Goal: Task Accomplishment & Management: Manage account settings

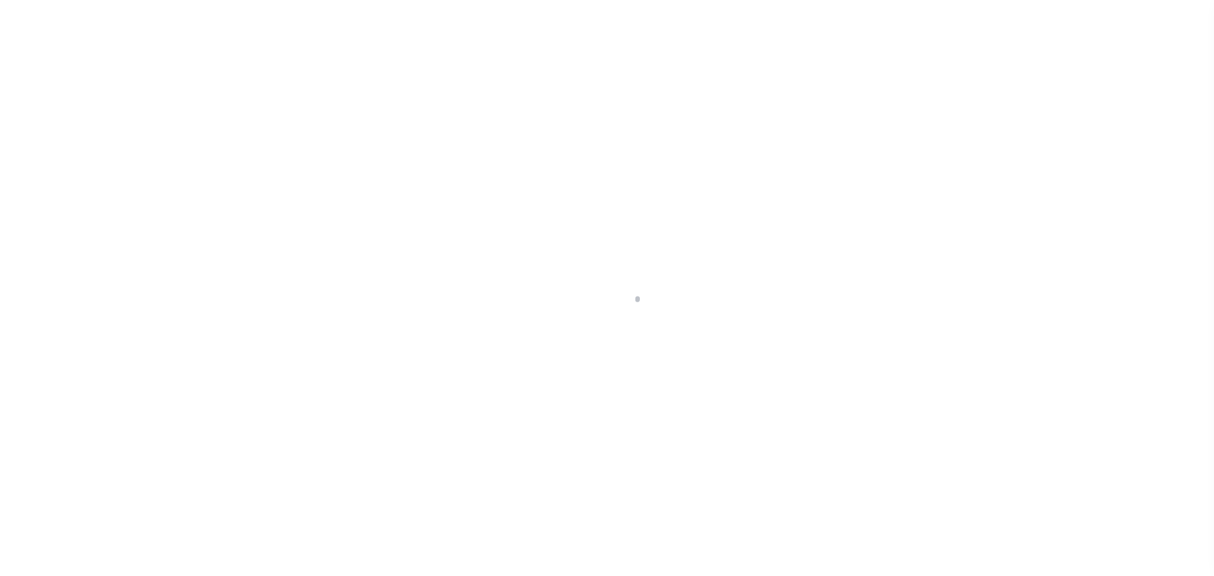
scroll to position [40, 0]
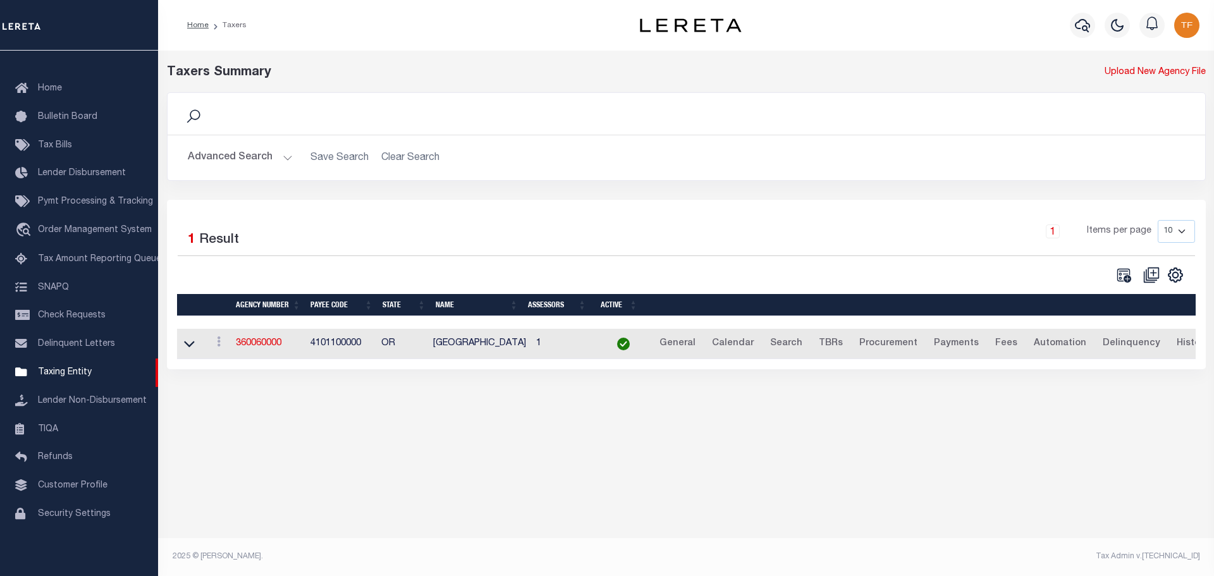
click at [285, 156] on button "Advanced Search" at bounding box center [240, 157] width 105 height 25
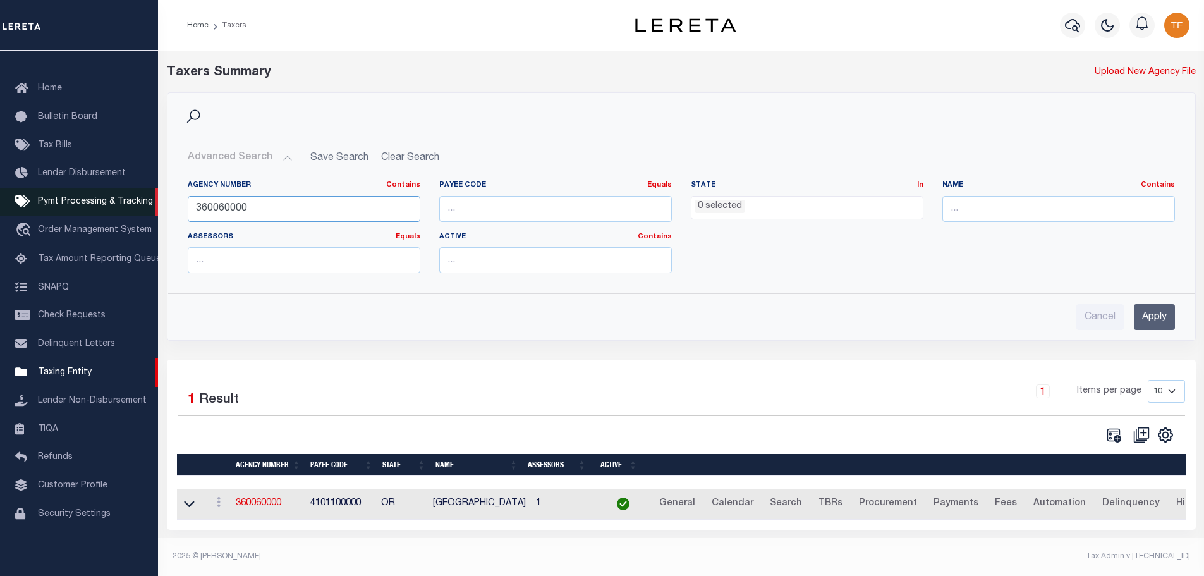
drag, startPoint x: 263, startPoint y: 209, endPoint x: 130, endPoint y: 199, distance: 133.8
click at [131, 198] on div "Home Taxers Profile" at bounding box center [602, 284] width 1204 height 569
type input "161190000"
click at [1162, 317] on input "Apply" at bounding box center [1154, 317] width 41 height 26
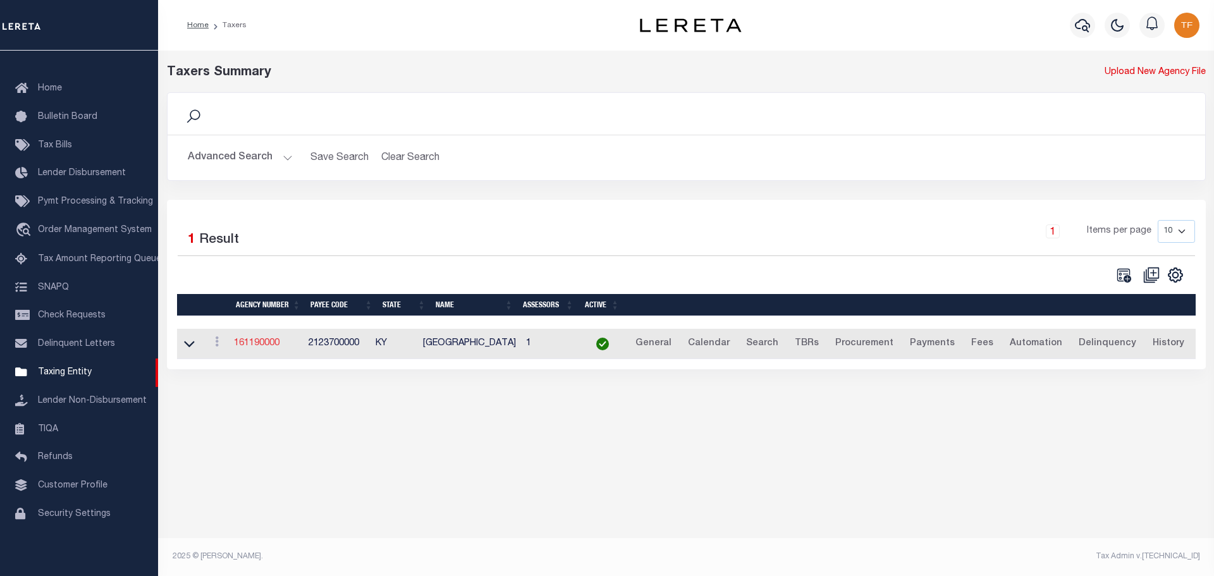
click at [276, 346] on link "161190000" at bounding box center [257, 343] width 46 height 9
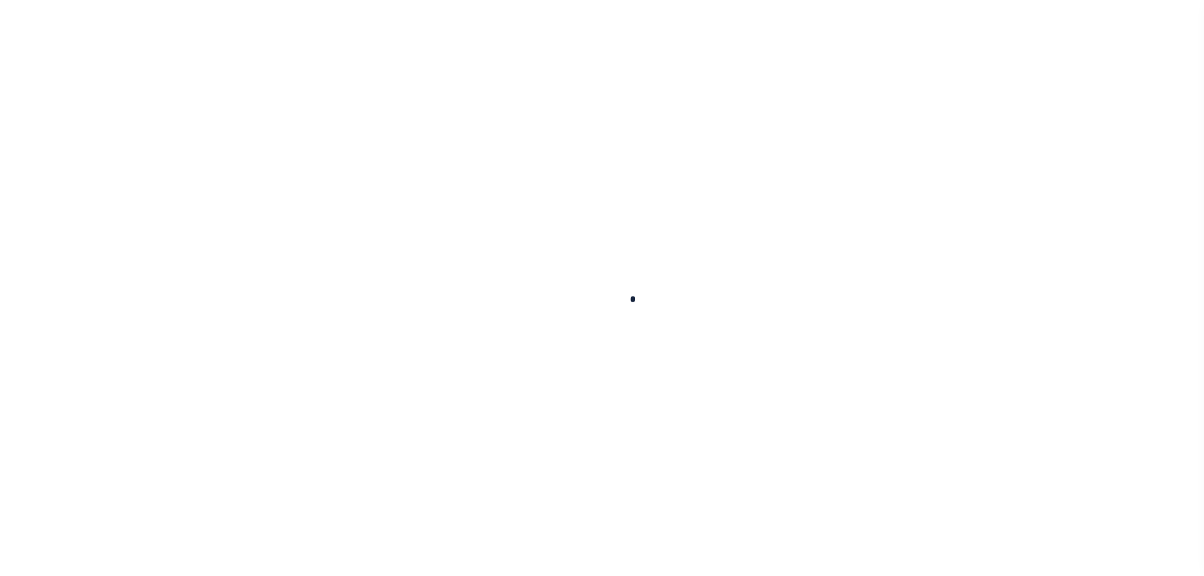
select select
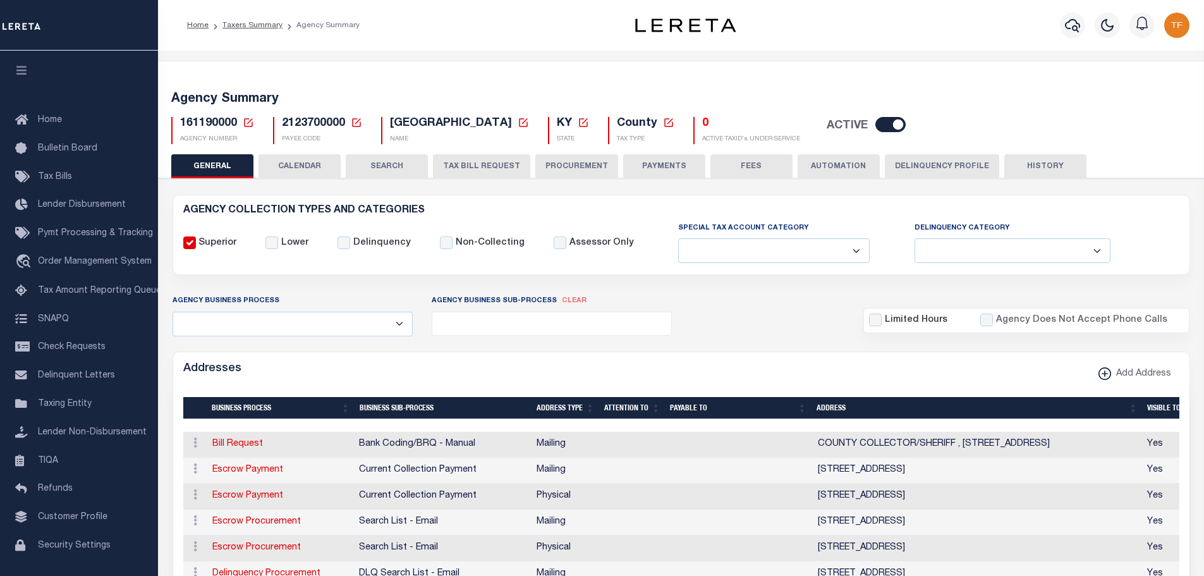
click at [654, 163] on button "PAYMENTS" at bounding box center [664, 166] width 82 height 24
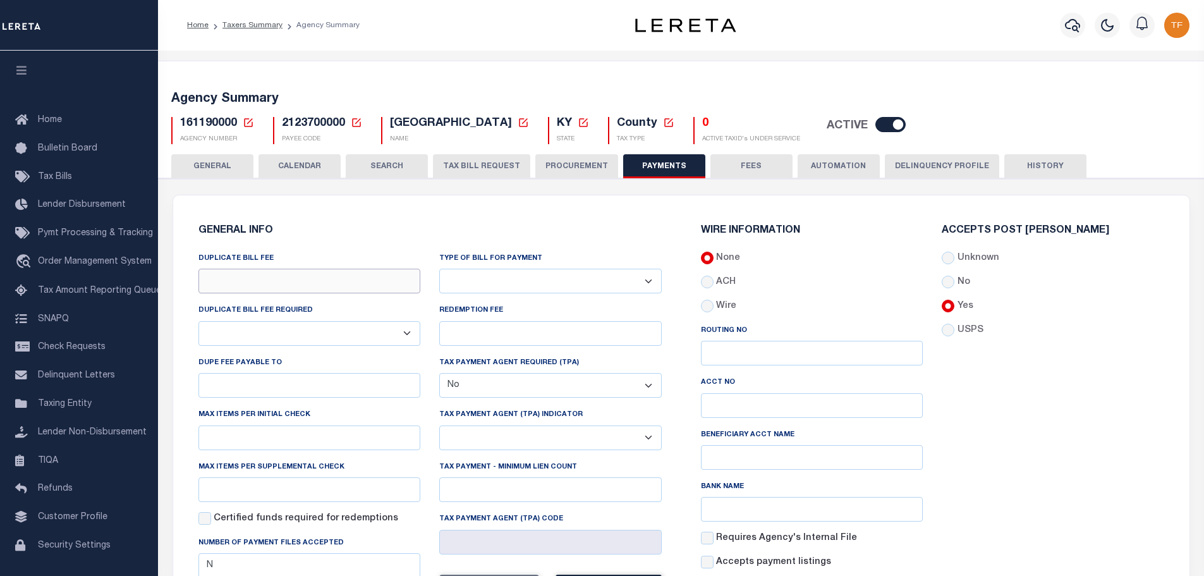
click at [232, 285] on input "DUPLICATE BILL FEE" at bounding box center [310, 281] width 223 height 25
type input "$1.00"
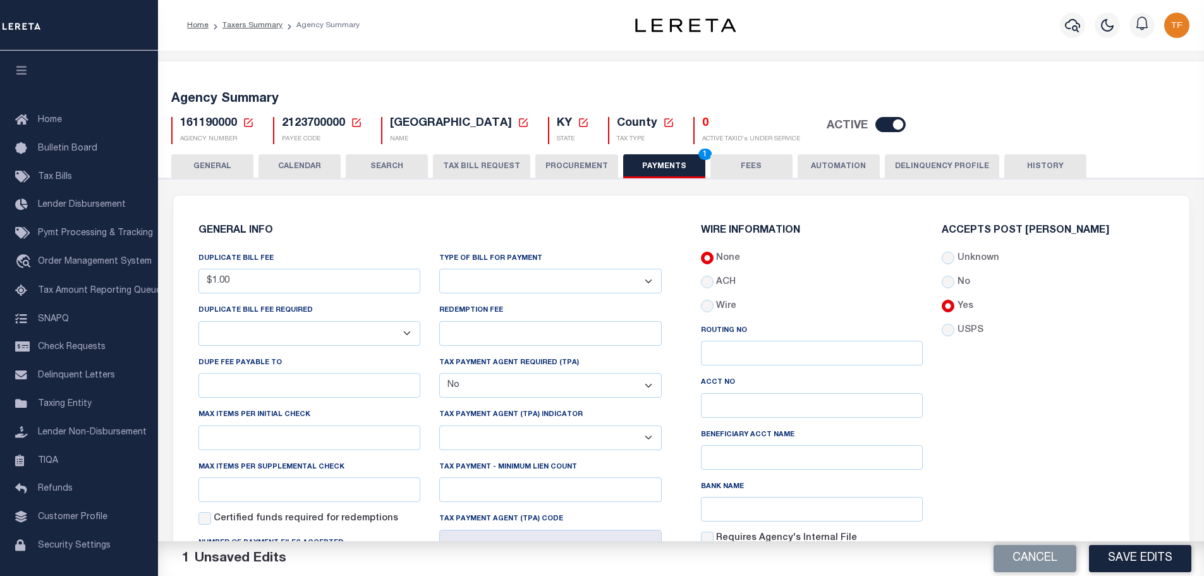
click at [318, 338] on select "Yes No" at bounding box center [310, 333] width 223 height 25
select select "true"
click at [199, 322] on select "Yes No" at bounding box center [310, 333] width 223 height 25
click at [290, 386] on input "DUPE FEE PAYABLE TO" at bounding box center [310, 385] width 223 height 25
paste input "COUNTY COLLECTOR/SHERIFF"
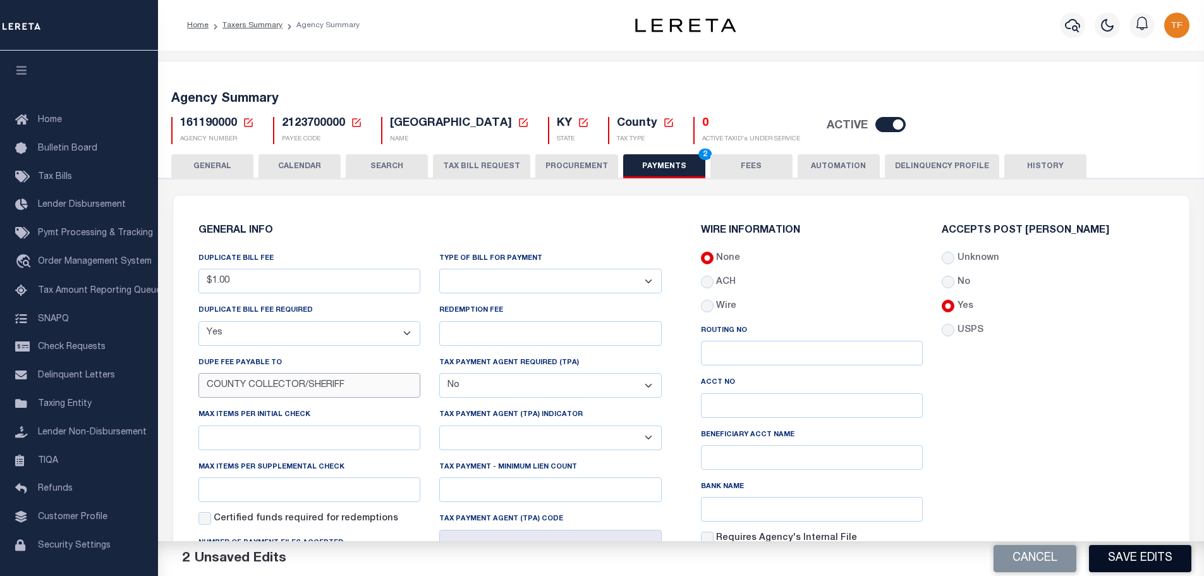
type input "COUNTY COLLECTOR/SHERIFF"
click at [1100, 553] on button "Save Edits" at bounding box center [1140, 558] width 102 height 27
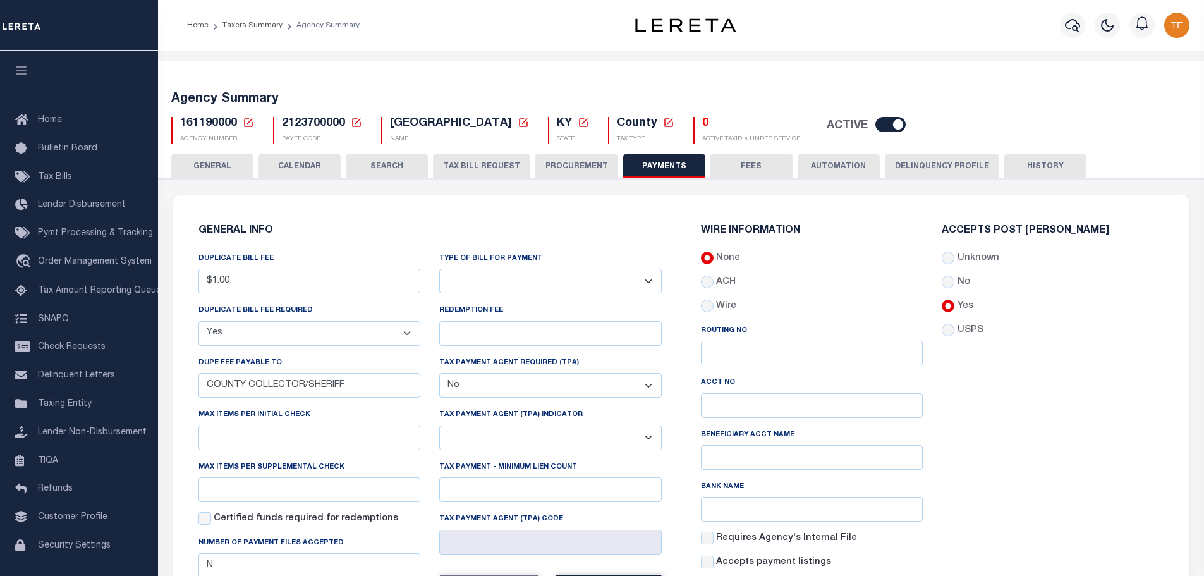
click at [755, 164] on button "FEES" at bounding box center [752, 166] width 82 height 24
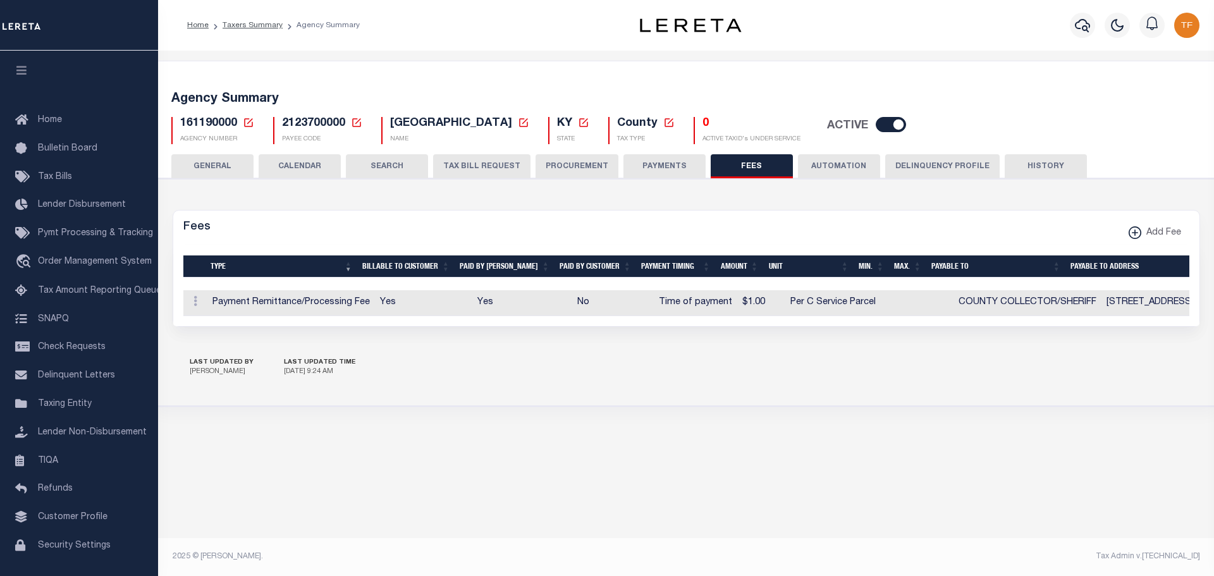
click at [215, 168] on button "GENERAL" at bounding box center [212, 166] width 82 height 24
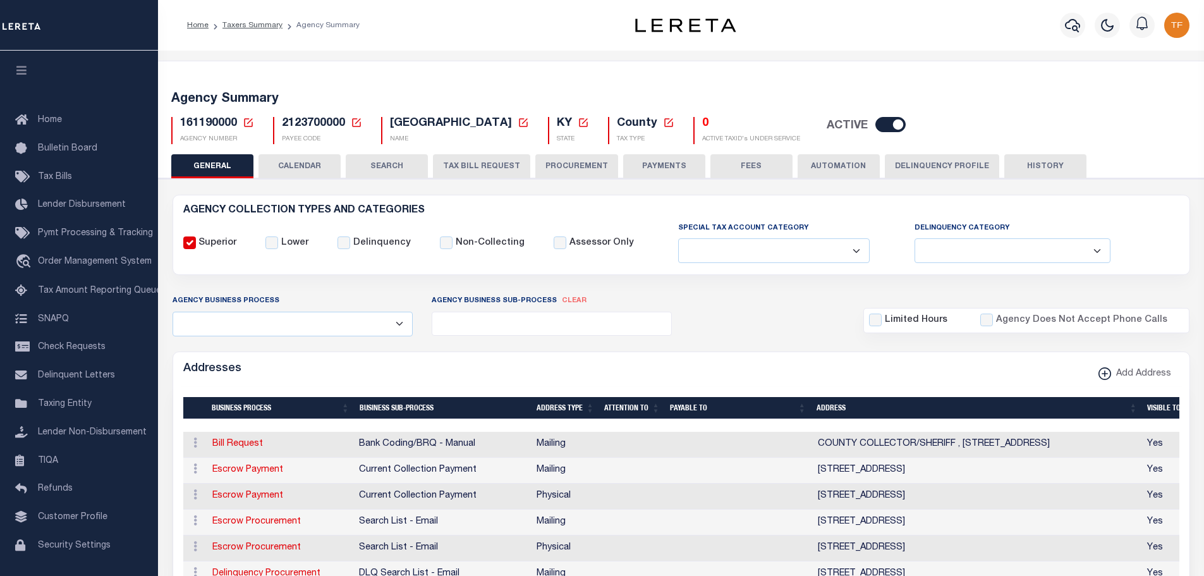
scroll to position [316, 0]
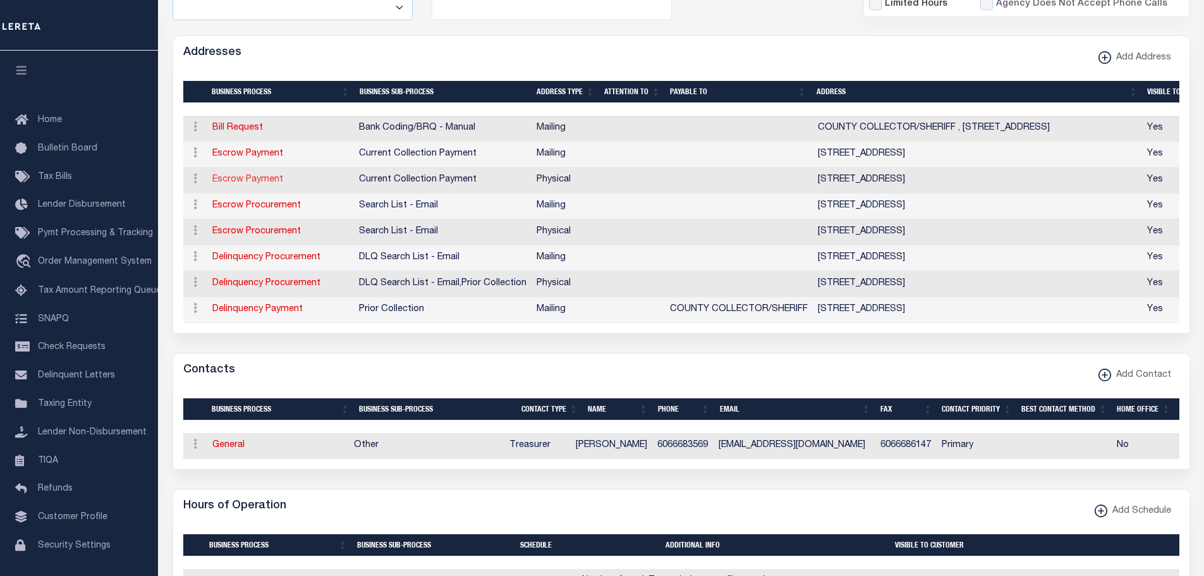
click at [233, 178] on link "Escrow Payment" at bounding box center [247, 179] width 71 height 9
select select "1"
checkbox input "false"
select select
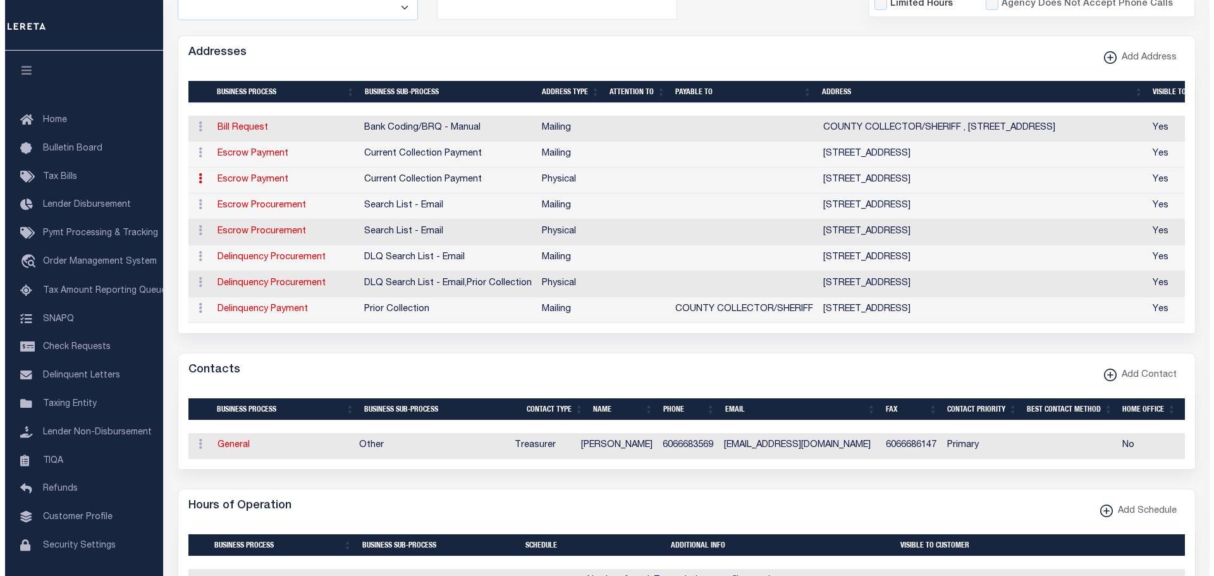
type input "16 COURT STREET"
type input "CAMPTON"
select select "KY"
type input "41301"
select select "2"
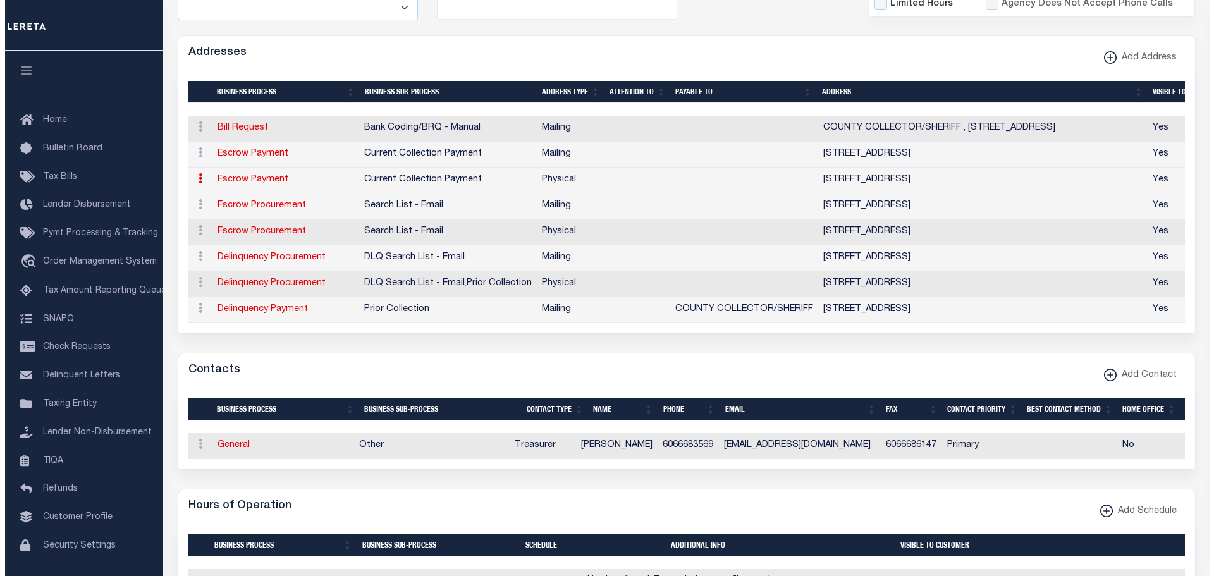
checkbox input "true"
select select "3"
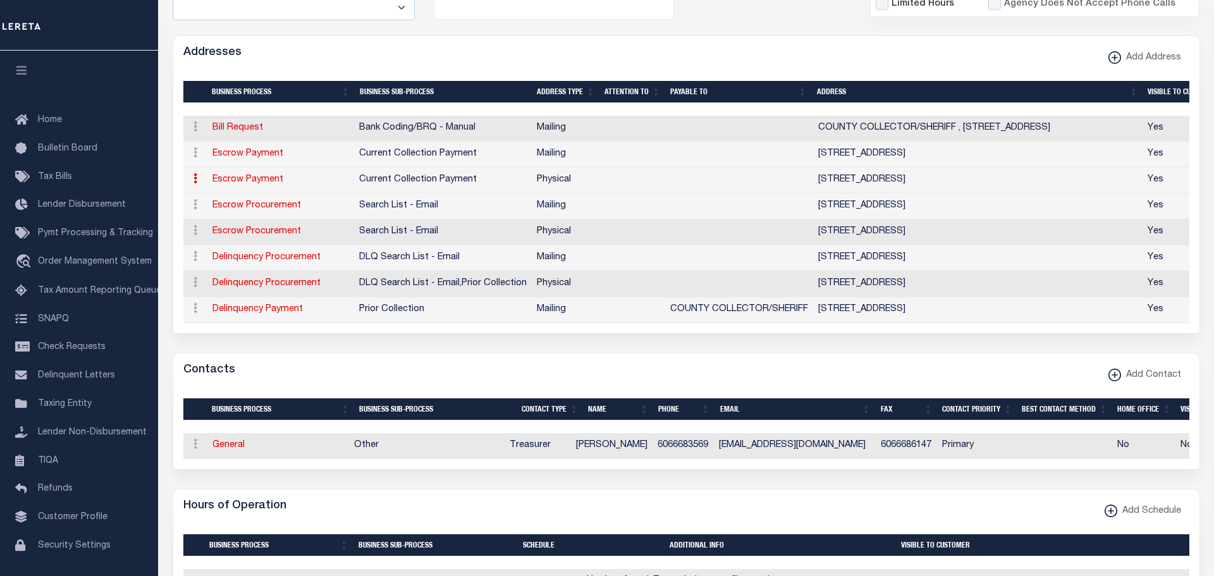
select select "11"
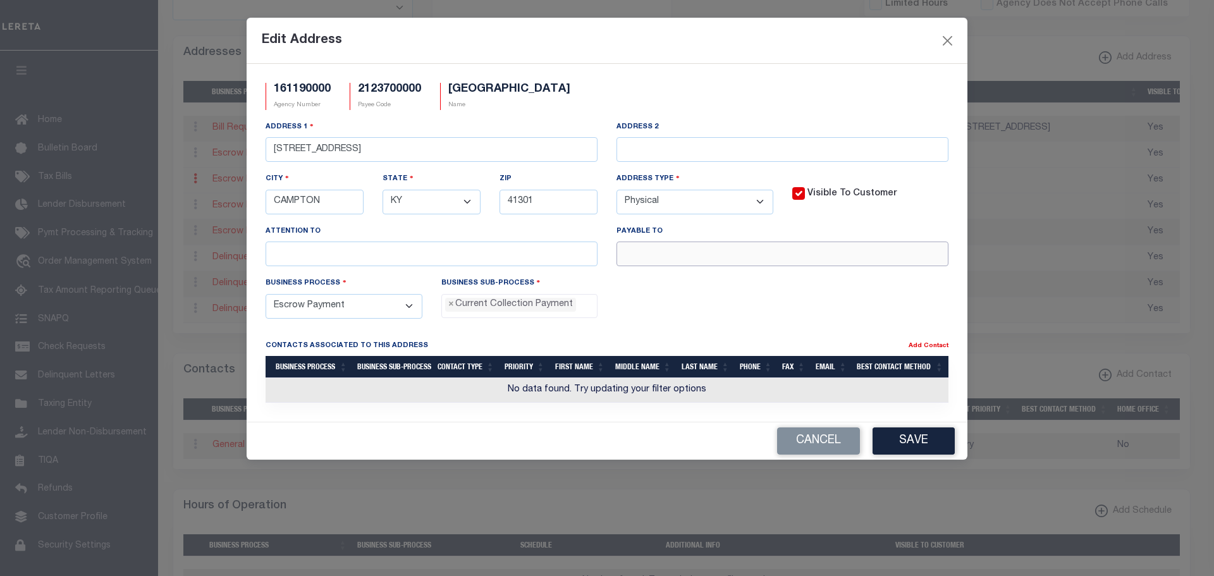
click at [630, 257] on input "text" at bounding box center [782, 254] width 332 height 25
paste input "COUNTY COLLECTOR/SHERIFF"
type input "COUNTY COLLECTOR/SHERIFF"
click at [928, 446] on button "Save" at bounding box center [914, 440] width 82 height 27
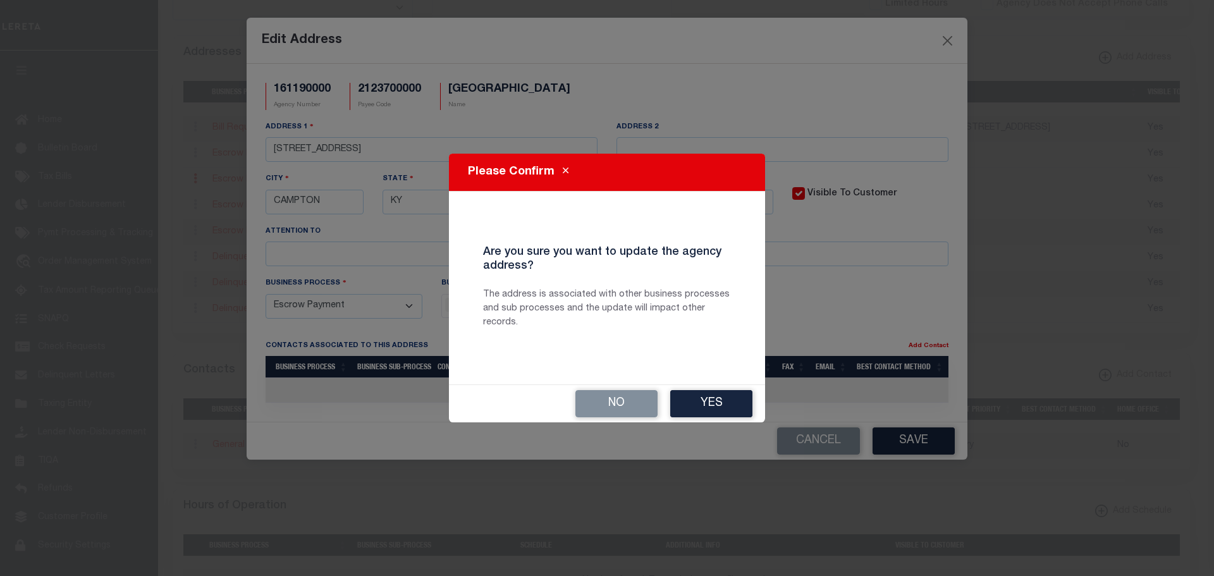
click at [711, 404] on button "Yes" at bounding box center [711, 403] width 82 height 27
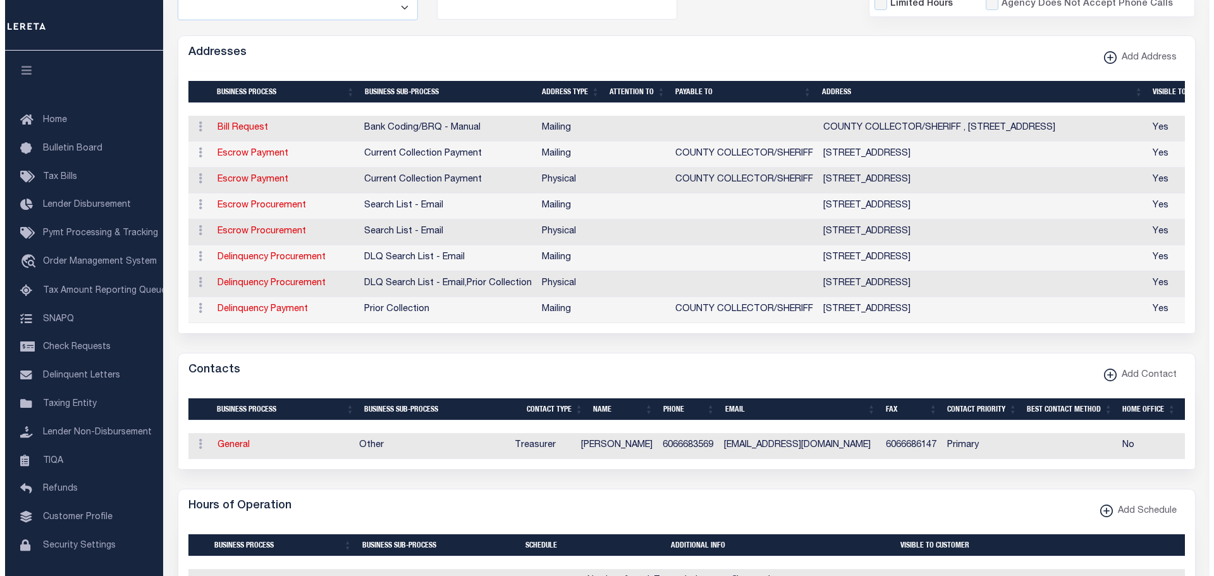
scroll to position [696, 0]
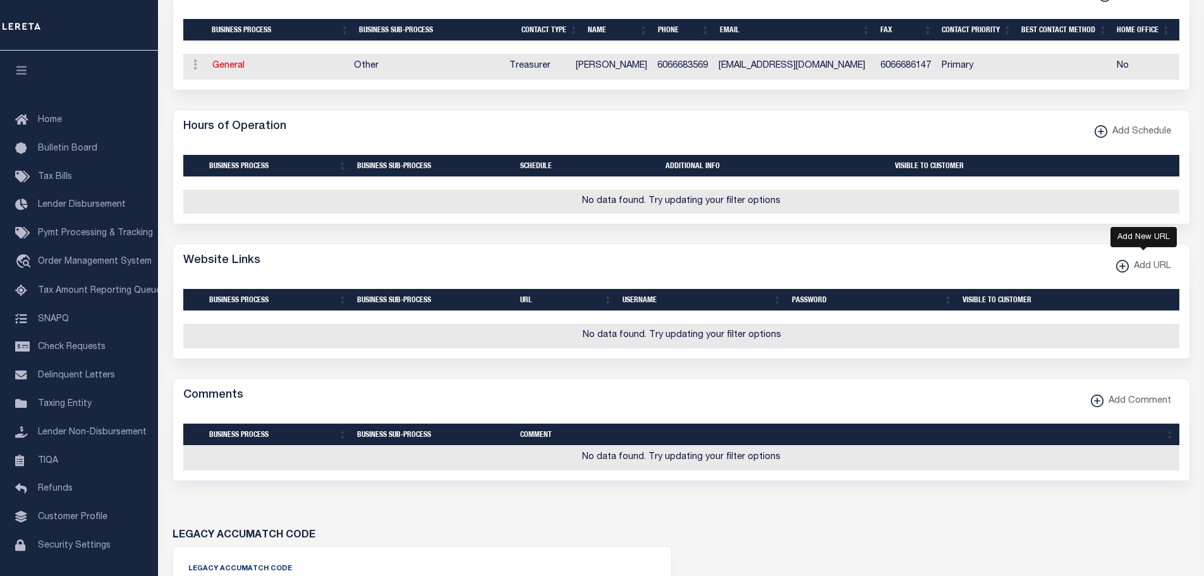
click at [1121, 273] on xmlns\ "button" at bounding box center [1123, 266] width 13 height 13
select select
checkbox input "true"
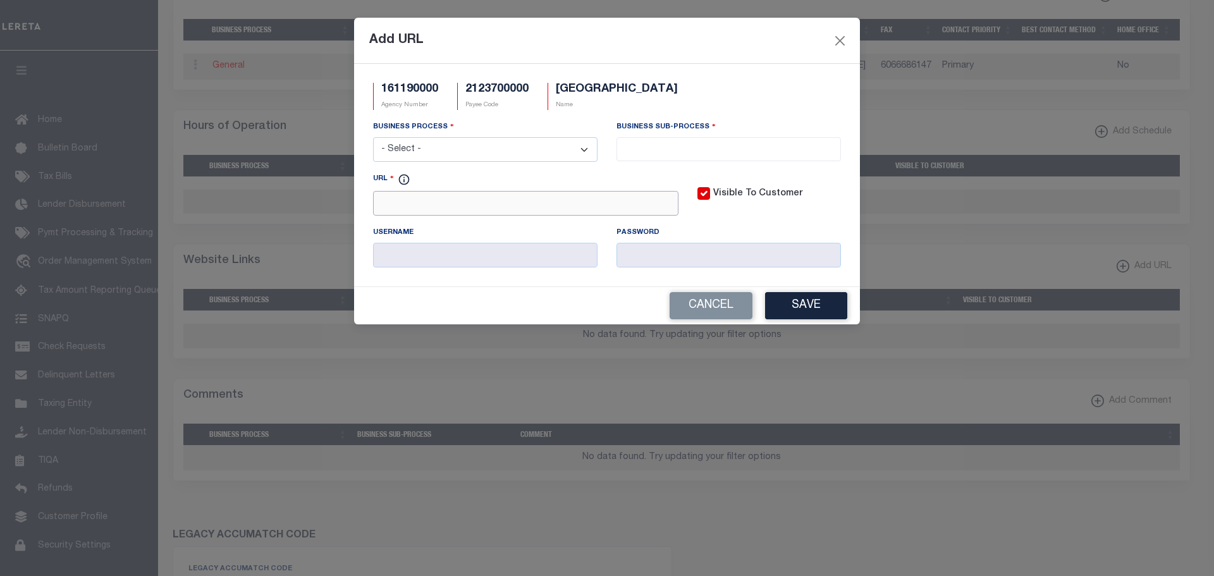
click at [408, 207] on input "URL" at bounding box center [525, 203] width 305 height 25
paste input "https://www.wolfecountyky.com/"
type input "https://www.wolfecountyky.com/"
click at [431, 149] on select "- Select - All Automation Bill Request Delinquency Payment Delinquency Procurem…" at bounding box center [485, 149] width 224 height 25
select select "3"
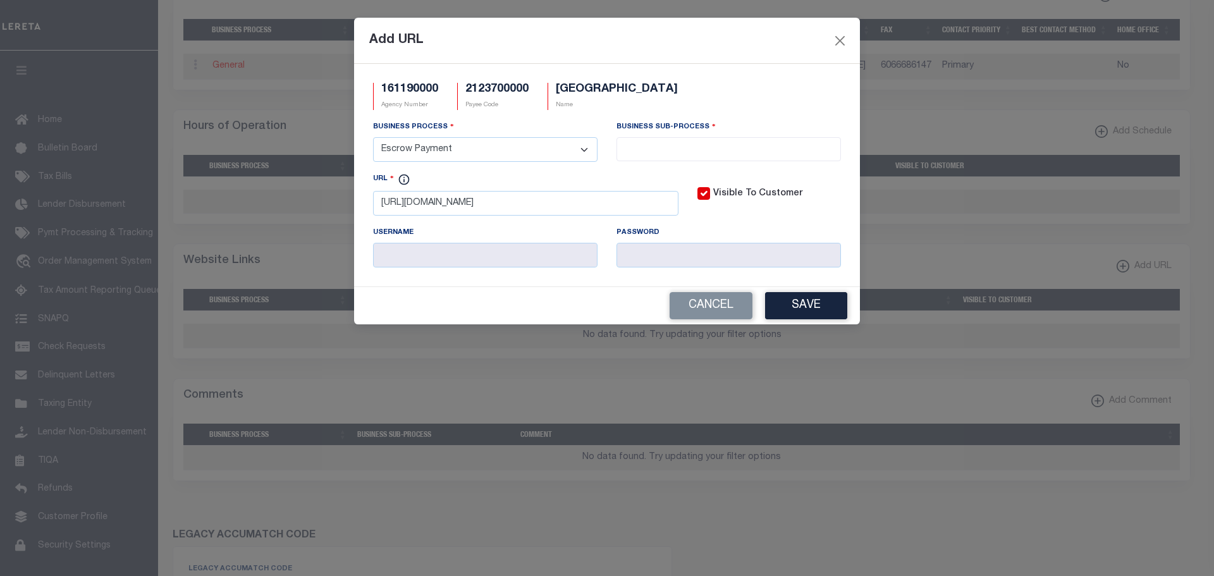
click at [373, 138] on select "- Select - All Automation Bill Request Delinquency Payment Delinquency Procurem…" at bounding box center [485, 149] width 224 height 25
click at [661, 146] on input "search" at bounding box center [728, 148] width 217 height 14
select select "11"
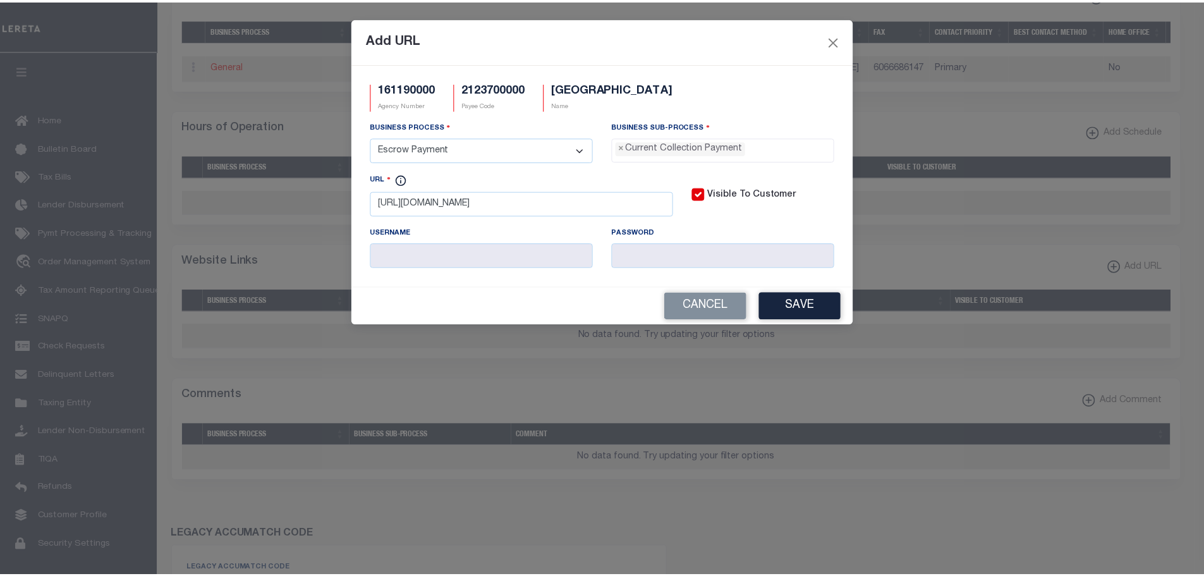
scroll to position [11, 0]
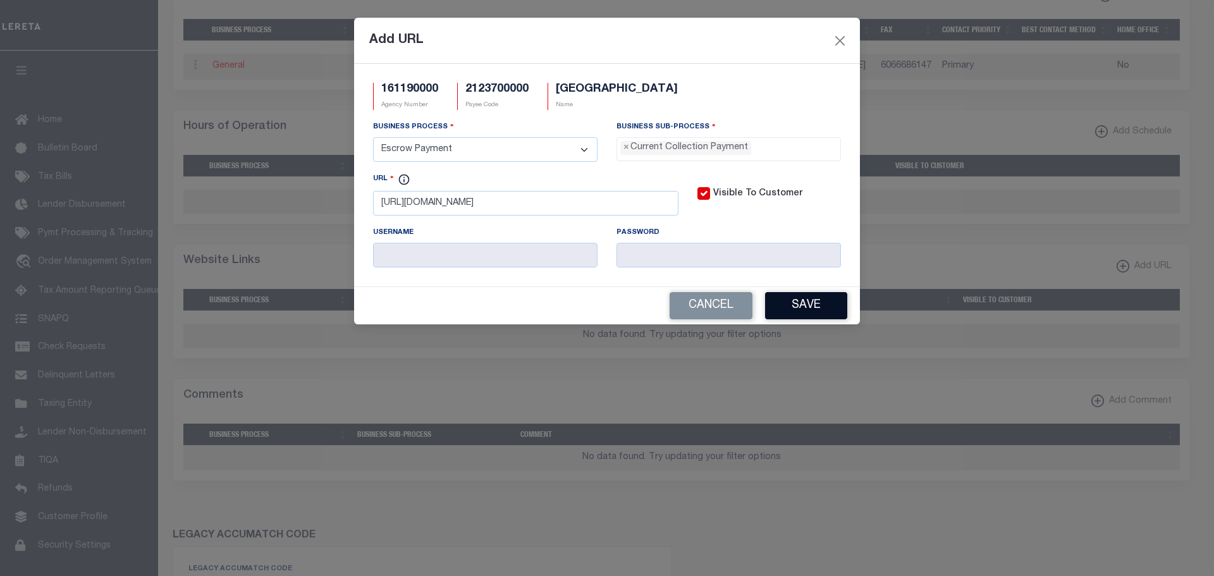
click at [826, 303] on button "Save" at bounding box center [806, 305] width 82 height 27
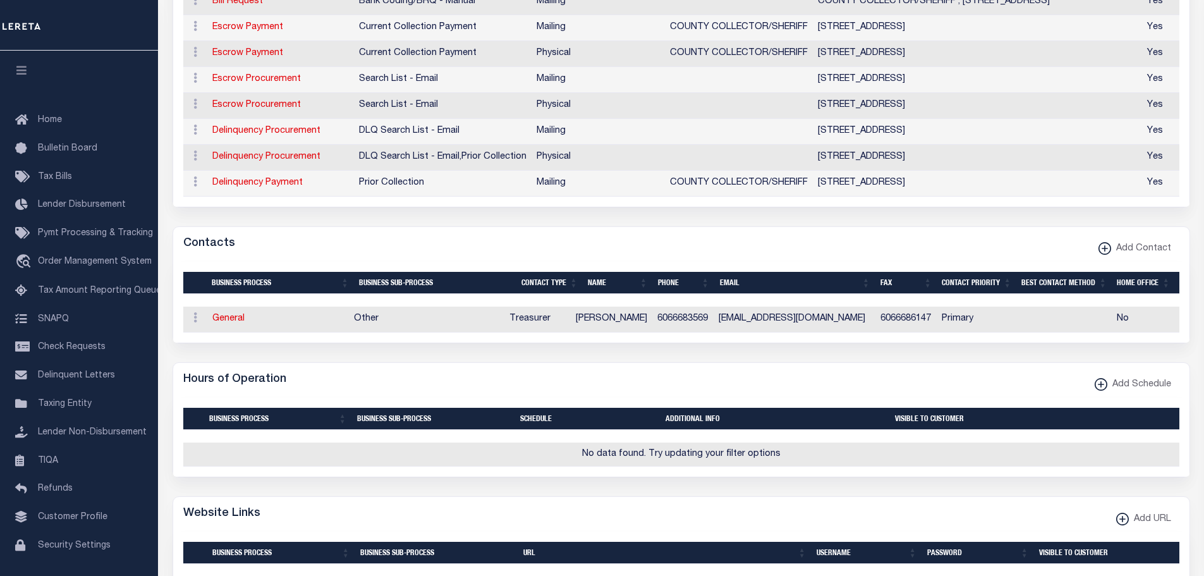
scroll to position [63, 0]
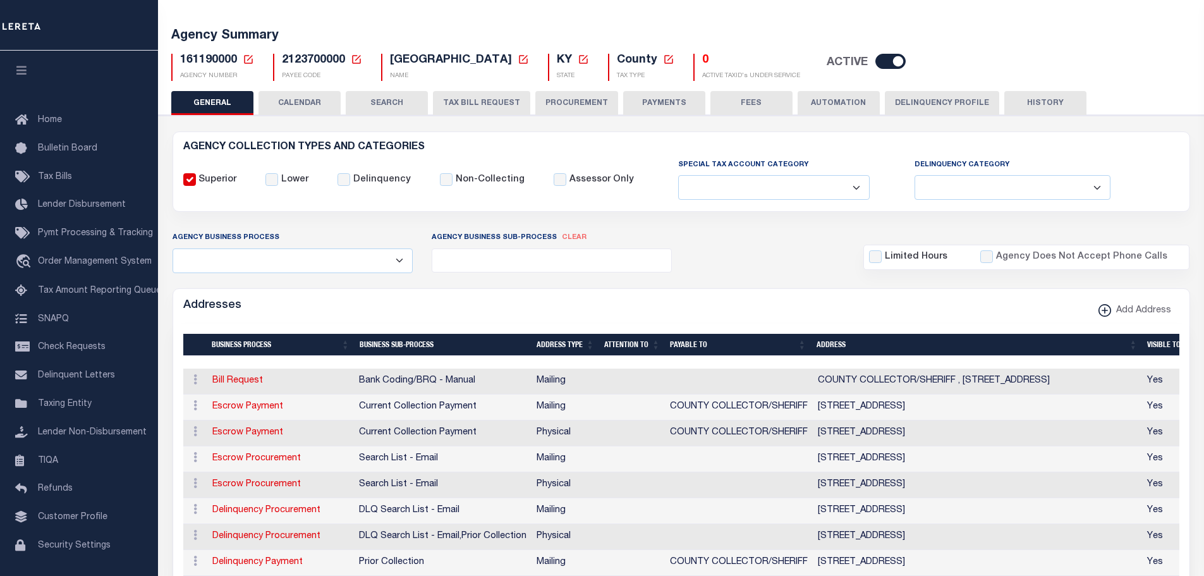
click at [250, 56] on icon at bounding box center [248, 59] width 11 height 11
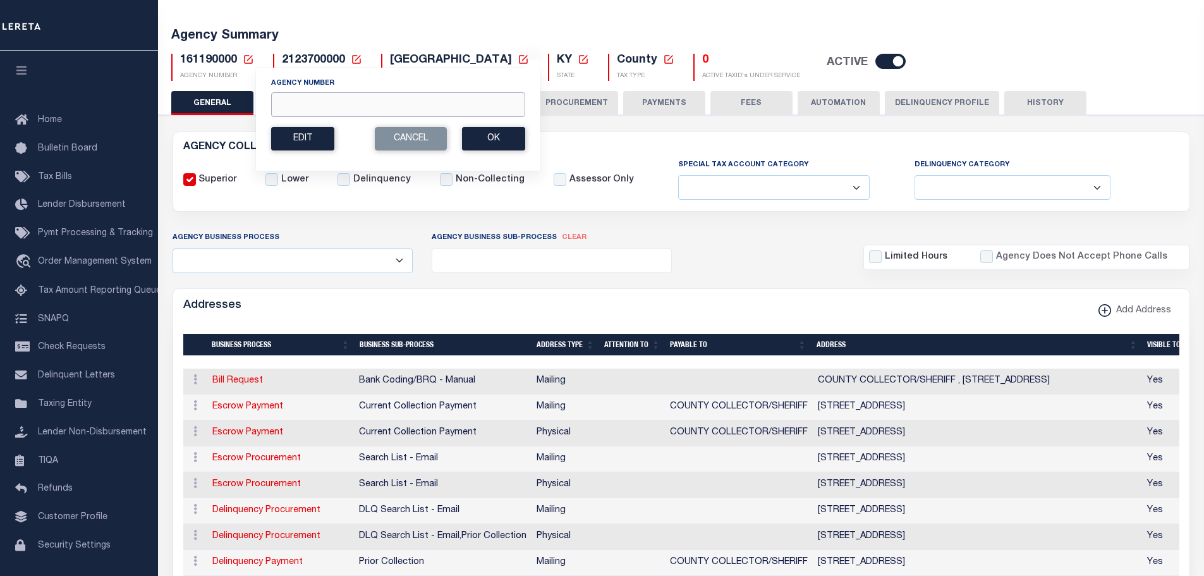
click at [297, 107] on input "Agency Number" at bounding box center [398, 104] width 254 height 25
type input "161198801"
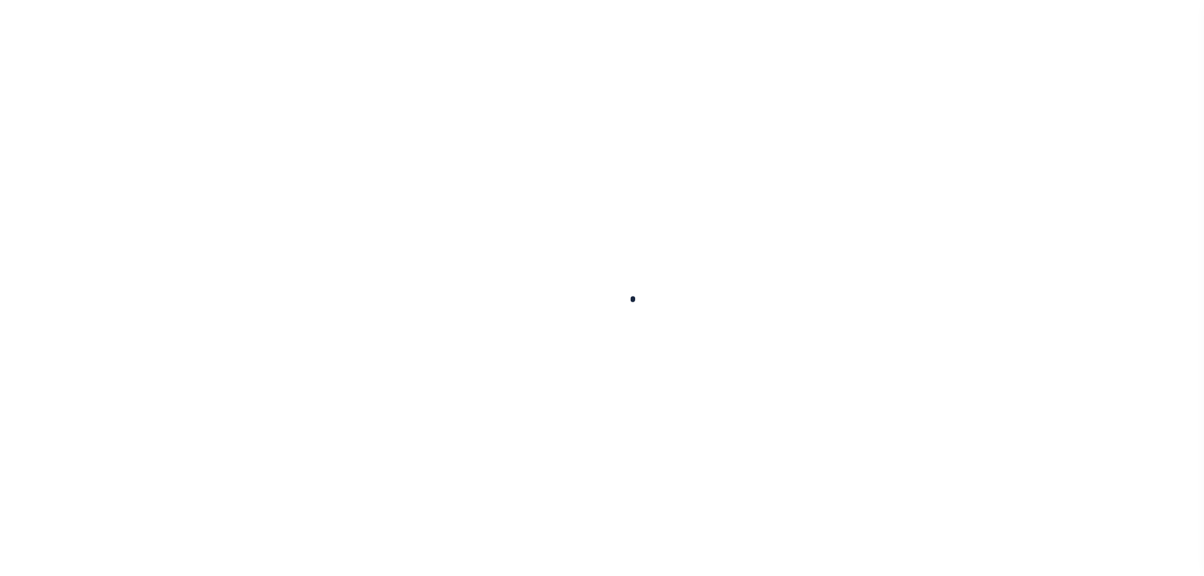
select select
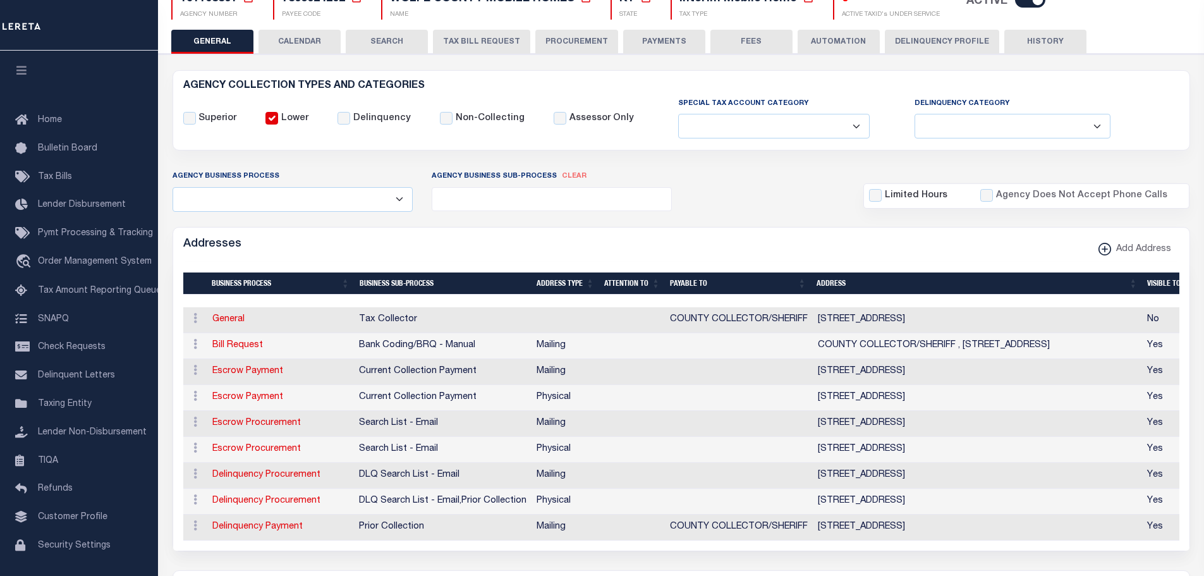
scroll to position [126, 0]
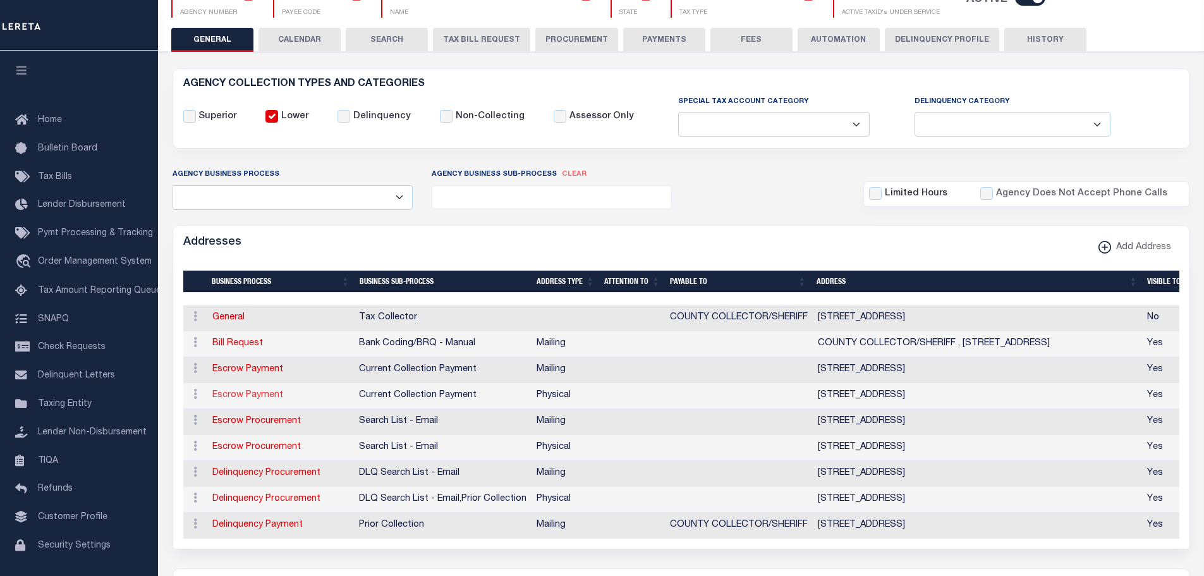
click at [242, 399] on link "Escrow Payment" at bounding box center [247, 395] width 71 height 9
select select "1"
checkbox input "false"
select select
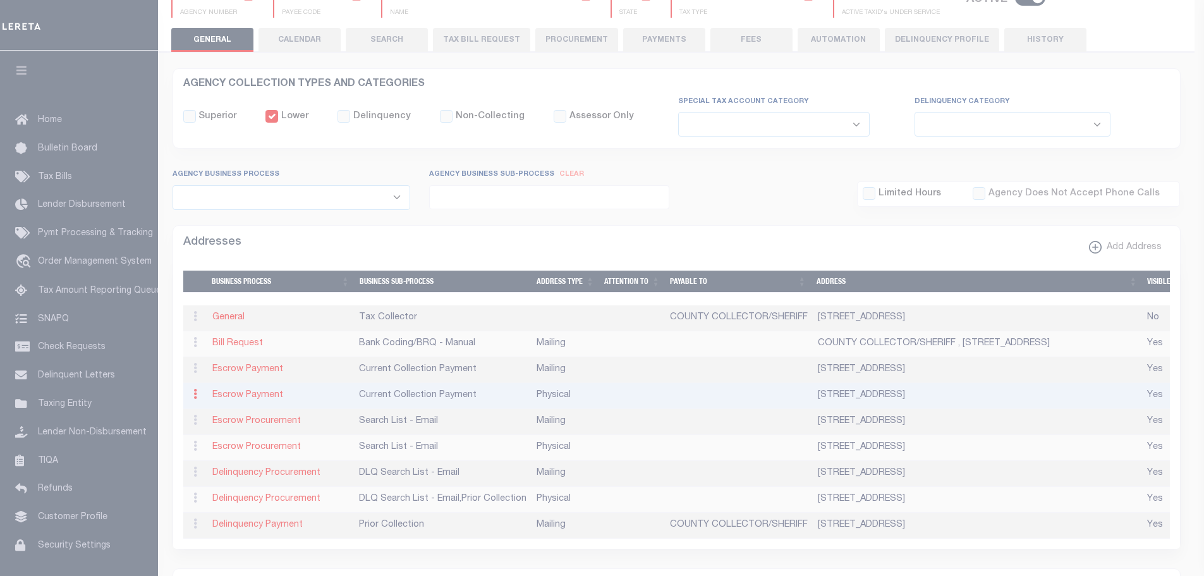
type input "16 COURT STREET"
type input "CAMPTON"
select select "KY"
type input "41301"
select select "2"
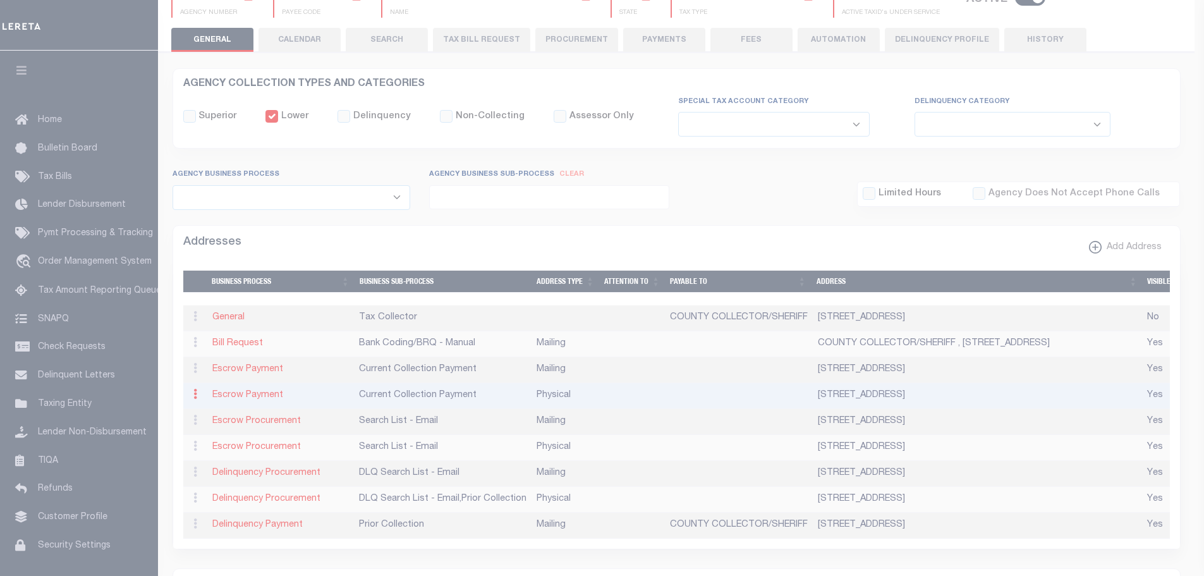
checkbox input "true"
select select "3"
select select "11"
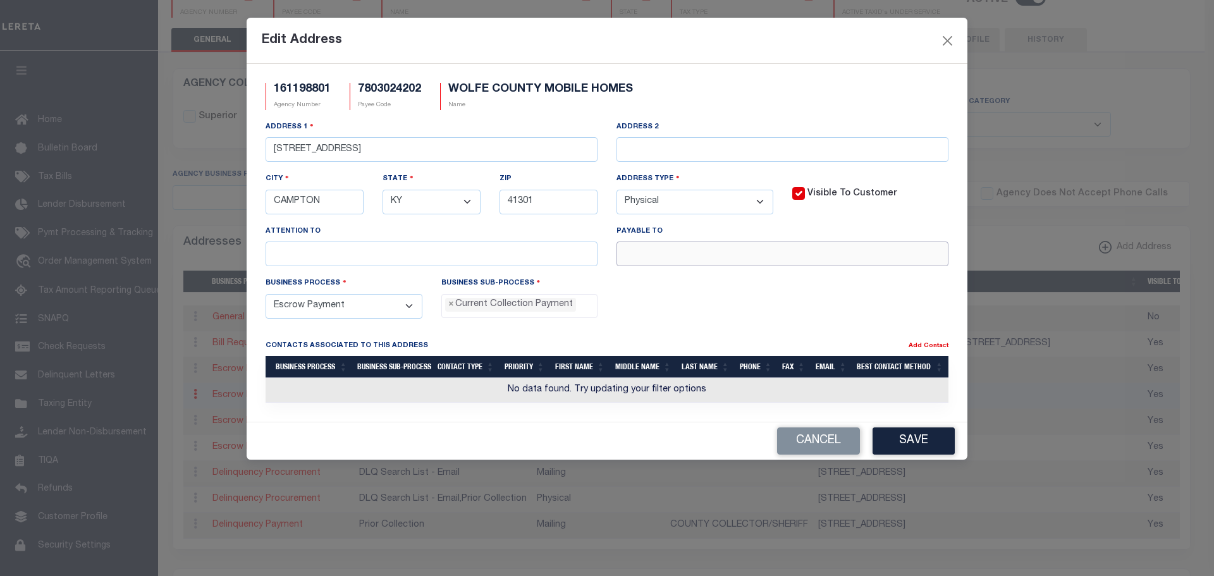
click at [696, 255] on input "text" at bounding box center [782, 254] width 332 height 25
paste input "https://www.wolfecountyky.com/"
type input "https://www.wolfecountyky.com/"
drag, startPoint x: 790, startPoint y: 255, endPoint x: 558, endPoint y: 236, distance: 232.8
click at [567, 233] on div "Address 1 16 COURT STREET Address 2 City CAMPTON State - Select - AK AL AR AZ C…" at bounding box center [607, 198] width 702 height 156
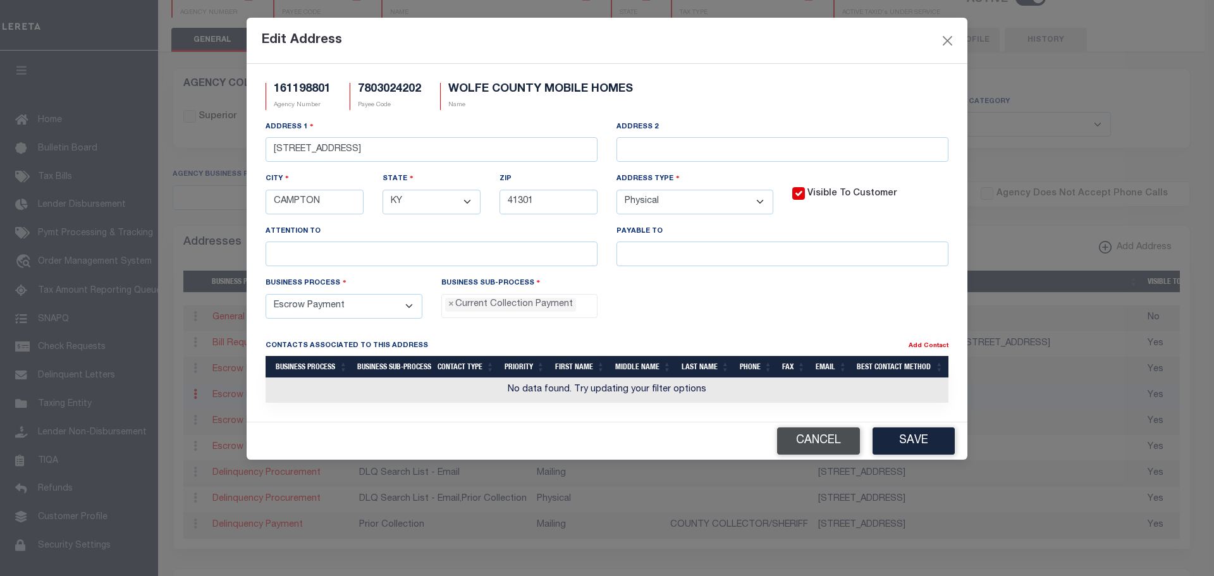
click at [819, 443] on button "Cancel" at bounding box center [818, 440] width 83 height 27
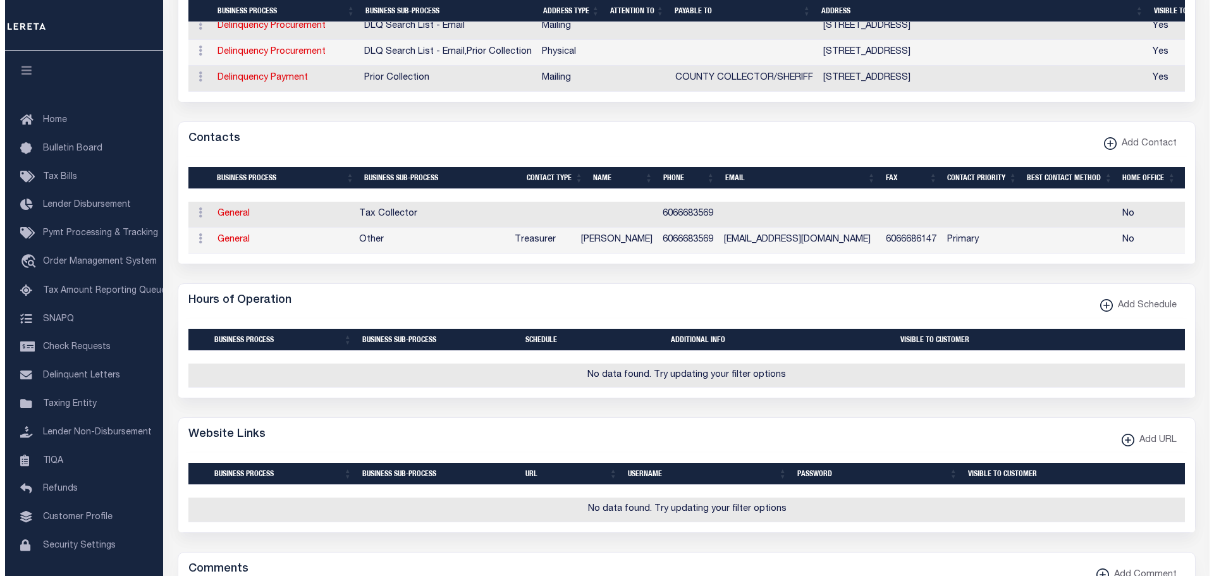
scroll to position [569, 0]
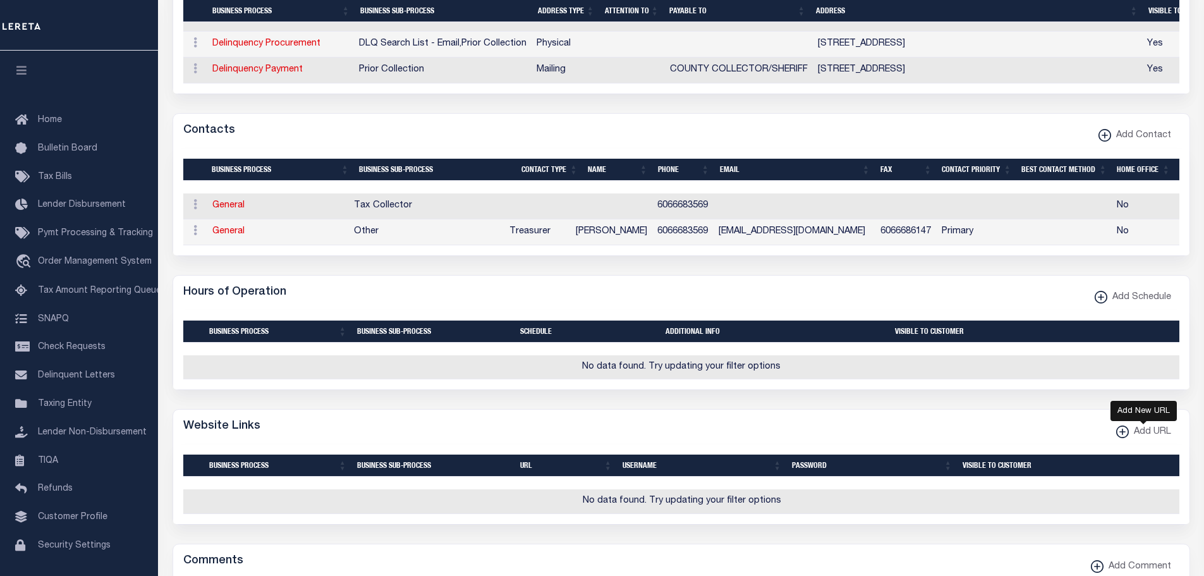
click at [1120, 432] on icon "button" at bounding box center [1123, 431] width 6 height 1
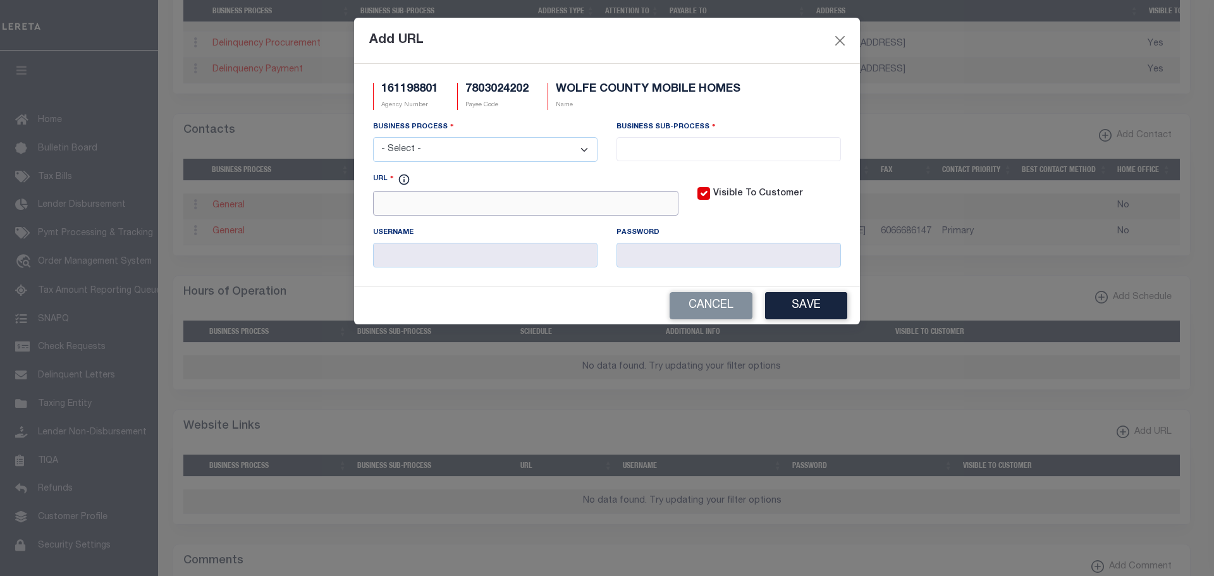
click at [383, 204] on input "URL" at bounding box center [525, 203] width 305 height 25
paste input "https://www.wolfecountyky.com/"
type input "https://www.wolfecountyky.com/"
click at [500, 150] on select "- Select - All Automation Bill Request Delinquency Payment Delinquency Procurem…" at bounding box center [485, 149] width 224 height 25
select select "3"
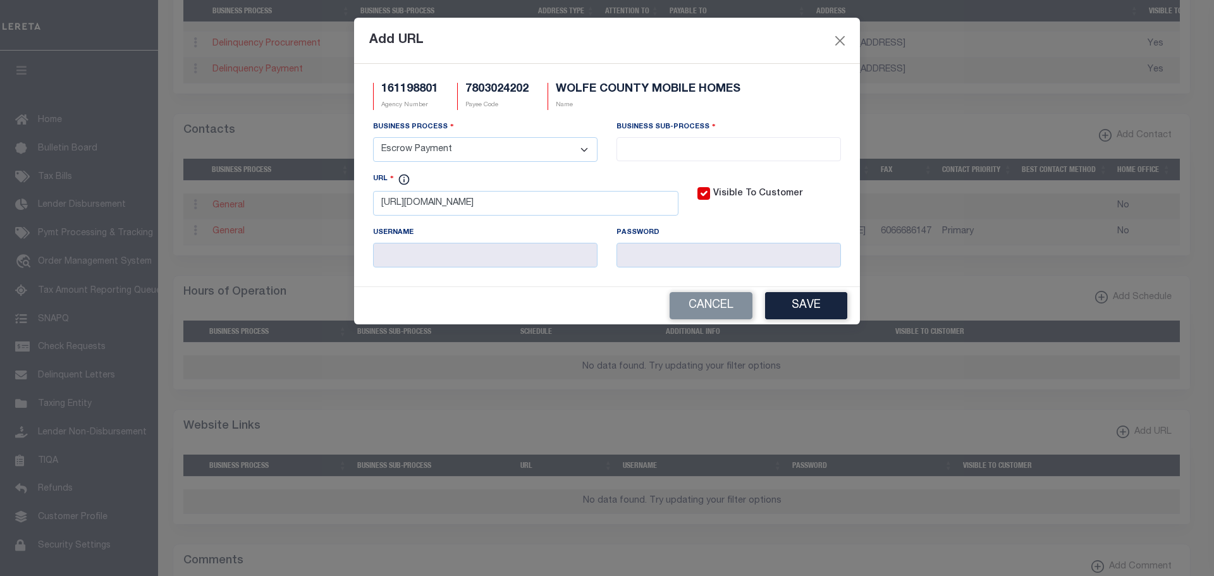
click at [373, 138] on select "- Select - All Automation Bill Request Delinquency Payment Delinquency Procurem…" at bounding box center [485, 149] width 224 height 25
click at [744, 147] on input "search" at bounding box center [728, 148] width 217 height 14
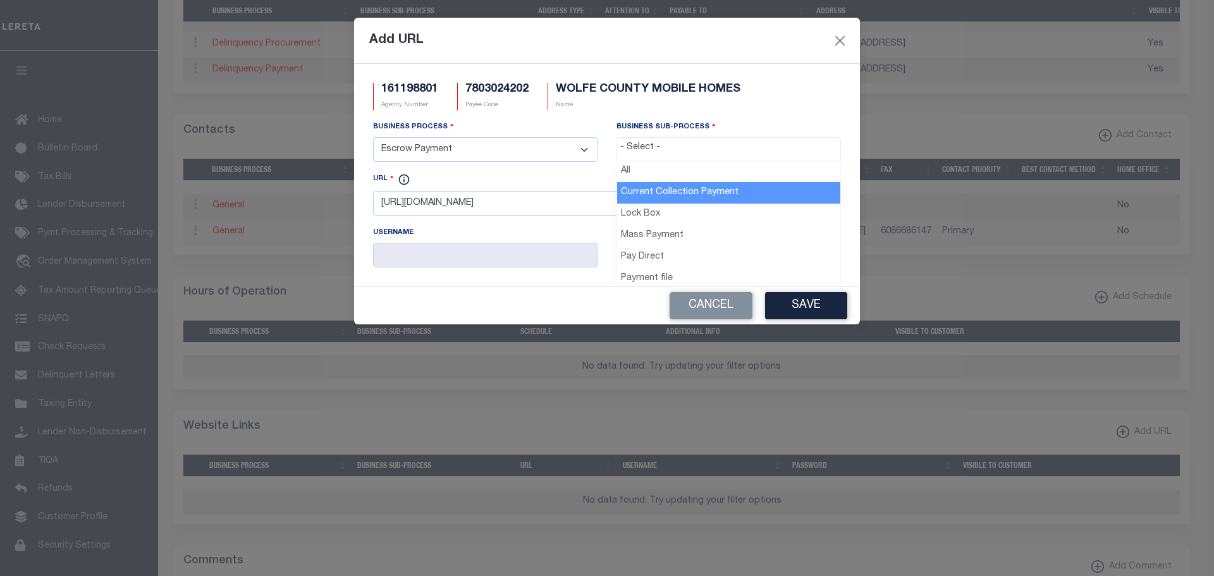
drag, startPoint x: 679, startPoint y: 189, endPoint x: 694, endPoint y: 197, distance: 17.3
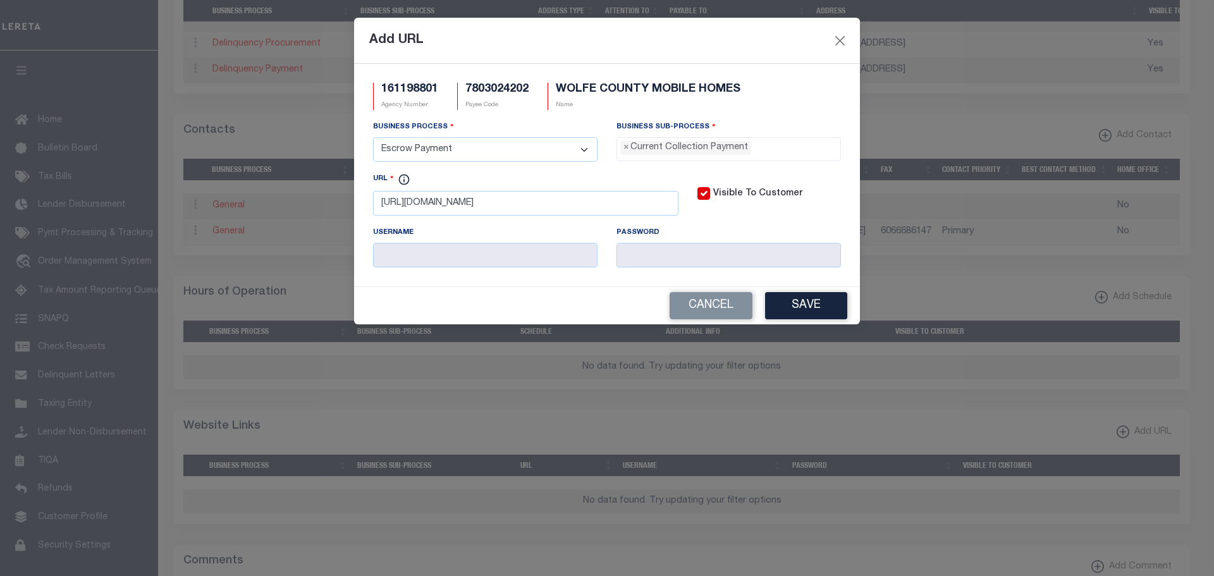
select select "11"
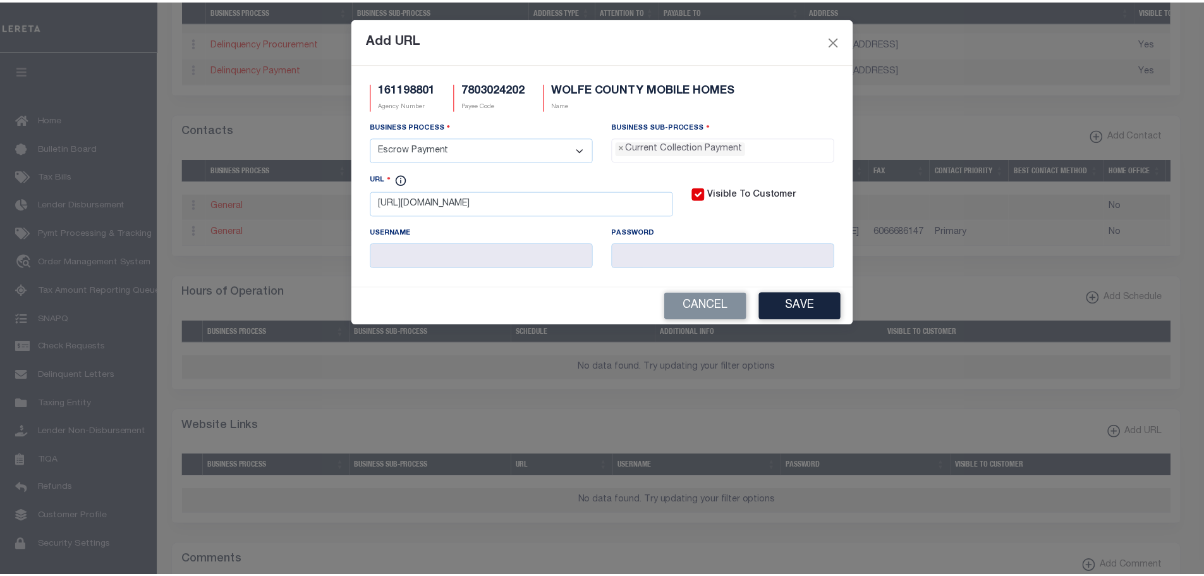
scroll to position [11, 0]
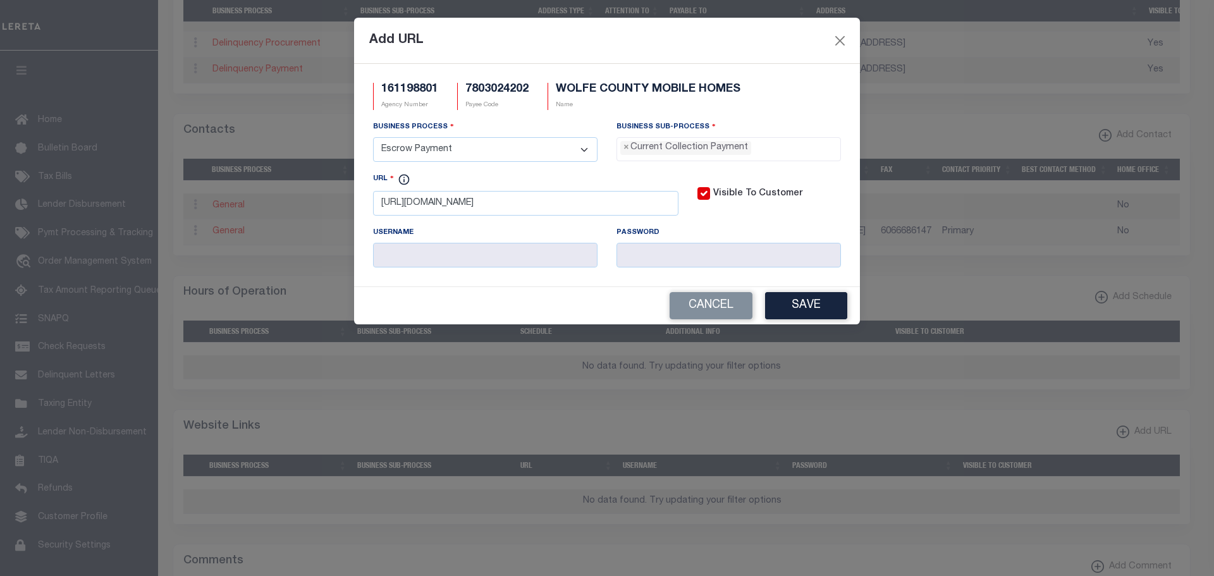
click at [809, 306] on button "Save" at bounding box center [806, 305] width 82 height 27
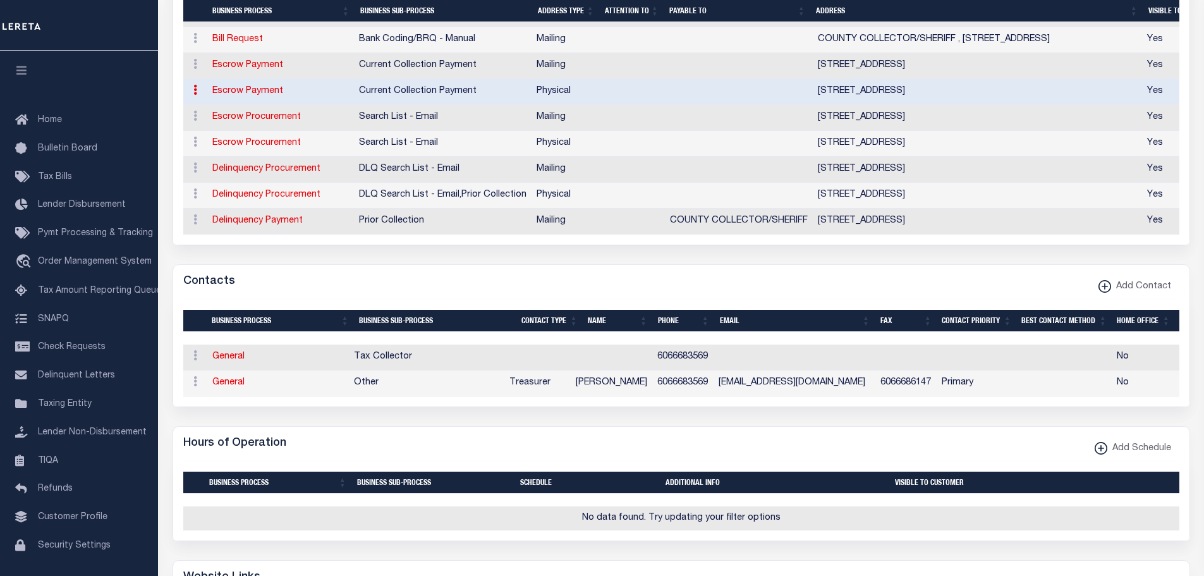
scroll to position [506, 0]
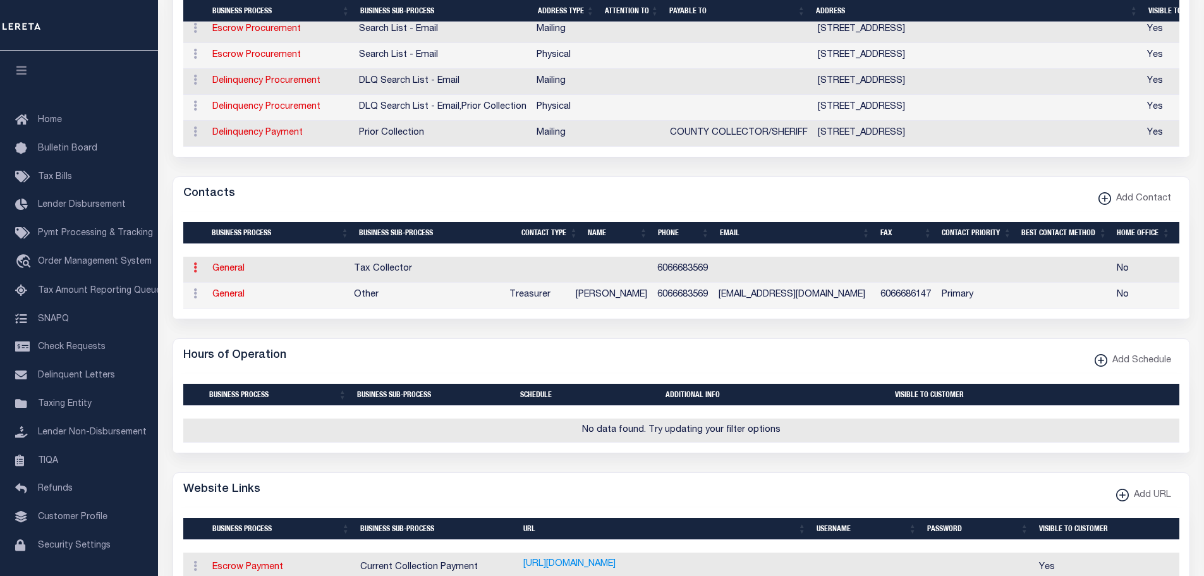
click at [193, 273] on icon at bounding box center [195, 267] width 4 height 10
click at [224, 338] on link "Delete Contact" at bounding box center [236, 329] width 95 height 21
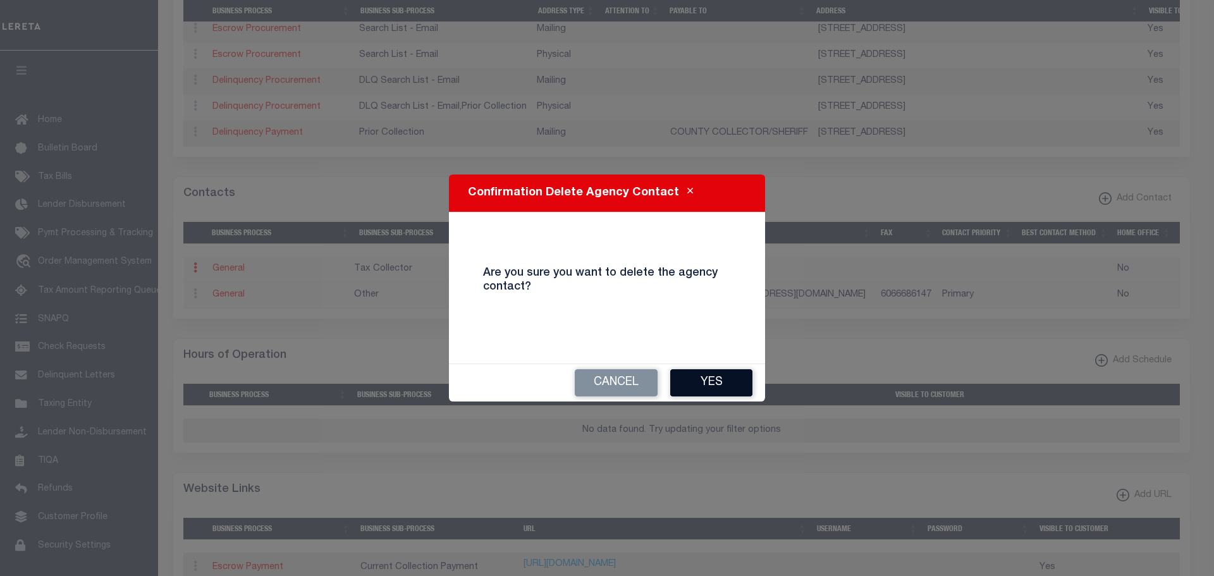
click at [721, 384] on button "Yes" at bounding box center [711, 382] width 82 height 27
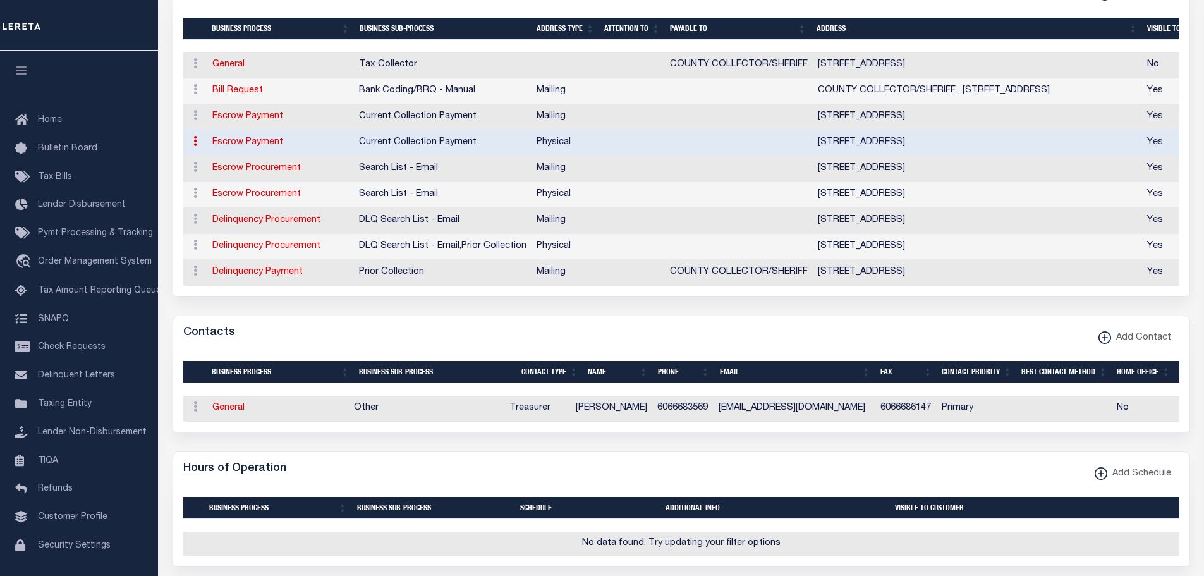
scroll to position [63, 0]
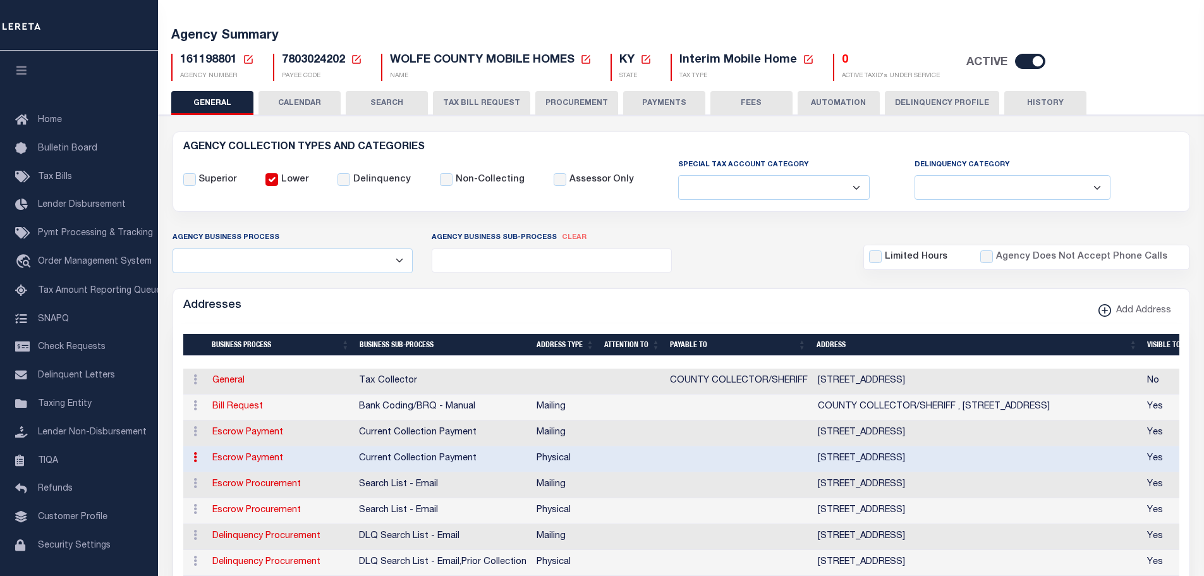
click at [651, 103] on button "PAYMENTS" at bounding box center [664, 103] width 82 height 24
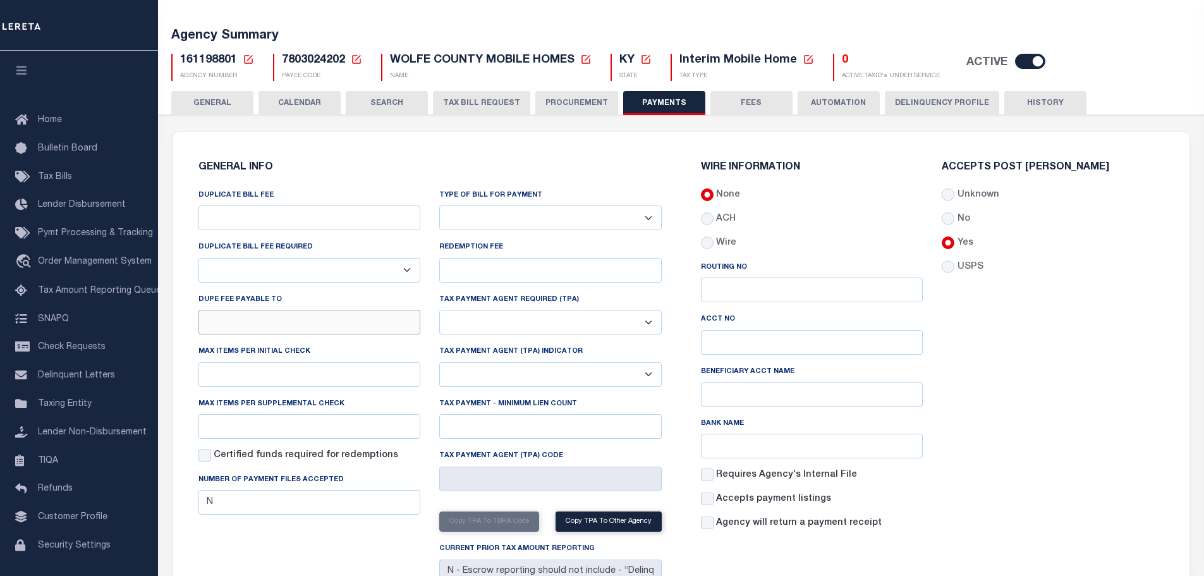
click at [319, 322] on input "DUPE FEE PAYABLE TO" at bounding box center [310, 322] width 223 height 25
paste input "COUNTY COLLECTOR/SHERIF"
type input "COUNTY COLLECTOR/SHERIF"
drag, startPoint x: 406, startPoint y: 269, endPoint x: 400, endPoint y: 272, distance: 7.1
click at [406, 269] on select "Yes No" at bounding box center [310, 270] width 223 height 25
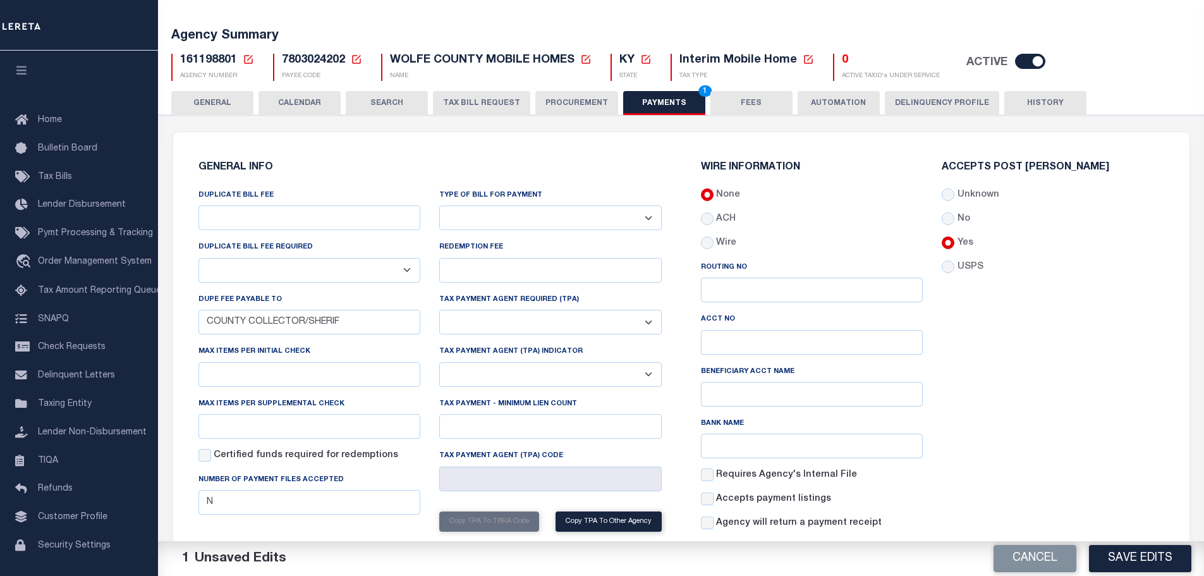
select select "true"
click at [199, 259] on select "Yes No" at bounding box center [310, 270] width 223 height 25
click at [287, 207] on input "DUPLICATE BILL FEE" at bounding box center [310, 217] width 223 height 25
type input "$1.00"
click at [1103, 561] on button "Save Edits" at bounding box center [1140, 558] width 102 height 27
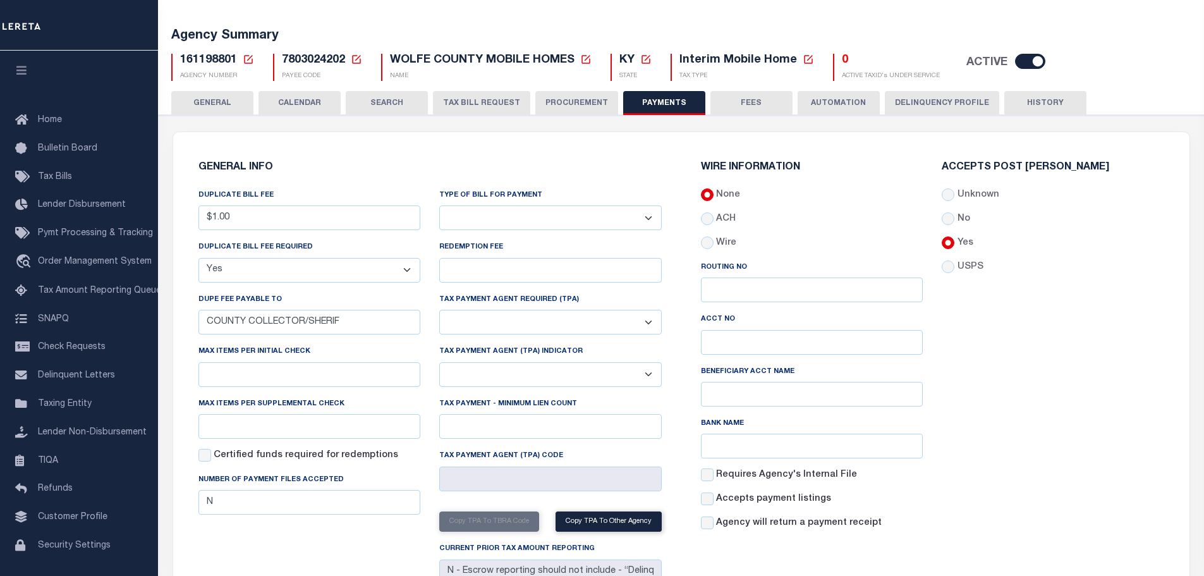
click at [207, 105] on button "GENERAL" at bounding box center [212, 103] width 82 height 24
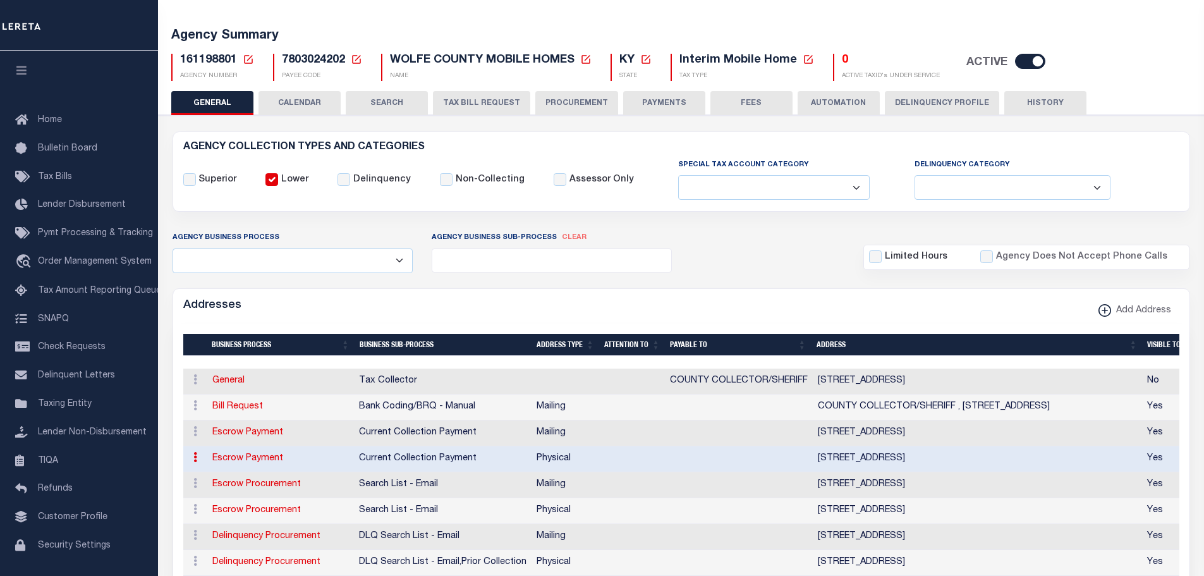
click at [252, 59] on icon at bounding box center [248, 59] width 9 height 9
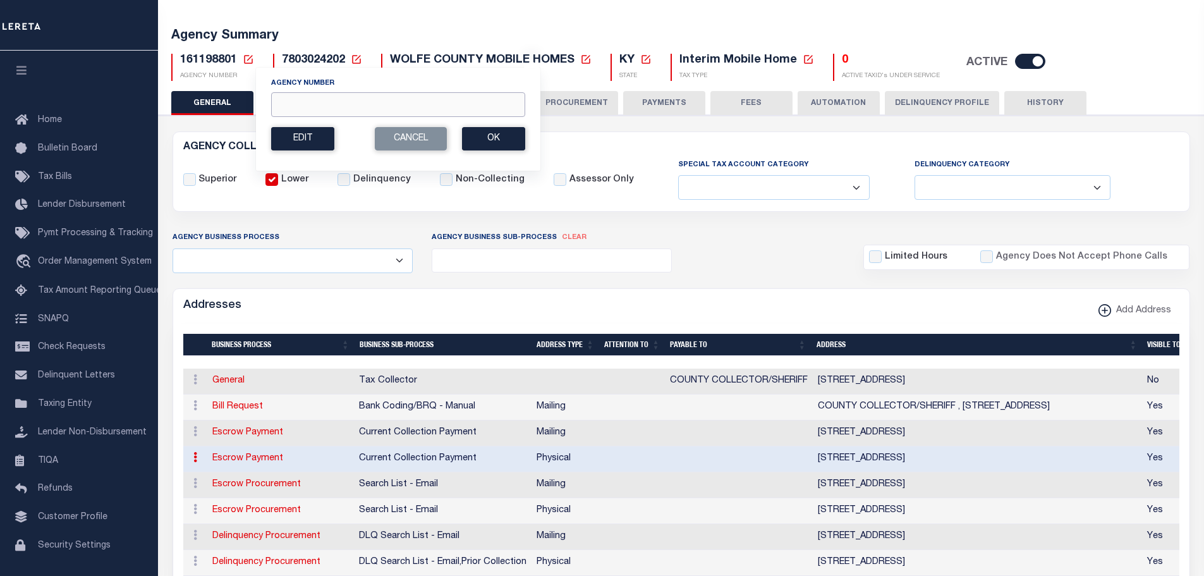
click at [286, 101] on input "Agency Number" at bounding box center [398, 104] width 254 height 25
type input "360320000"
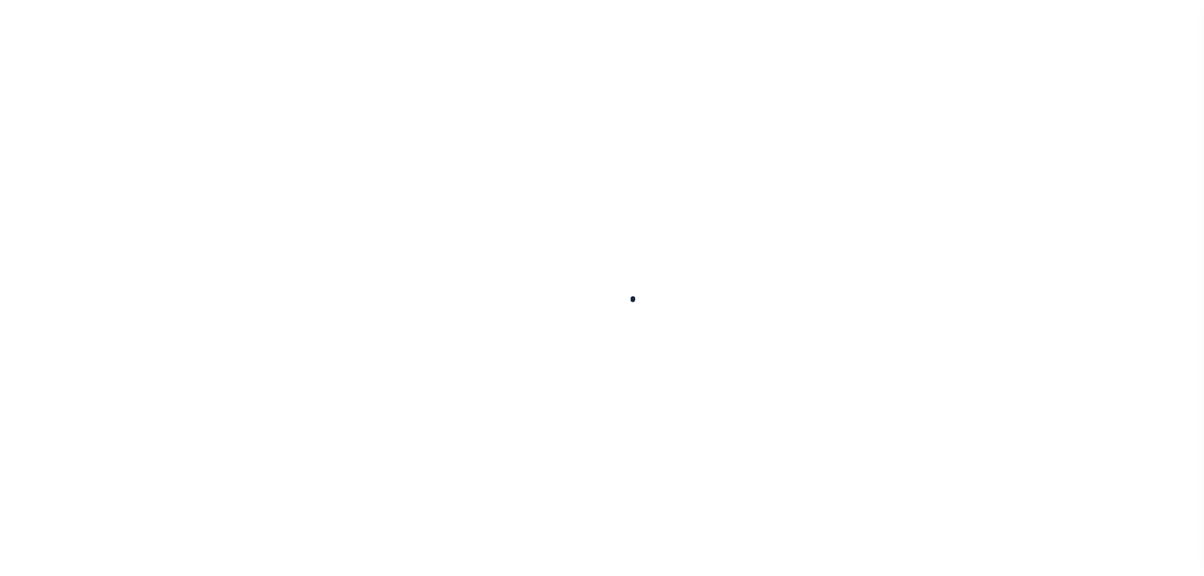
select select
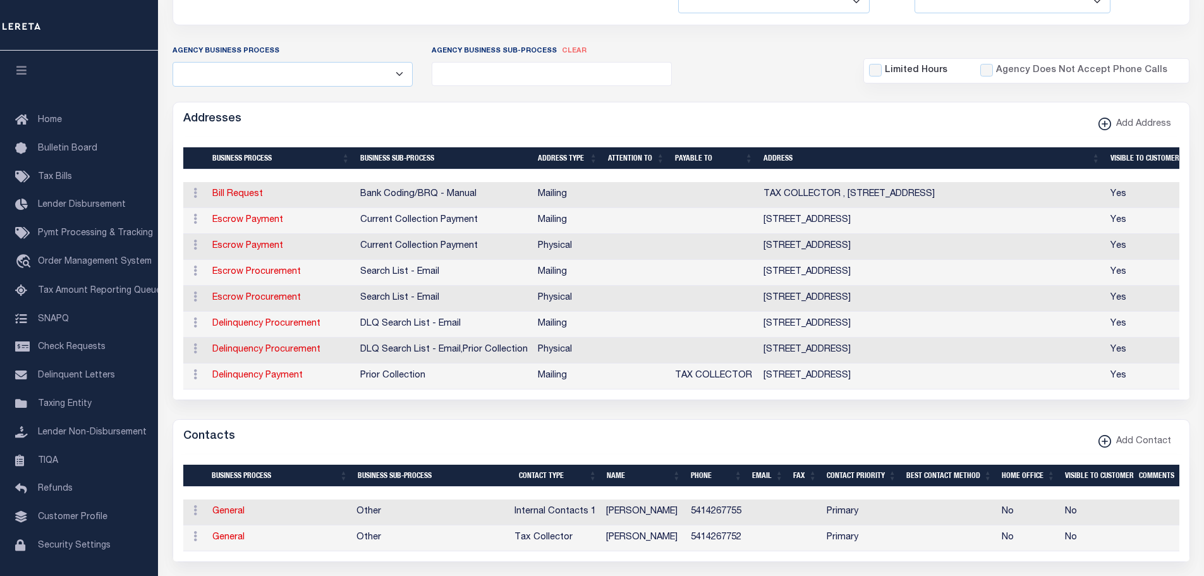
scroll to position [316, 0]
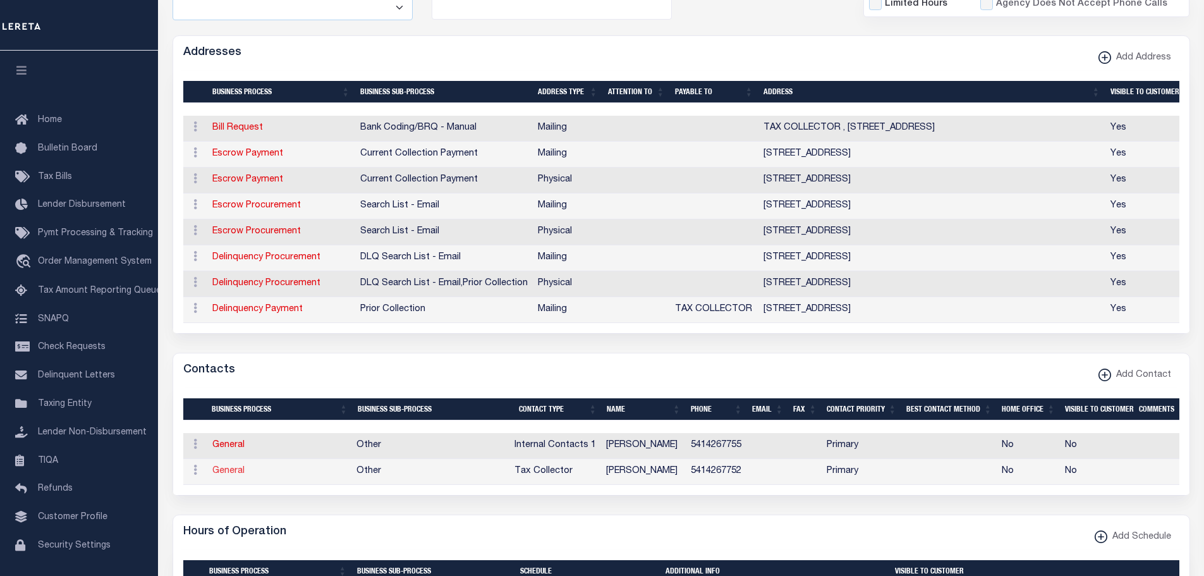
click at [229, 475] on link "General" at bounding box center [228, 471] width 32 height 9
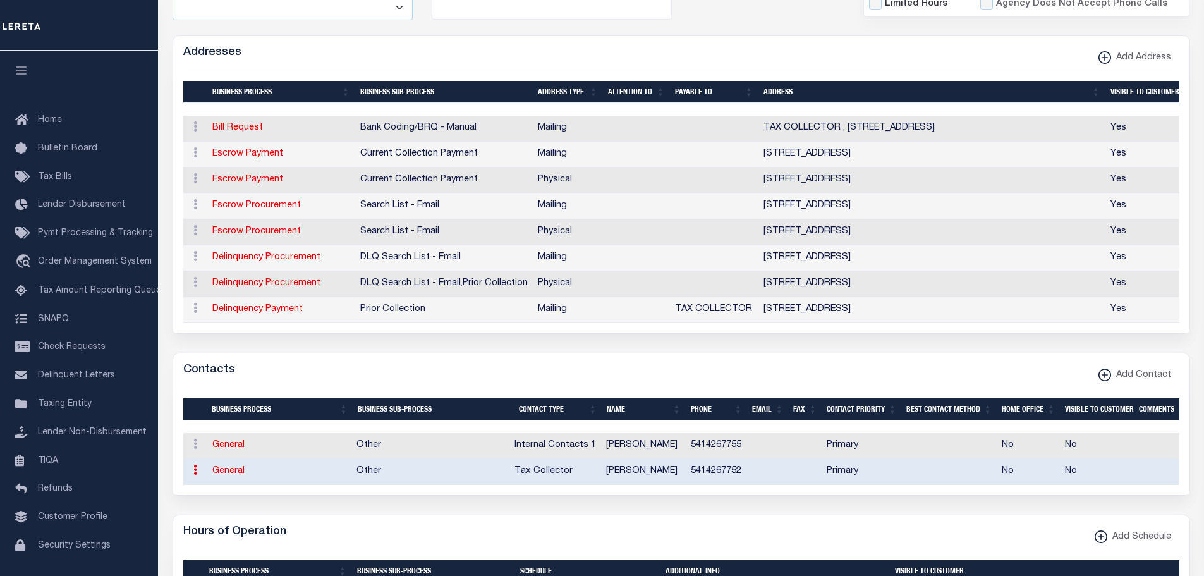
select select "2"
select select "1"
type input "GINGER"
type input "GOEBEL"
type input "5414267752"
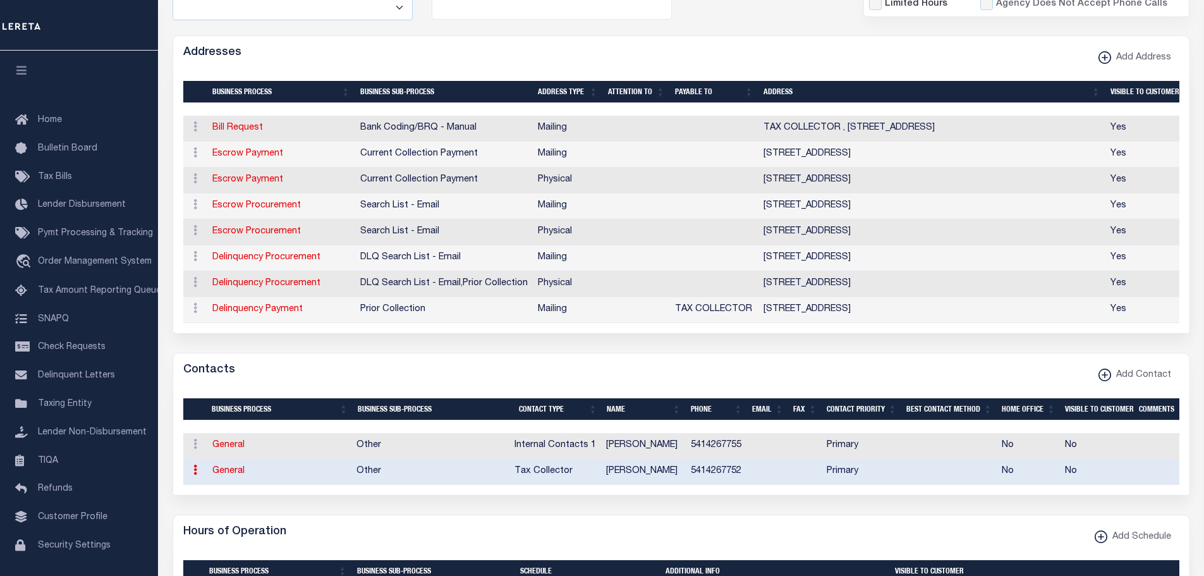
select select "6"
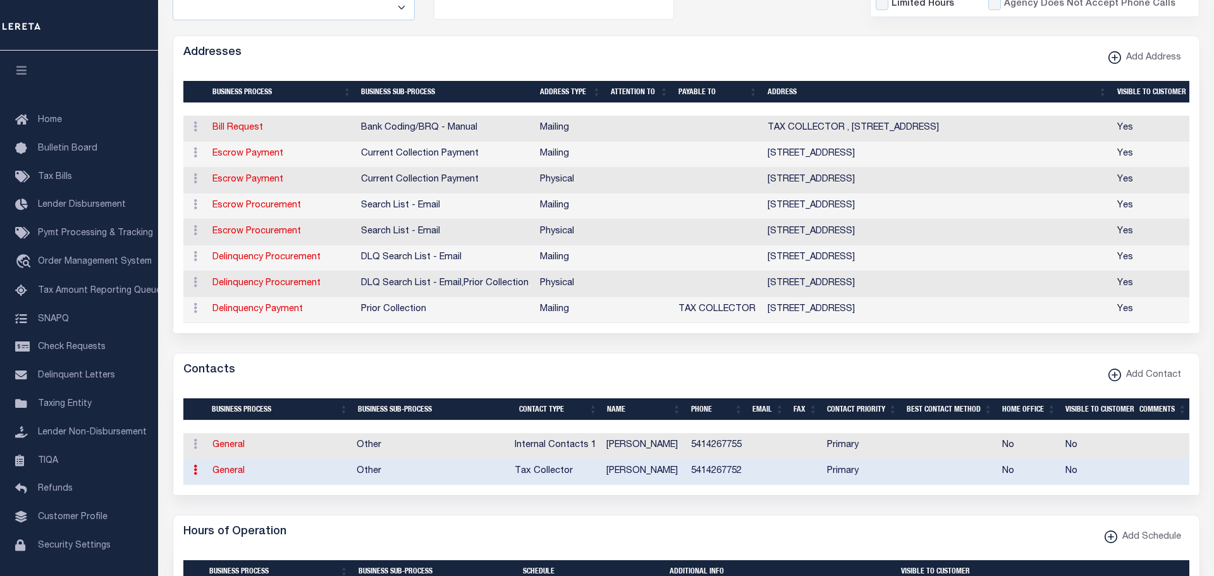
select select "39"
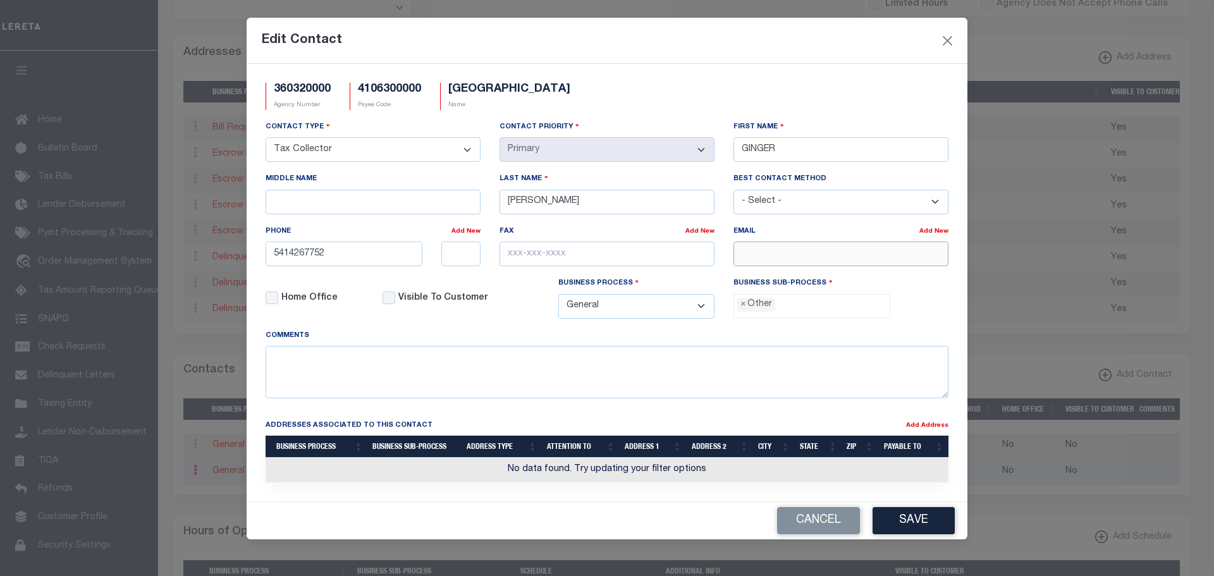
click at [788, 260] on input "email" at bounding box center [840, 254] width 215 height 25
paste input "WCTREAS@WALLOWACOUNTY.GOV"
type input "WCTREAS@WALLOWACOUNTY.GOV"
click at [510, 252] on input "text" at bounding box center [607, 254] width 215 height 25
paste input "541-426-"
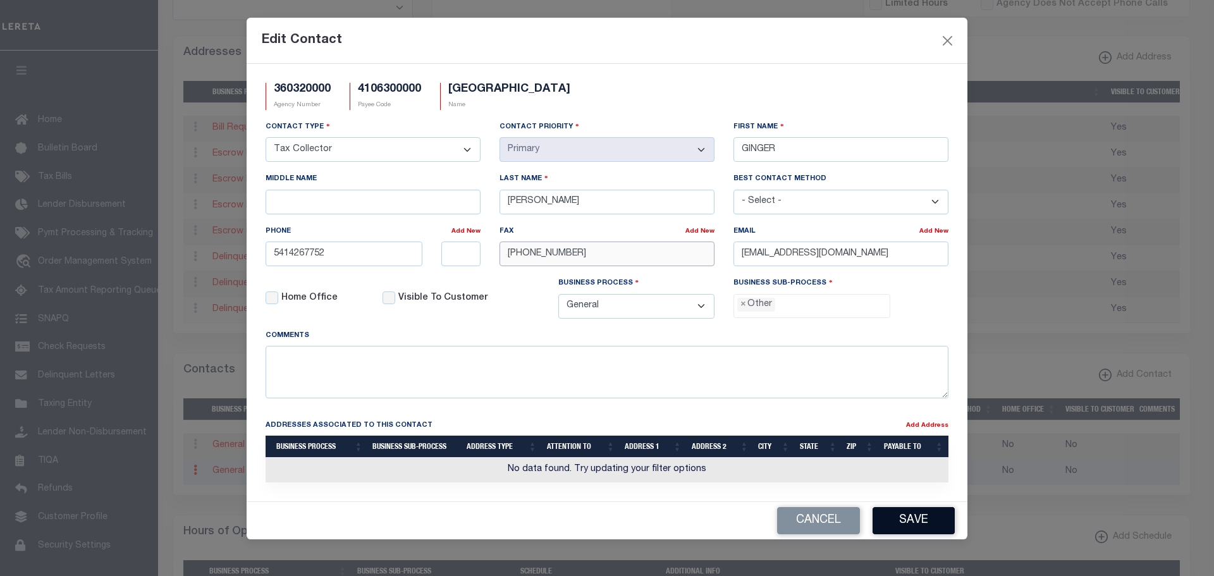
type input "541-426-5901"
click at [892, 527] on button "Save" at bounding box center [914, 520] width 82 height 27
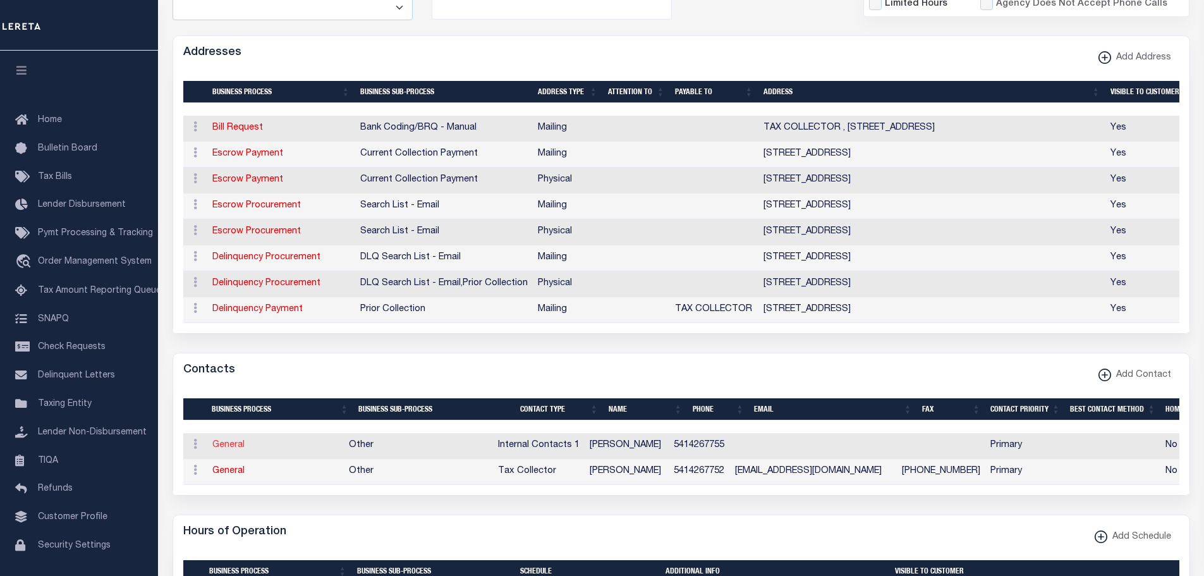
click at [228, 446] on link "General" at bounding box center [228, 445] width 32 height 9
select select
checkbox input "false"
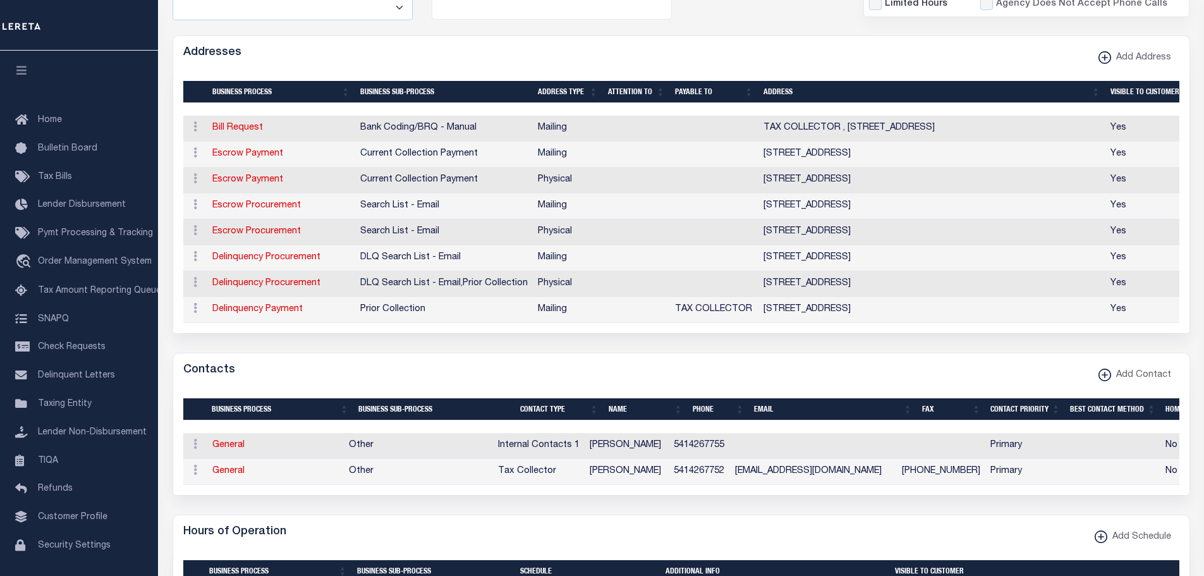
select select
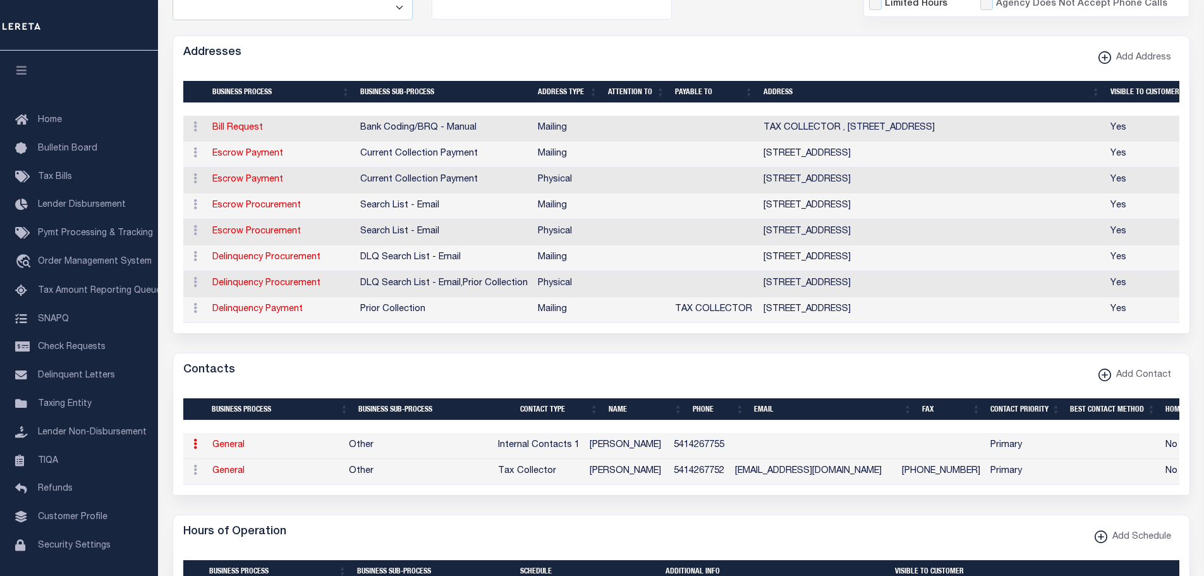
select select "5"
select select "1"
type input "DENISE"
type input "STAIDLE"
type input "5414267755"
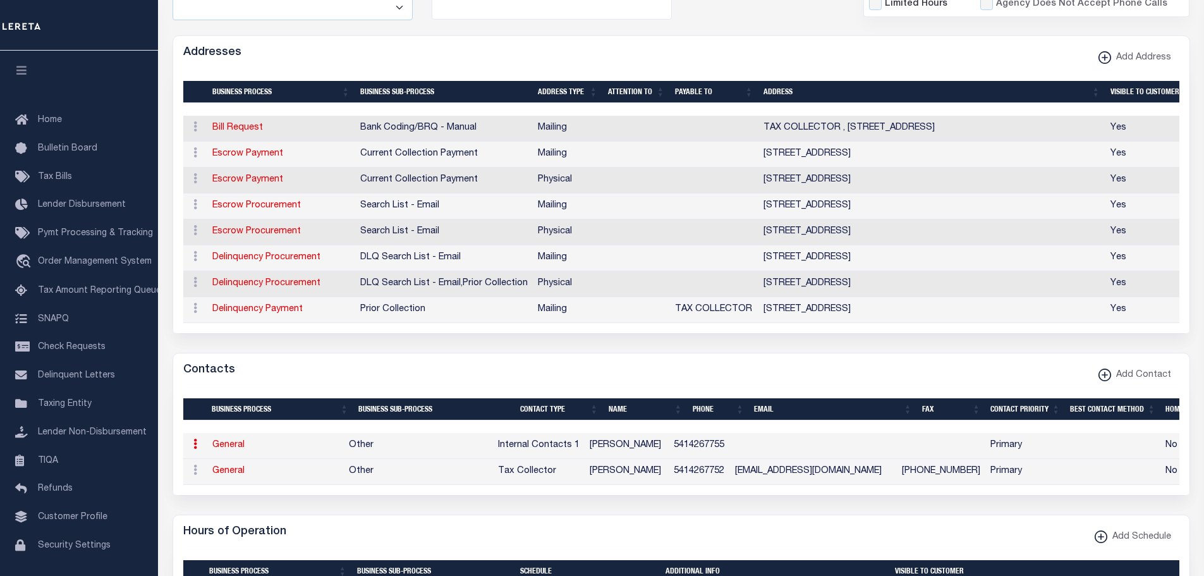
select select "6"
select select "39"
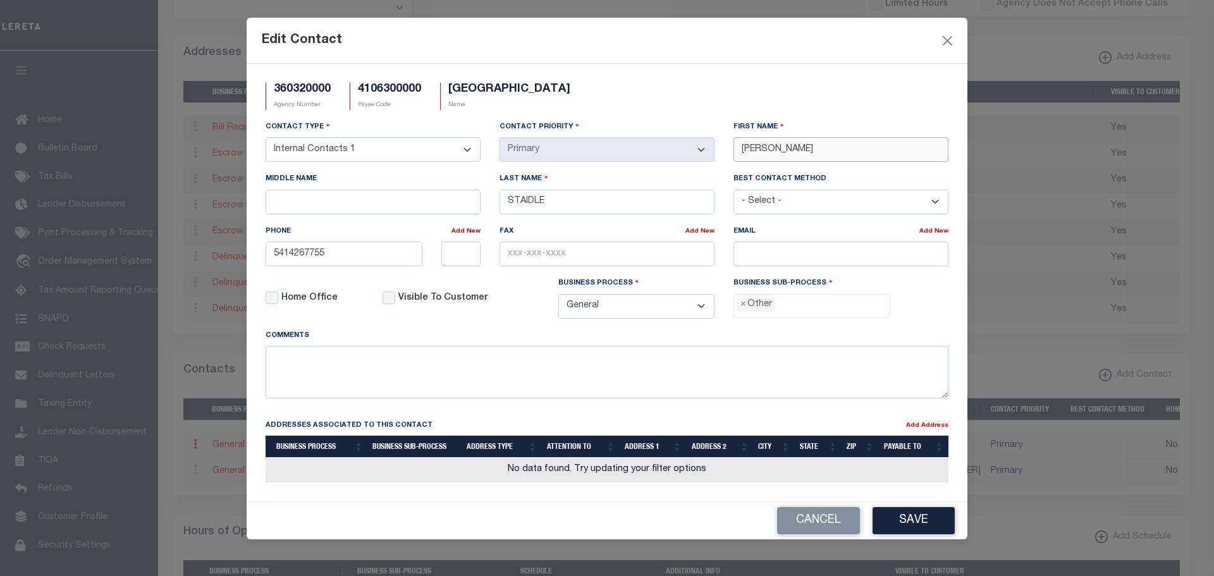
drag, startPoint x: 776, startPoint y: 147, endPoint x: 678, endPoint y: 125, distance: 100.5
click at [699, 123] on div "Contact Type - Select - Assessor Clerk Internal Contacts 1 Internal Contacts 2 …" at bounding box center [607, 224] width 702 height 209
click at [703, 142] on div "Contact Type - Select - Assessor Clerk Internal Contacts 1 Internal Contacts 2 …" at bounding box center [607, 224] width 702 height 209
type input "JODI"
type input "[PERSON_NAME]"
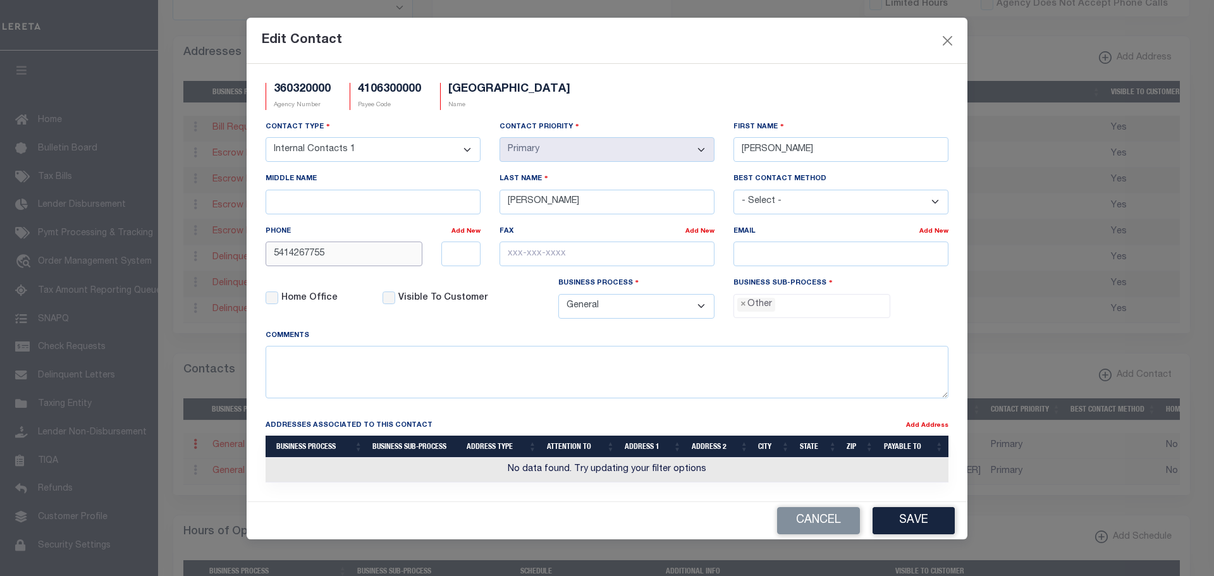
drag, startPoint x: 305, startPoint y: 253, endPoint x: 441, endPoint y: 257, distance: 135.4
click at [440, 257] on div "5414267755" at bounding box center [373, 254] width 234 height 25
type input "[PHONE_NUMBER]"
click at [923, 523] on button "Save" at bounding box center [914, 520] width 82 height 27
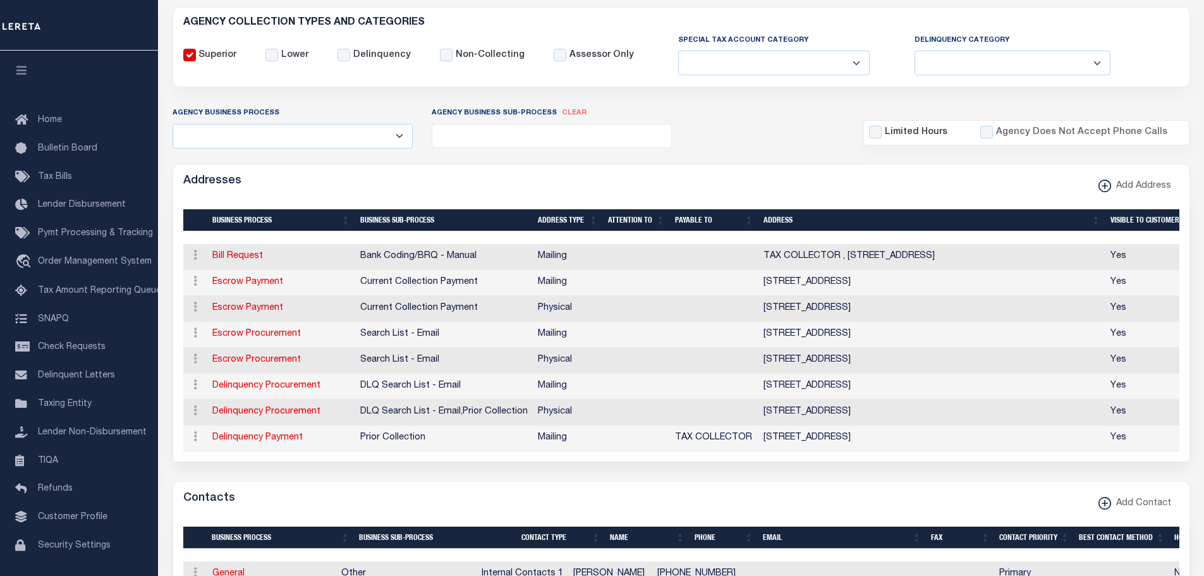
scroll to position [253, 0]
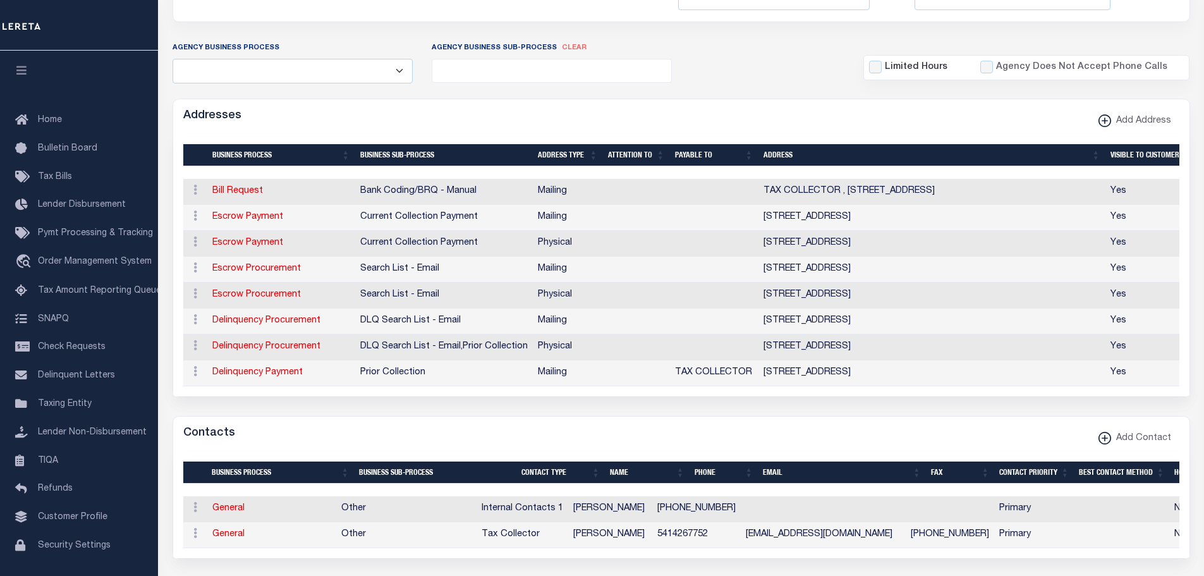
click at [240, 236] on td "Escrow Payment" at bounding box center [281, 244] width 148 height 26
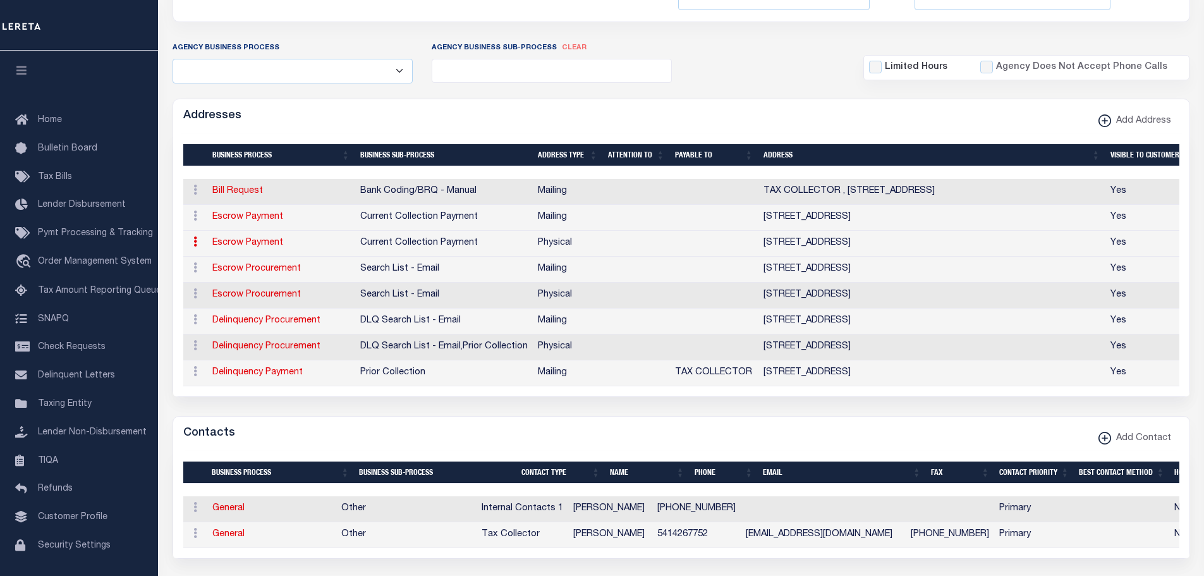
click at [242, 241] on link "Escrow Payment" at bounding box center [247, 242] width 71 height 9
select select "1"
checkbox input "false"
select select
type input "101 SOUTH RIVER ST"
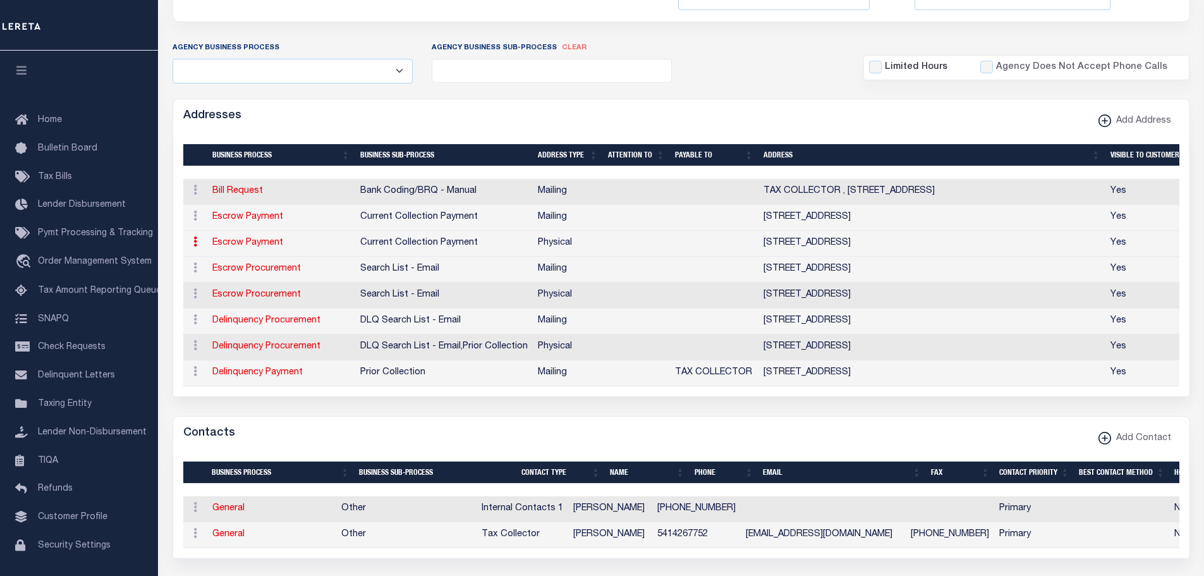
type input "STE 103"
type input "ENTERPRISE"
select select "OR"
type input "97828"
select select "2"
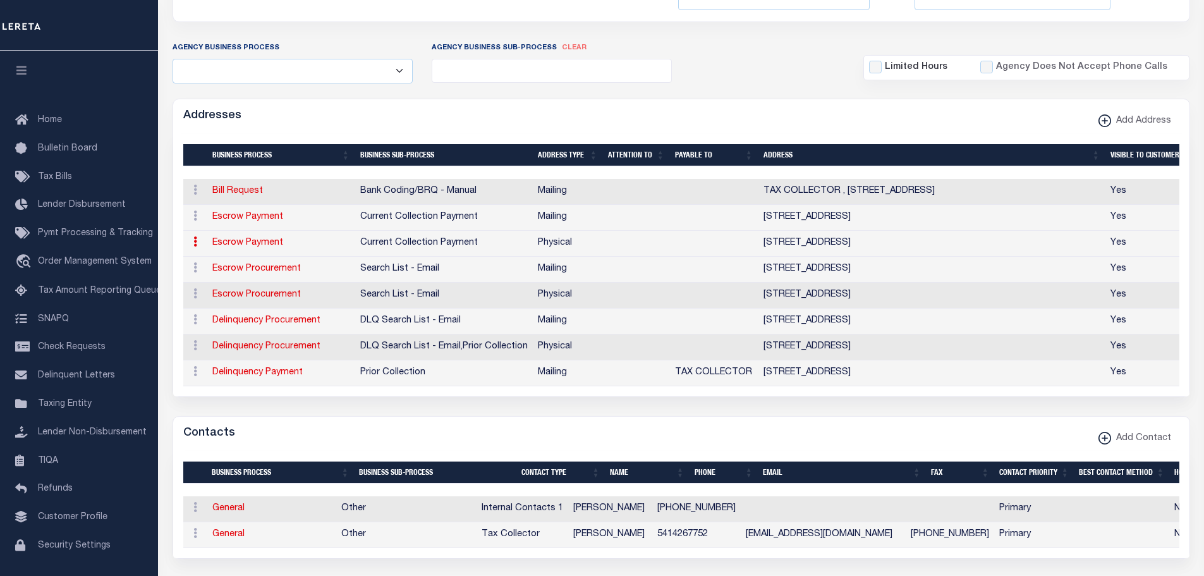
checkbox input "true"
select select "3"
select select "11"
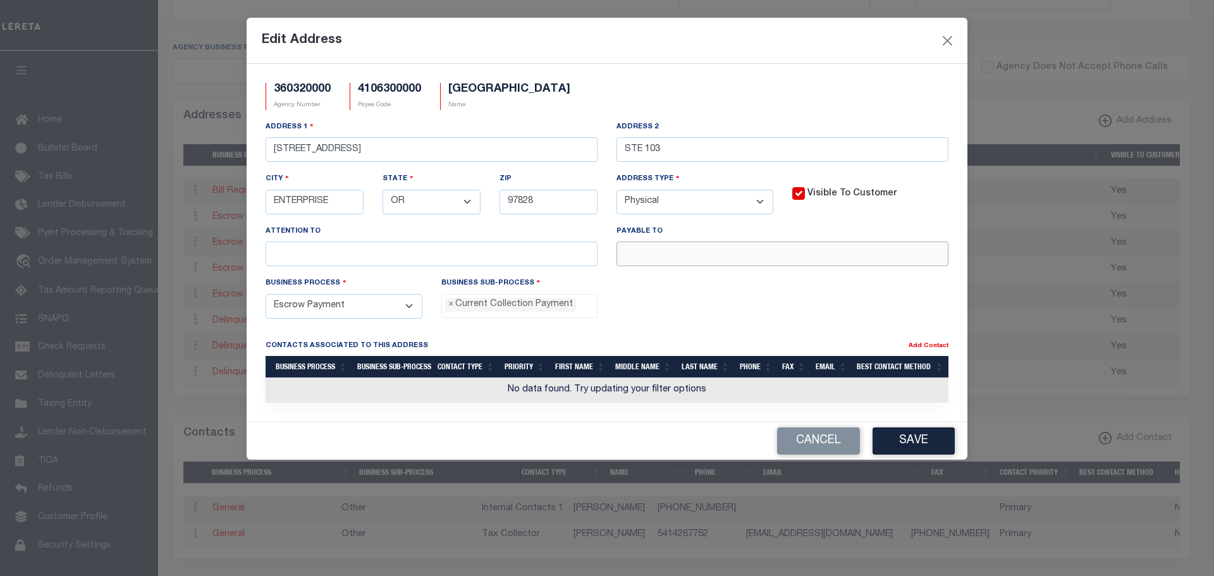
click at [647, 257] on input "text" at bounding box center [782, 254] width 332 height 25
paste input "WALLOWA COUNTY T/"
type input "WALLOWA COUNTY T/C"
click at [924, 450] on button "Save" at bounding box center [914, 440] width 82 height 27
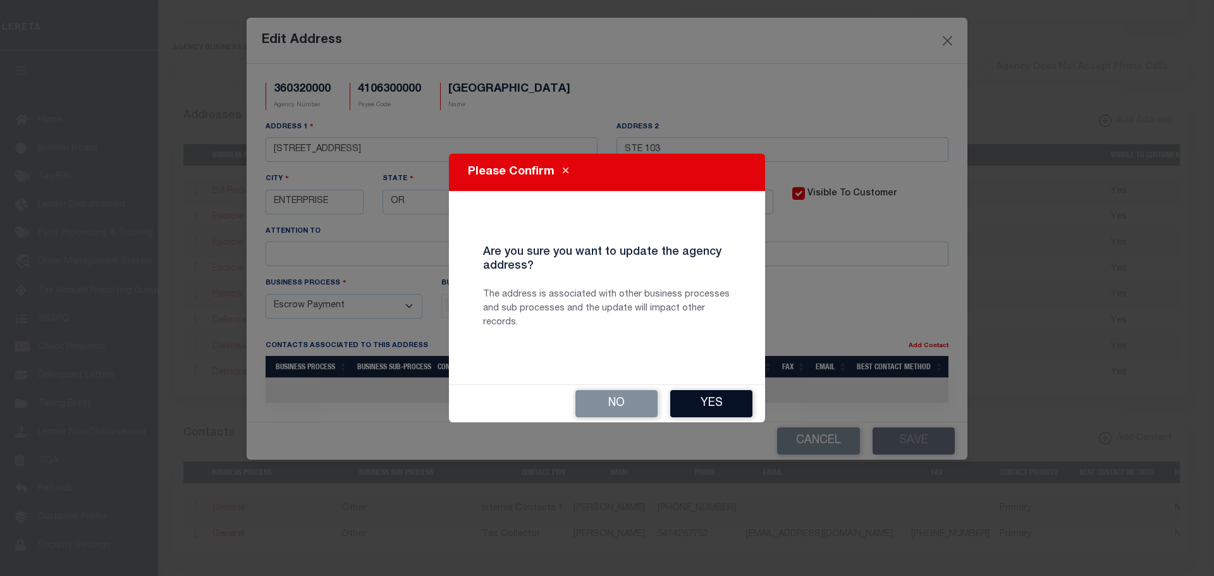
click at [708, 407] on button "Yes" at bounding box center [711, 403] width 82 height 27
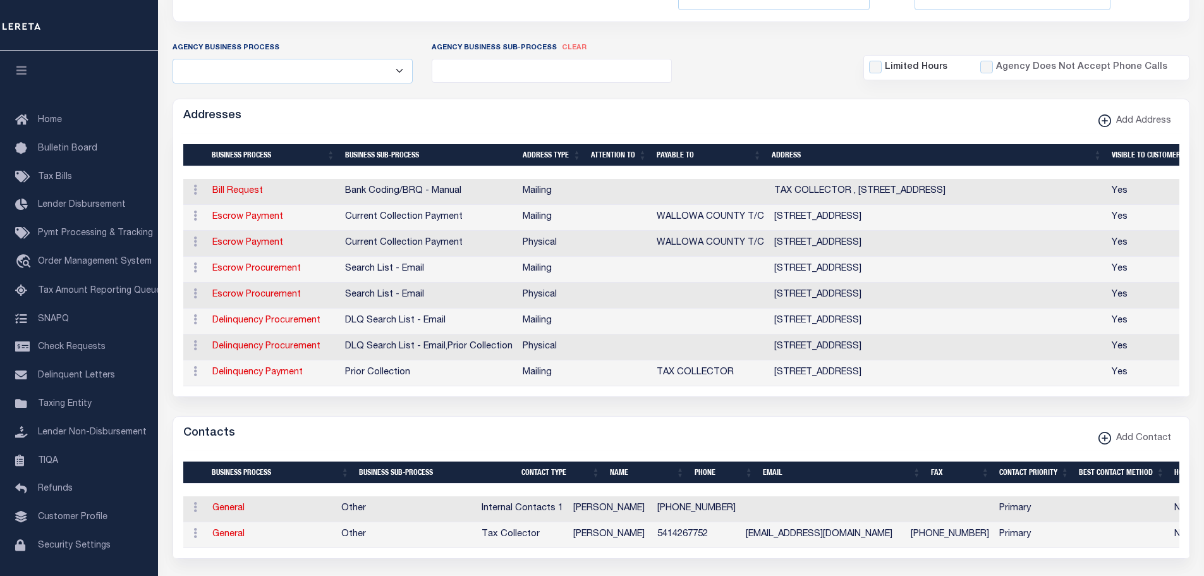
scroll to position [0, 0]
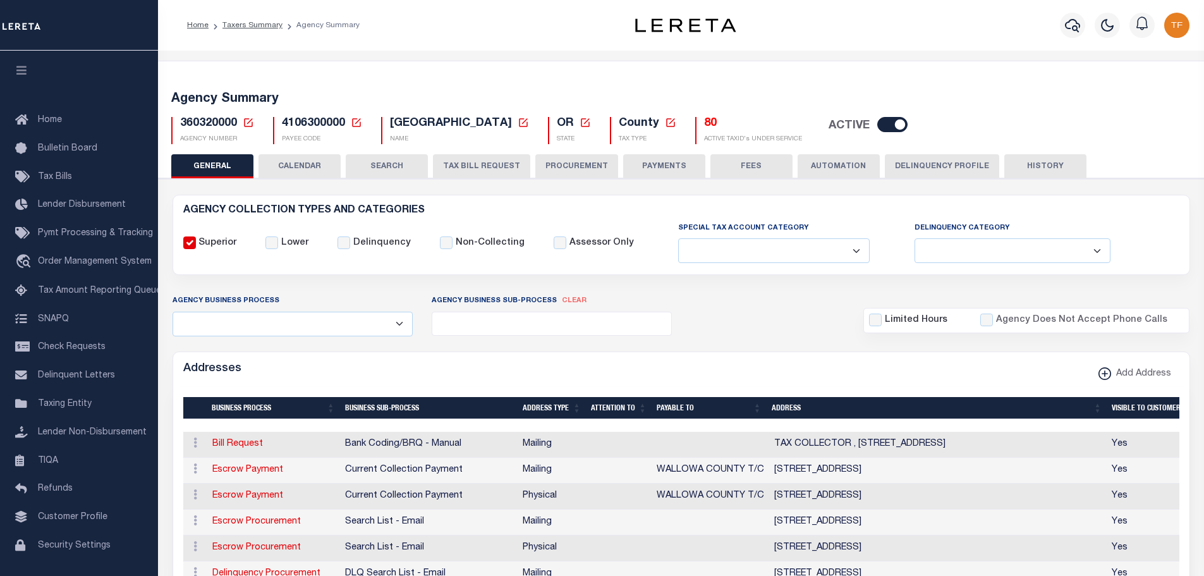
click at [646, 162] on button "PAYMENTS" at bounding box center [664, 166] width 82 height 24
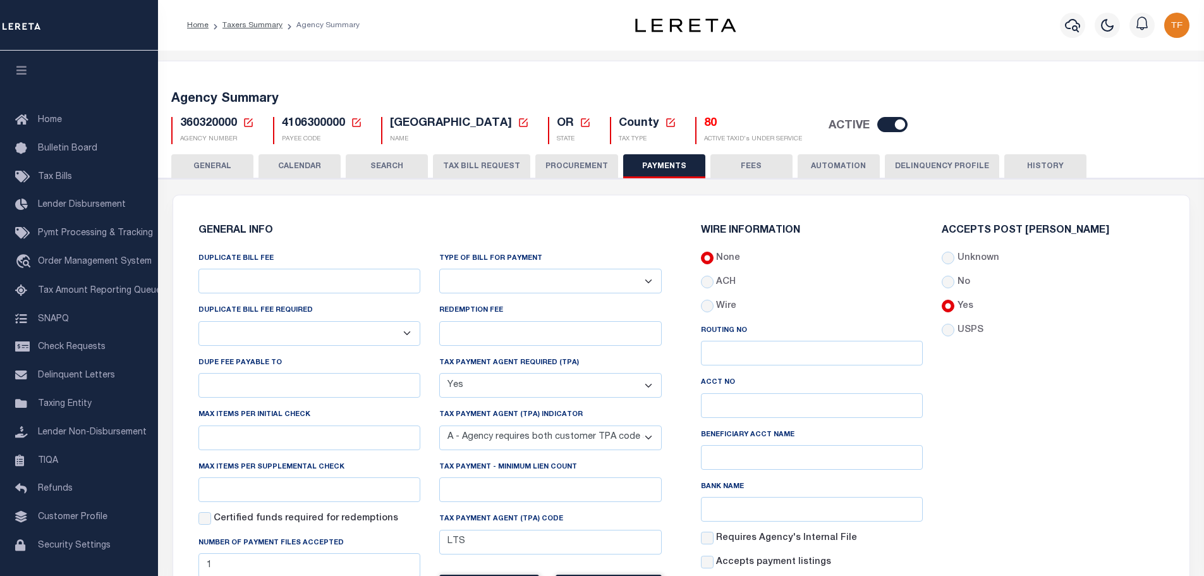
click at [402, 336] on select "Yes No" at bounding box center [310, 333] width 223 height 25
select select "true"
click at [199, 322] on select "Yes No" at bounding box center [310, 333] width 223 height 25
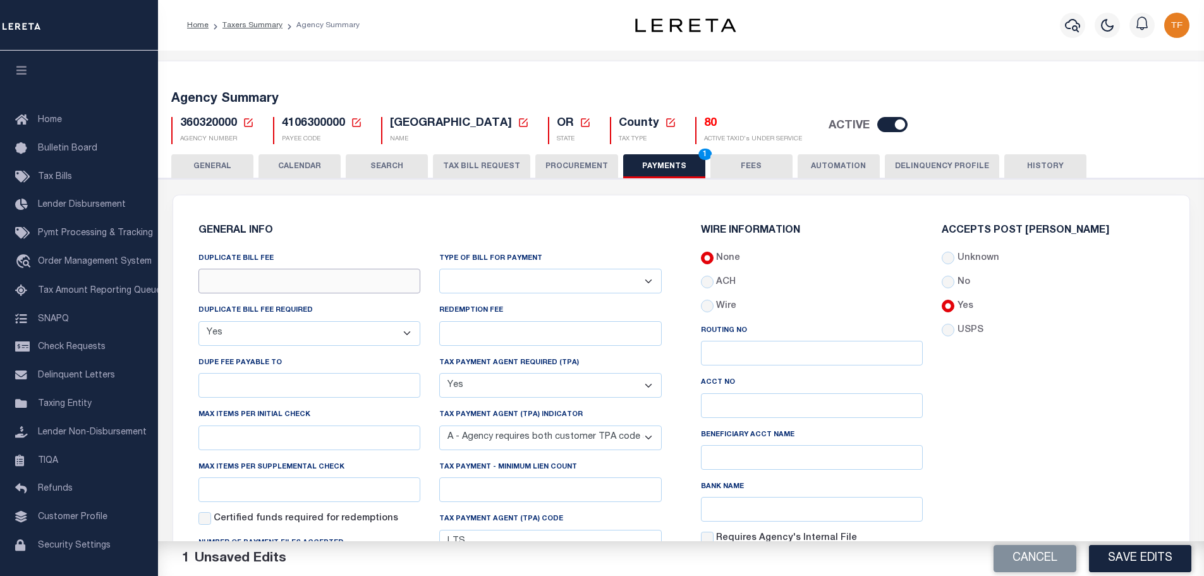
click at [279, 277] on input "DUPLICATE BILL FEE" at bounding box center [310, 281] width 223 height 25
type input "$1.00"
click at [272, 395] on input "DUPE FEE PAYABLE TO" at bounding box center [310, 385] width 223 height 25
paste input "WALLOWA COUNTY T/"
type input "WALLOWA COUNTY T/C"
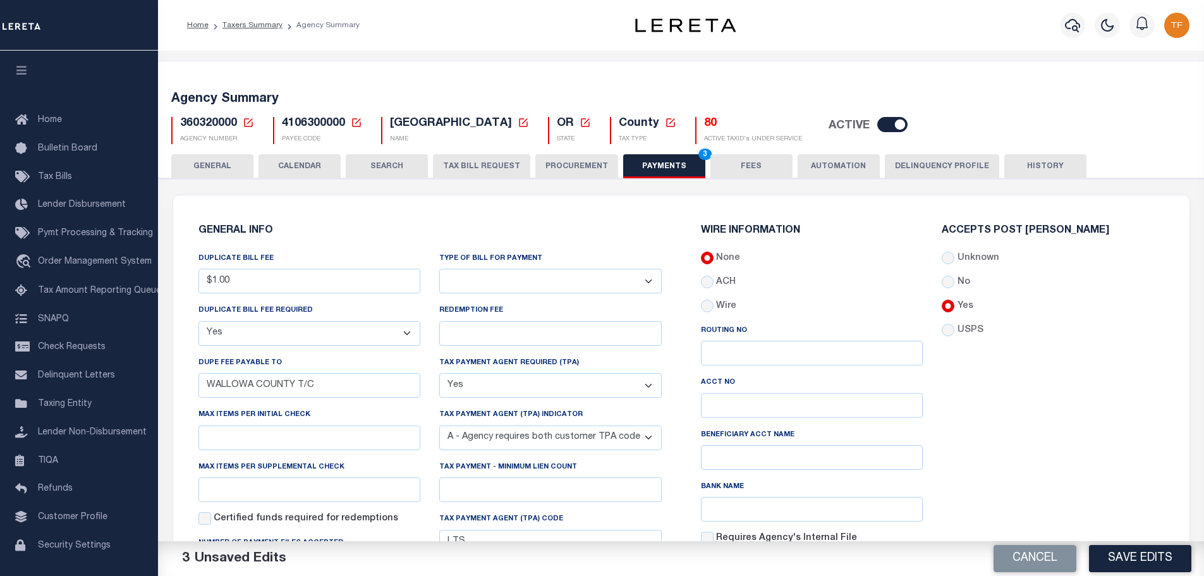
click at [1091, 415] on div "Accepts Post Mark Unknown No Yes" at bounding box center [1054, 415] width 242 height 378
click at [1100, 563] on button "Save Edits" at bounding box center [1140, 558] width 102 height 27
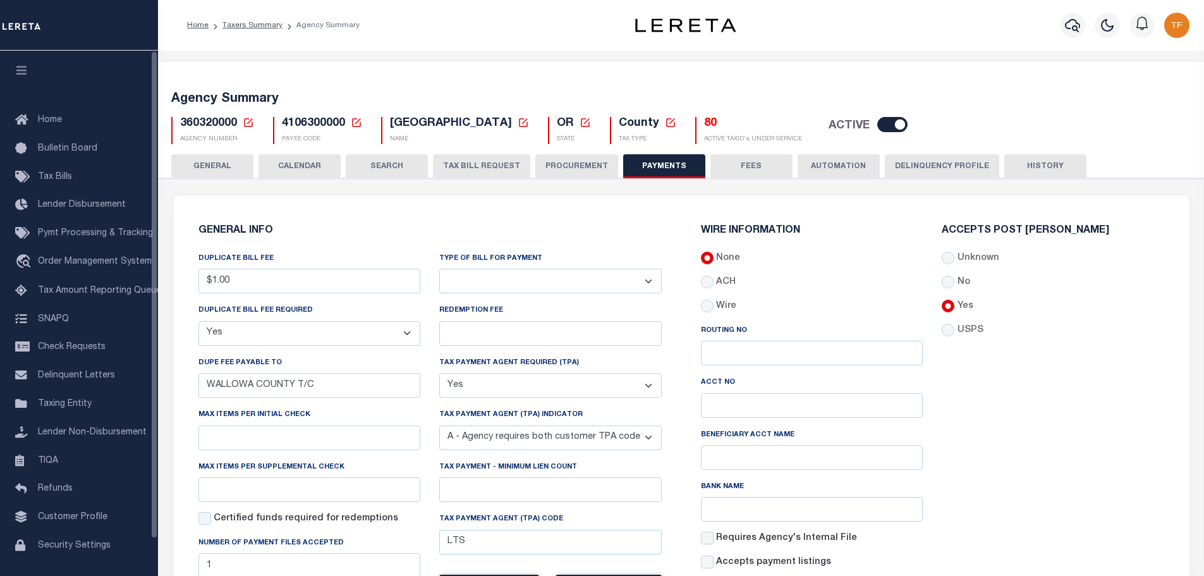
drag, startPoint x: 198, startPoint y: 162, endPoint x: 1209, endPoint y: 169, distance: 1011.0
click at [199, 164] on button "GENERAL" at bounding box center [212, 166] width 82 height 24
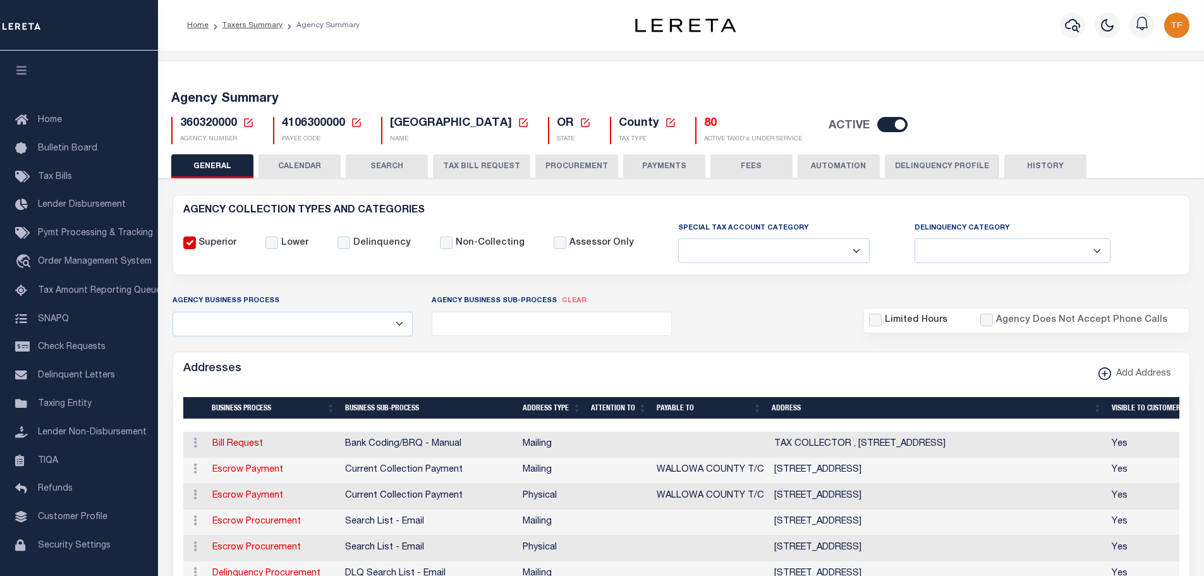
click at [247, 124] on icon at bounding box center [248, 122] width 11 height 11
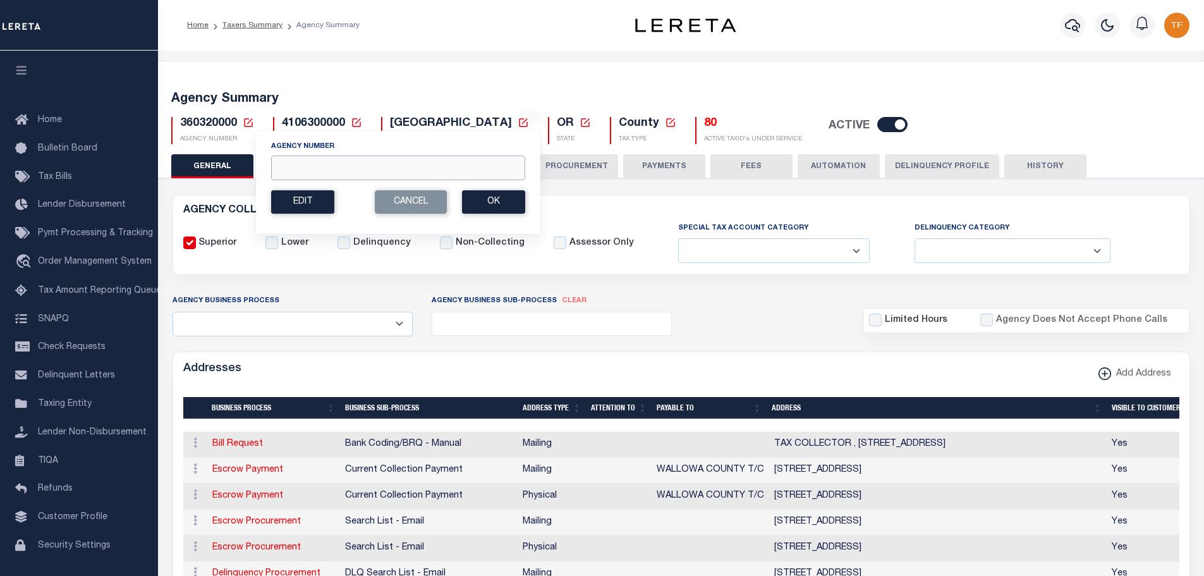
click at [295, 168] on input "Agency Number" at bounding box center [398, 168] width 254 height 25
click at [512, 196] on button "Ok" at bounding box center [493, 201] width 63 height 23
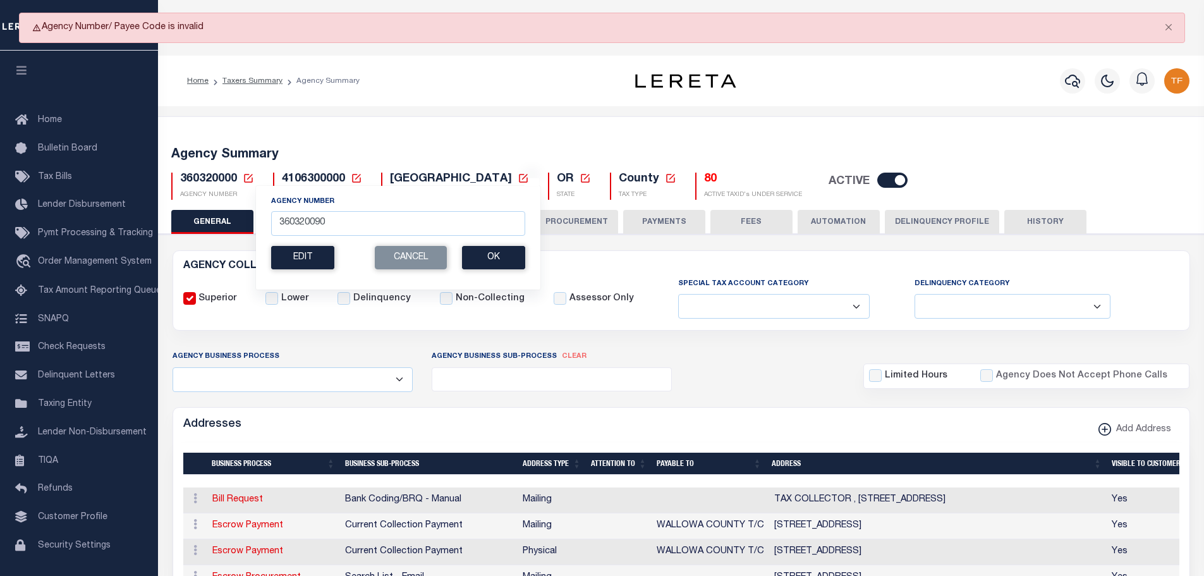
click at [250, 176] on icon at bounding box center [248, 178] width 11 height 11
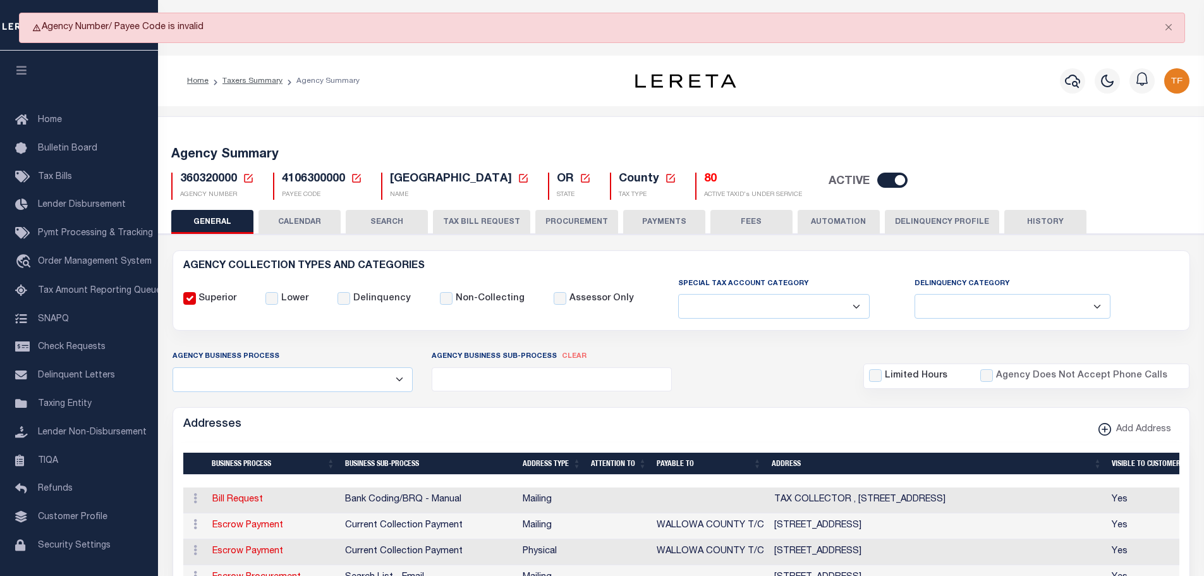
click at [250, 176] on icon at bounding box center [248, 178] width 11 height 11
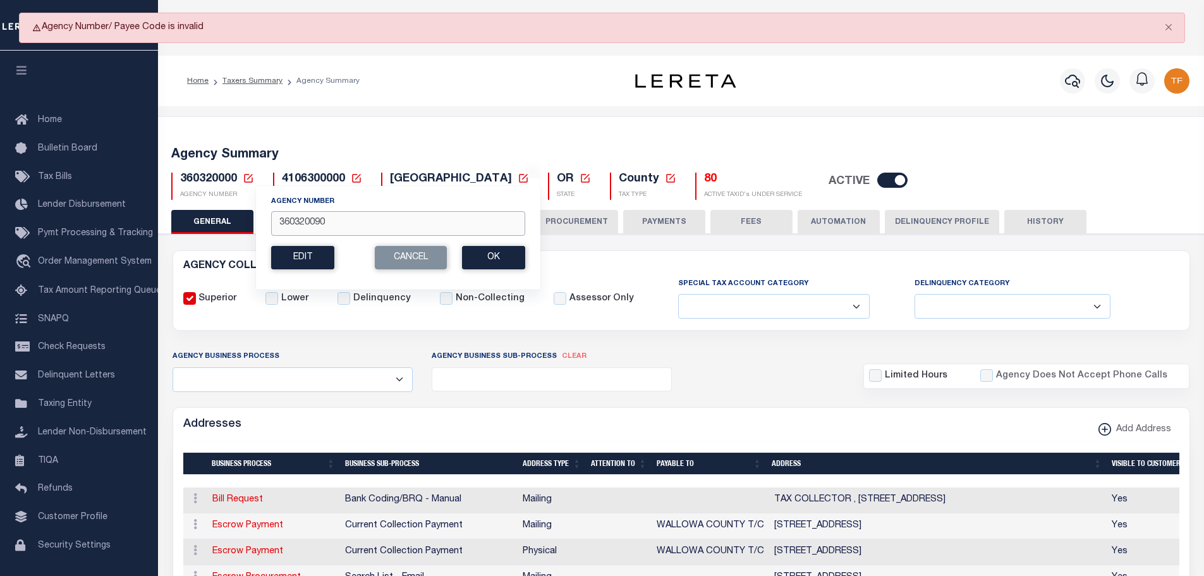
drag, startPoint x: 305, startPoint y: 225, endPoint x: 489, endPoint y: 222, distance: 184.7
click at [489, 222] on input "360320090" at bounding box center [398, 223] width 254 height 25
type input "360328888"
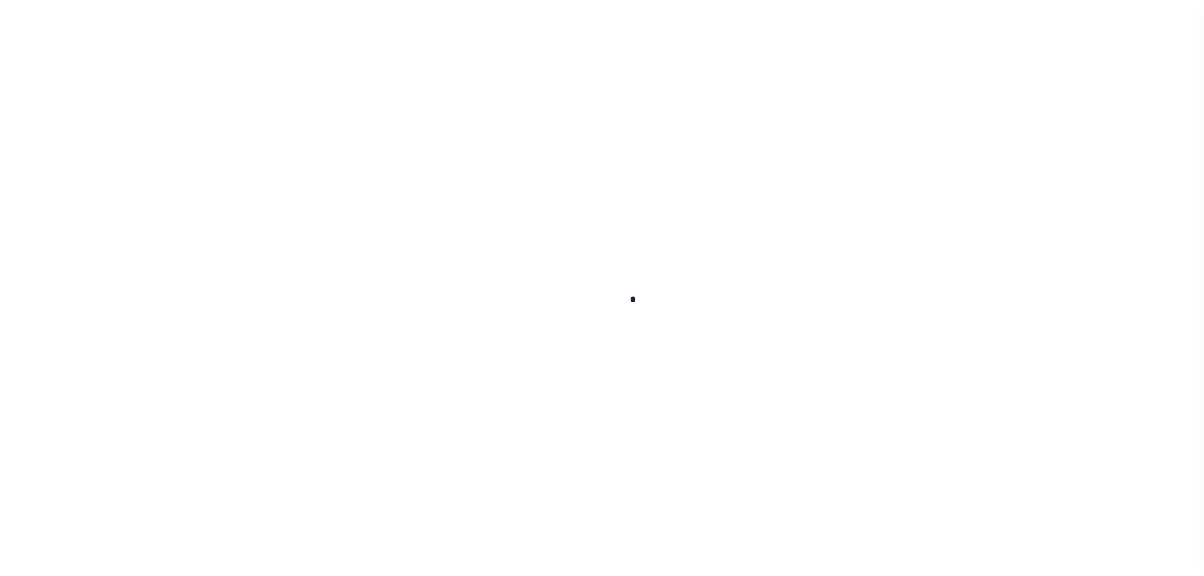
select select
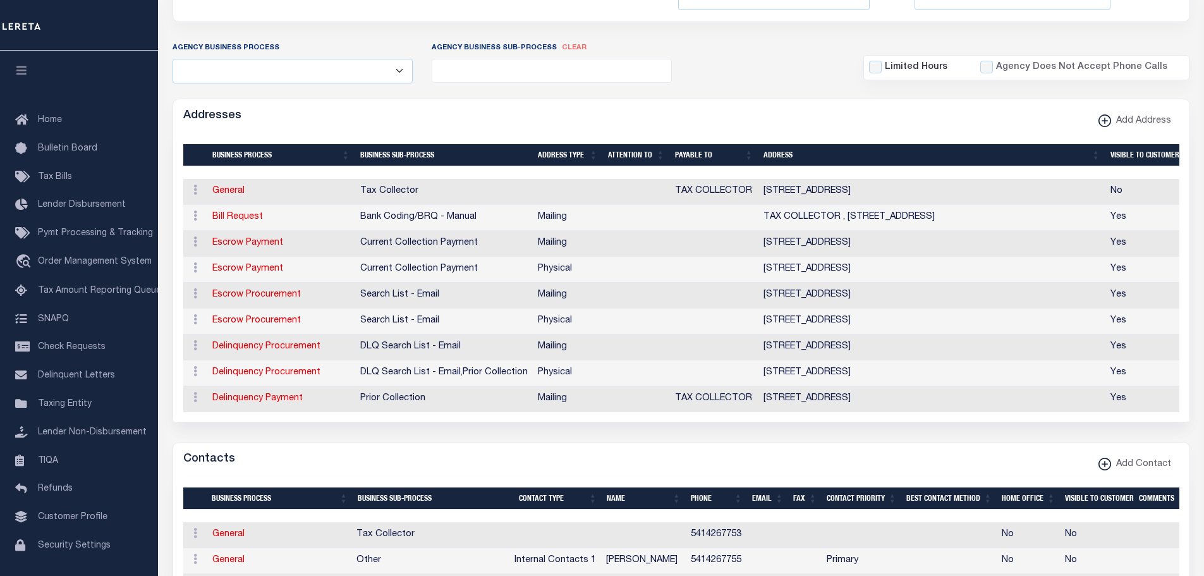
scroll to position [379, 0]
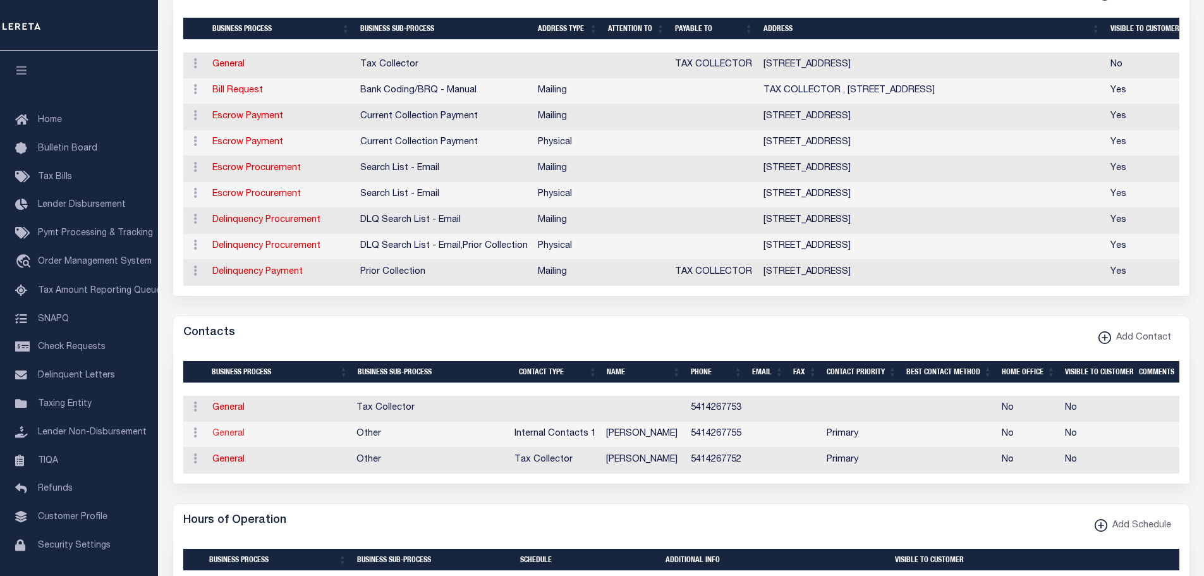
click at [228, 438] on link "General" at bounding box center [228, 433] width 32 height 9
checkbox input "false"
select select
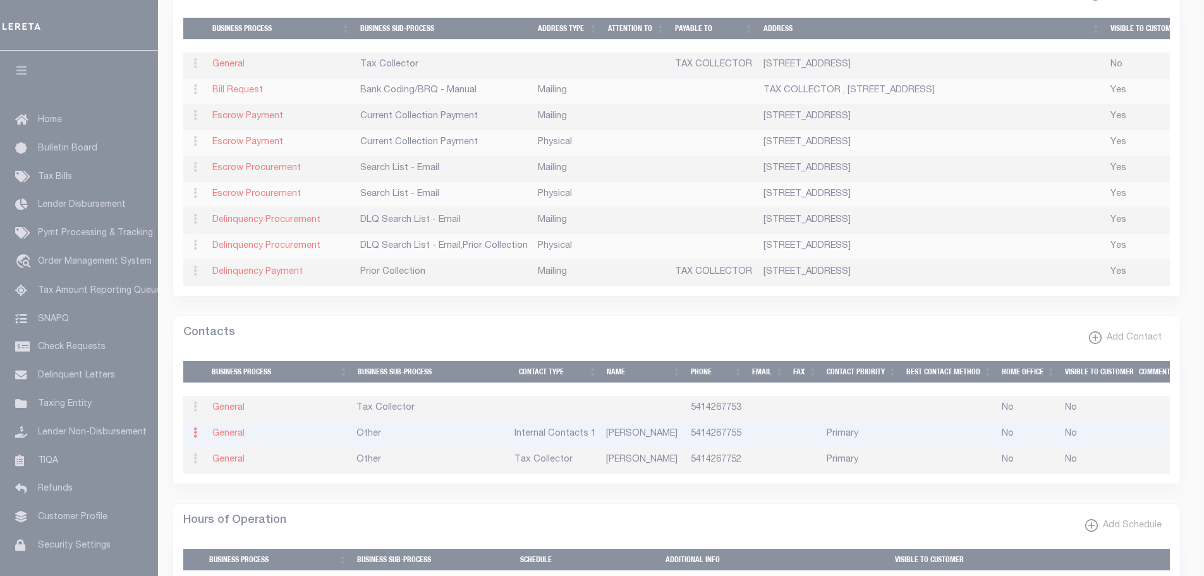
select select "5"
select select "1"
type input "DENISE"
type input "STAIDLE"
type input "5414267755"
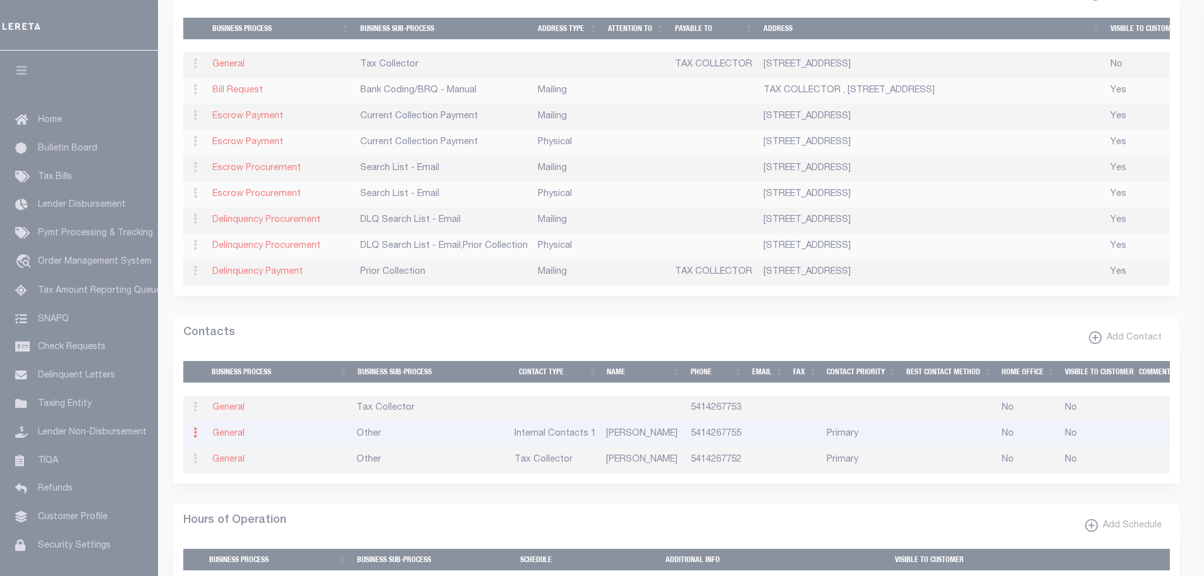
select select "6"
select select "39"
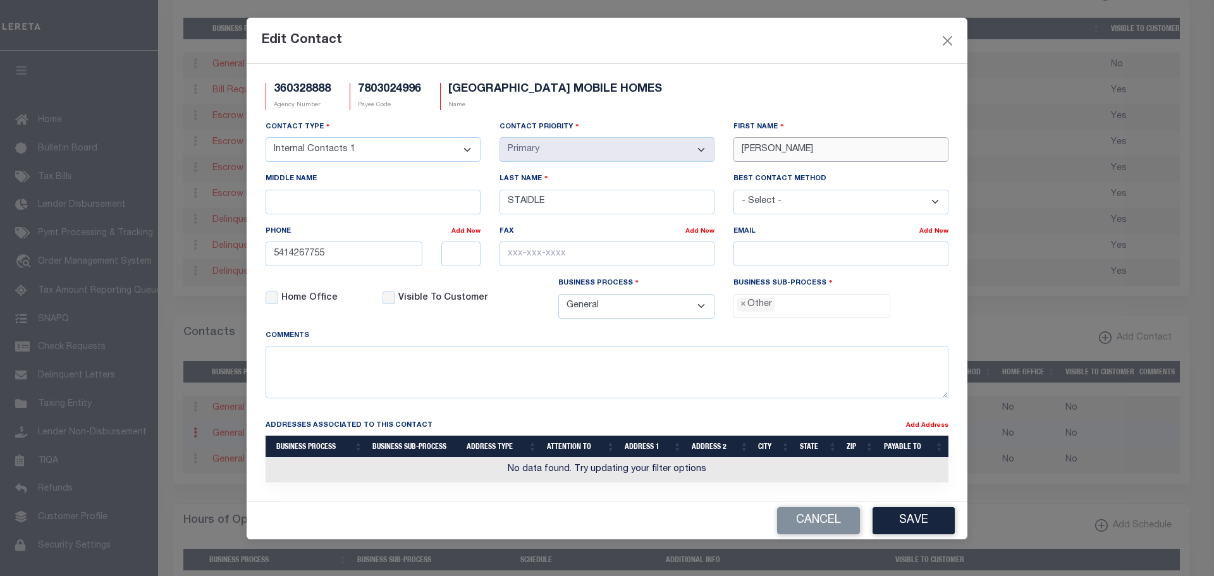
drag, startPoint x: 779, startPoint y: 150, endPoint x: 721, endPoint y: 142, distance: 58.2
click at [727, 138] on div "First Name DENISE" at bounding box center [841, 146] width 234 height 52
type input "JUDY"
type input "BECK"
drag, startPoint x: 306, startPoint y: 256, endPoint x: 475, endPoint y: 232, distance: 171.1
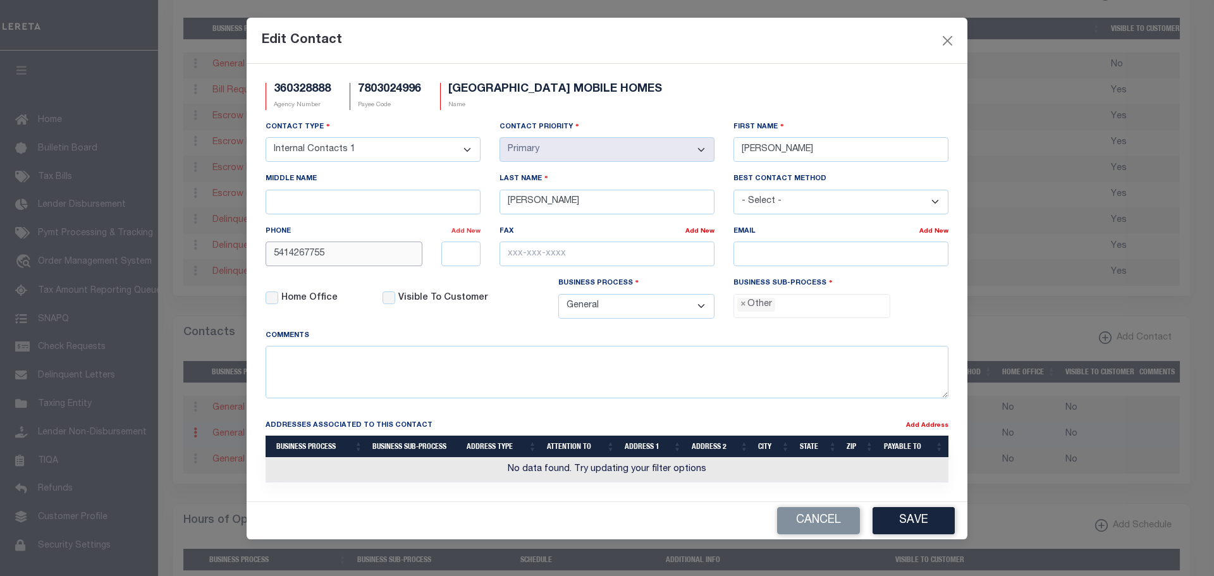
click at [474, 233] on div "Phone Add New 5414267755" at bounding box center [373, 245] width 215 height 42
type input "541-426-4543"
click at [912, 525] on button "Save" at bounding box center [914, 520] width 82 height 27
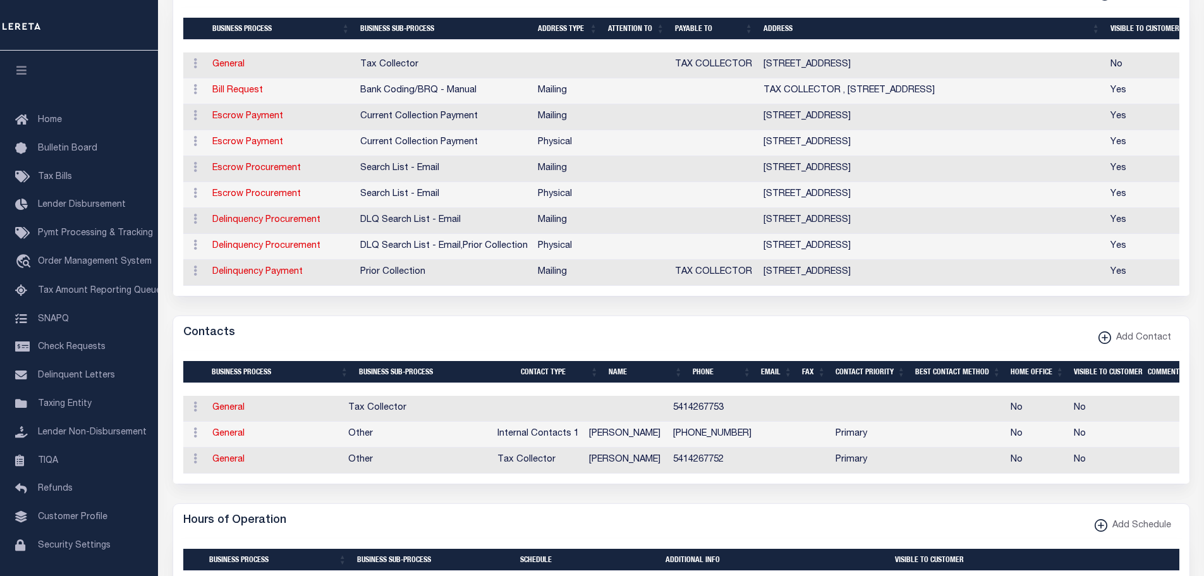
drag, startPoint x: 255, startPoint y: 147, endPoint x: 565, endPoint y: 180, distance: 311.6
click at [255, 147] on link "Escrow Payment" at bounding box center [247, 142] width 71 height 9
select select "1"
checkbox input "false"
select select
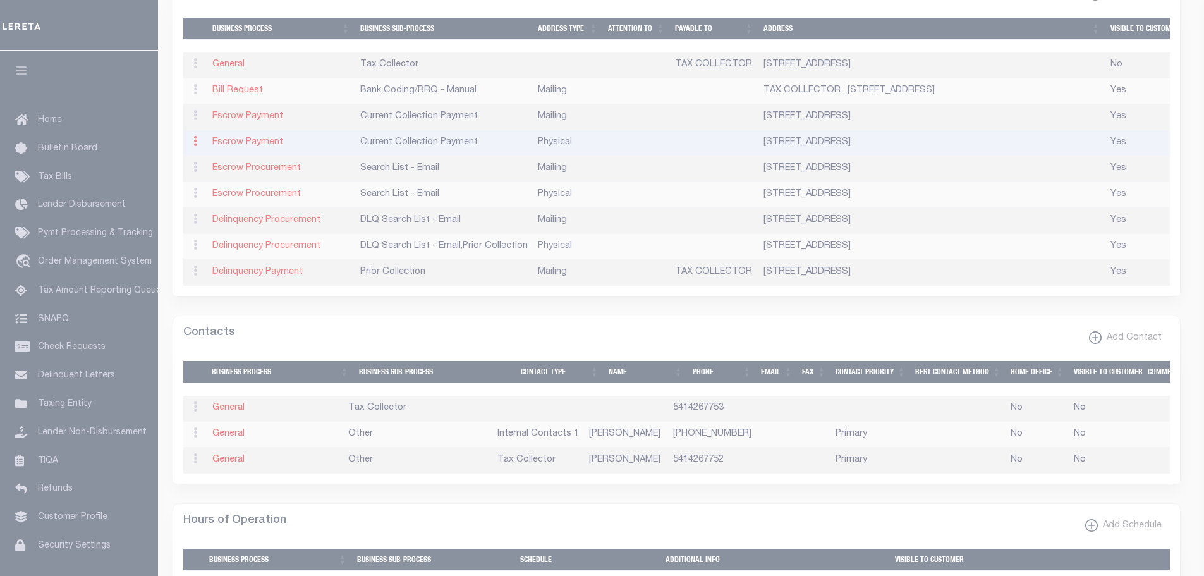
type input "101 SOUTH RIVER ST"
type input "STE 103"
type input "ENTERPRISE"
select select "OR"
type input "97828"
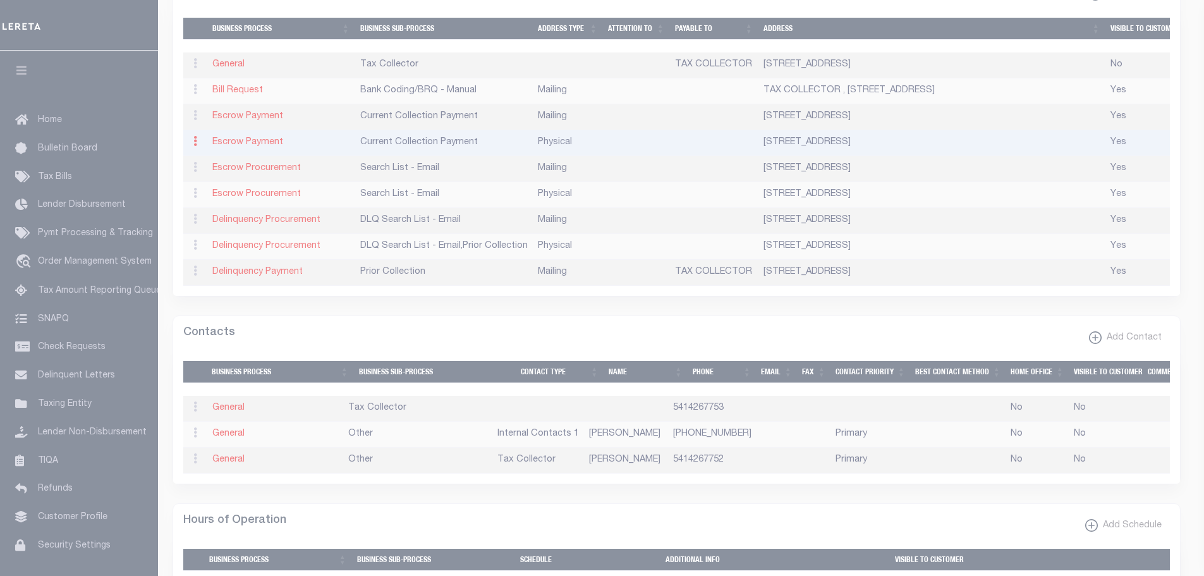
select select "2"
checkbox input "true"
select select "3"
select select "11"
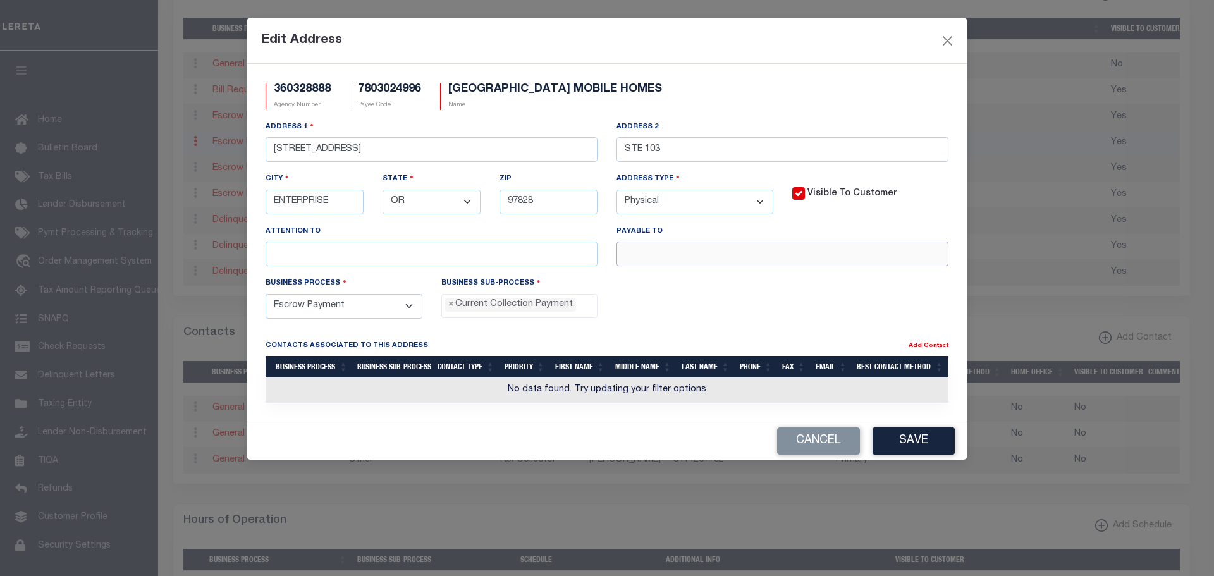
click at [736, 259] on input "text" at bounding box center [782, 254] width 332 height 25
paste input "WALLOWA COUNTY"
type input "WALLOWA COUNTY T/C"
drag, startPoint x: 926, startPoint y: 446, endPoint x: 1052, endPoint y: 436, distance: 126.2
click at [928, 446] on button "Save" at bounding box center [914, 440] width 82 height 27
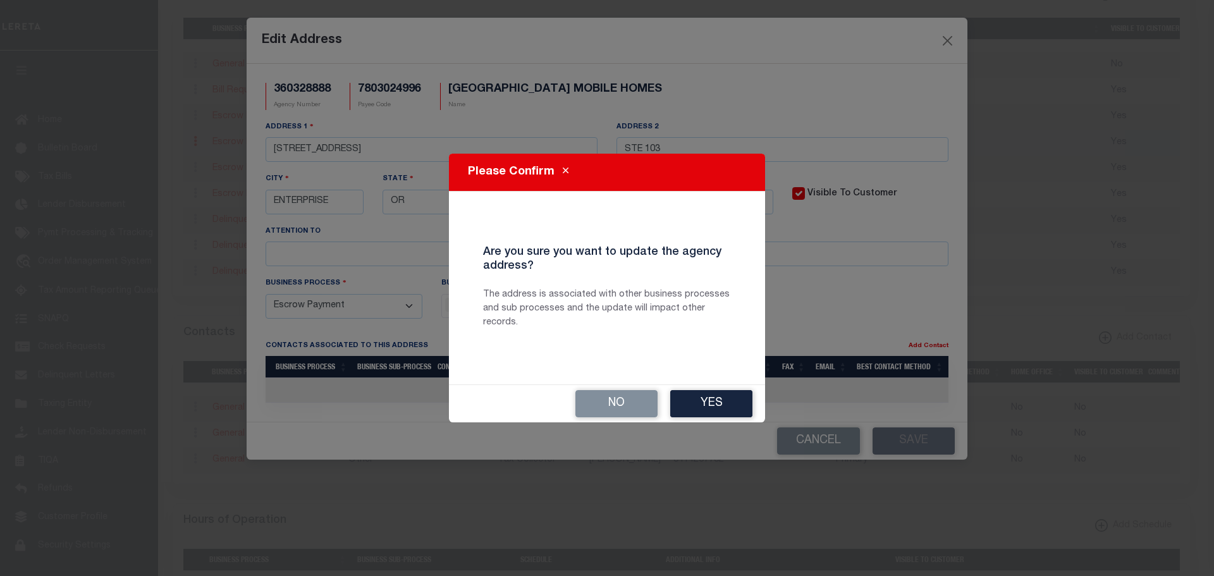
click at [699, 408] on button "Yes" at bounding box center [711, 403] width 82 height 27
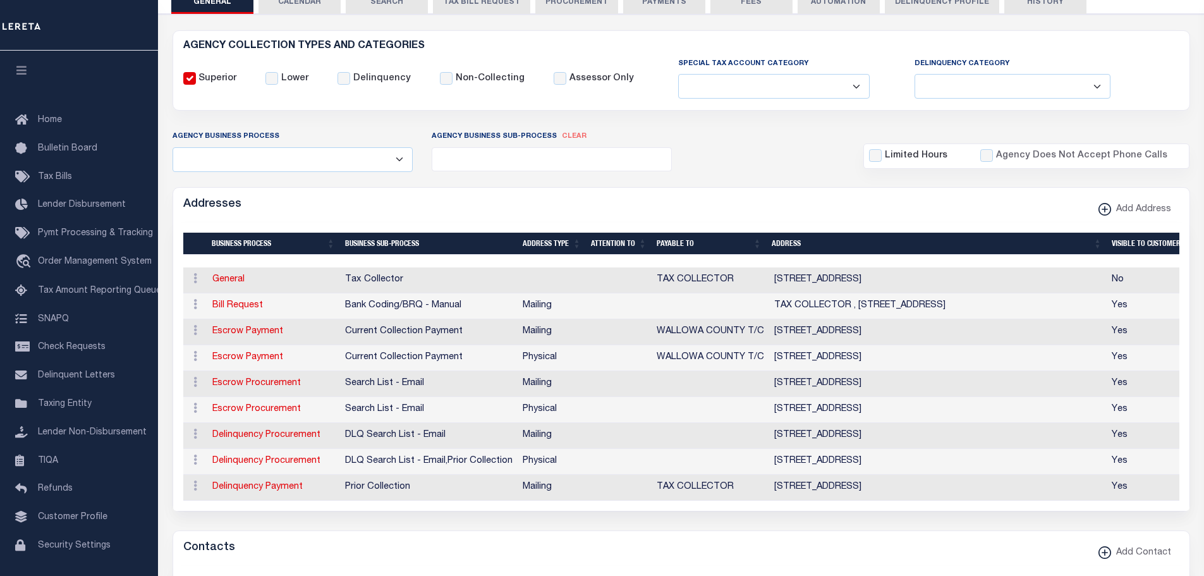
scroll to position [63, 0]
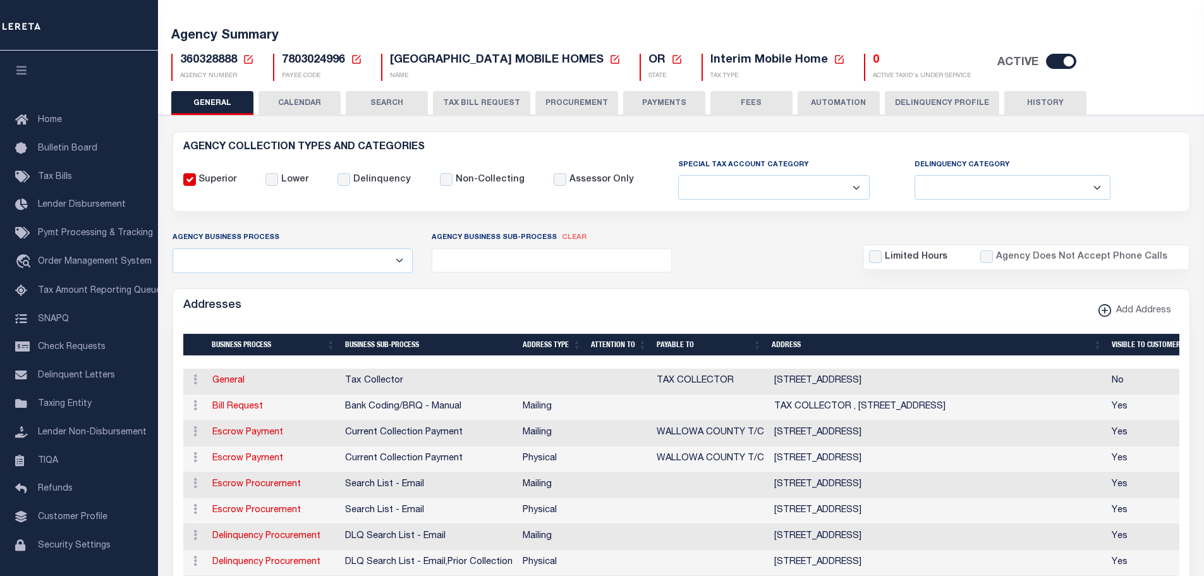
click at [654, 100] on button "PAYMENTS" at bounding box center [664, 103] width 82 height 24
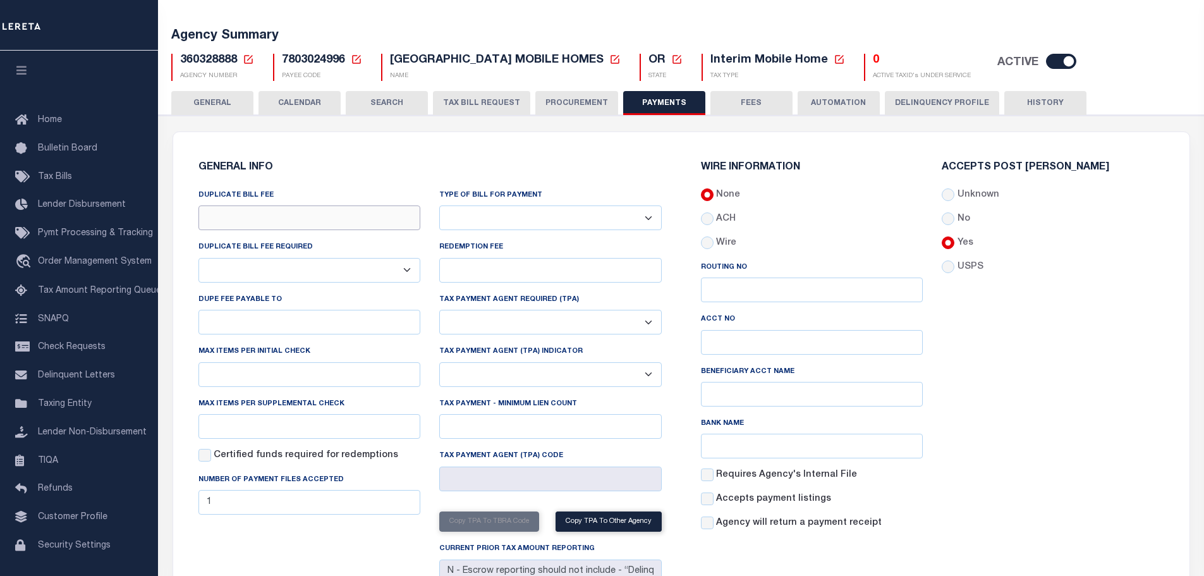
click at [319, 219] on input "DUPLICATE BILL FEE" at bounding box center [310, 217] width 223 height 25
type input "$1.00"
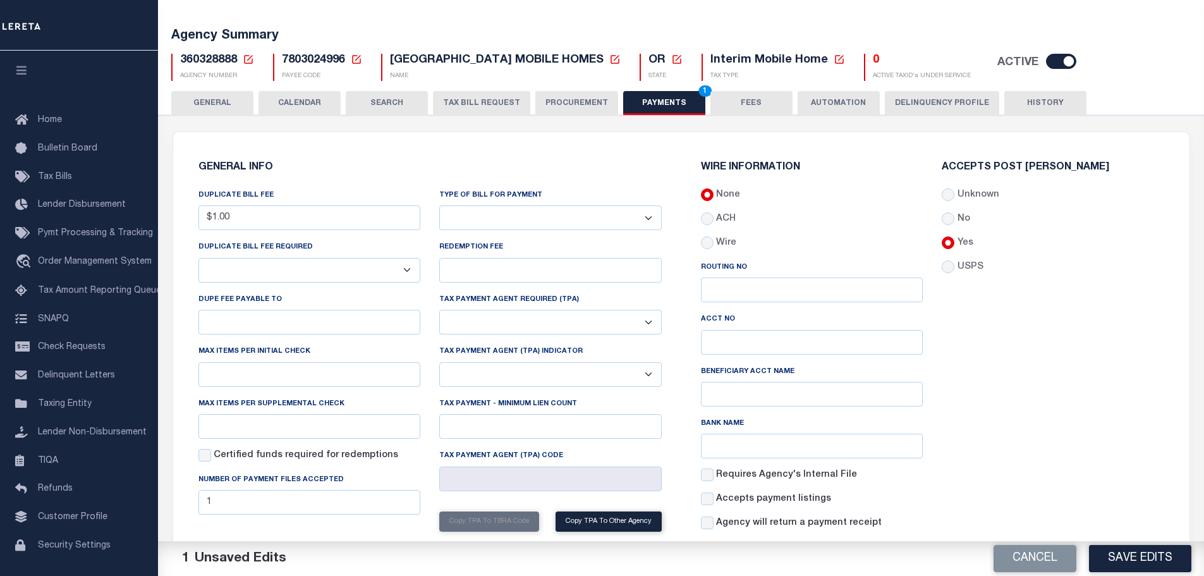
click at [350, 271] on select "Yes No" at bounding box center [310, 270] width 223 height 25
select select "true"
click at [199, 259] on select "Yes No" at bounding box center [310, 270] width 223 height 25
click at [244, 316] on input "DUPE FEE PAYABLE TO" at bounding box center [310, 322] width 223 height 25
paste input "WALLOWA COUNTY T/C"
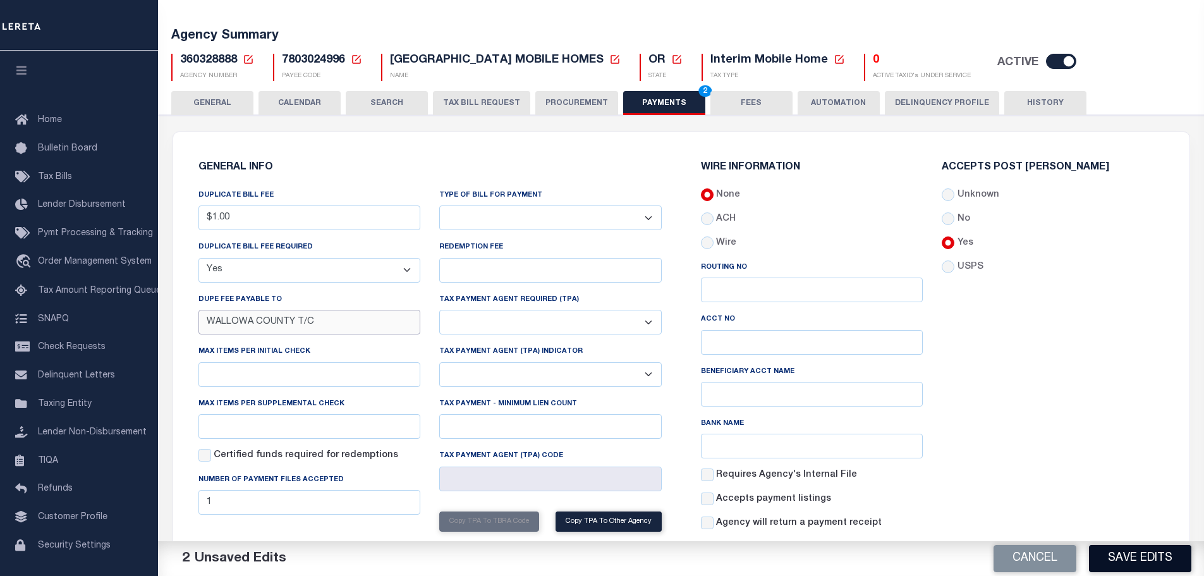
type input "WALLOWA COUNTY T/C"
click at [1101, 565] on button "Save Edits" at bounding box center [1140, 558] width 102 height 27
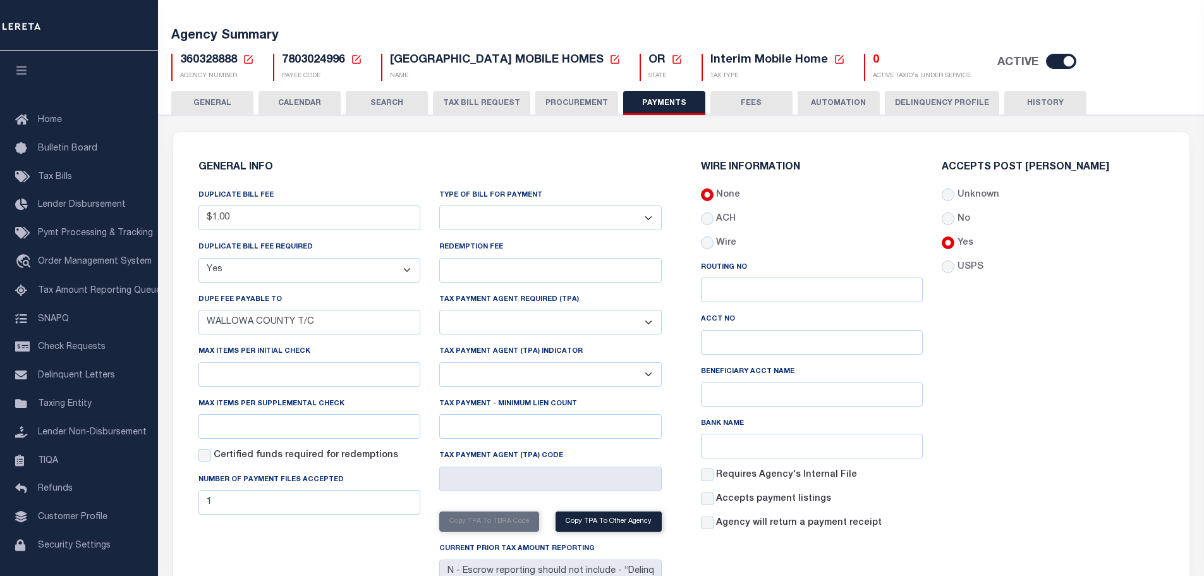
click at [748, 104] on button "FEES" at bounding box center [752, 103] width 82 height 24
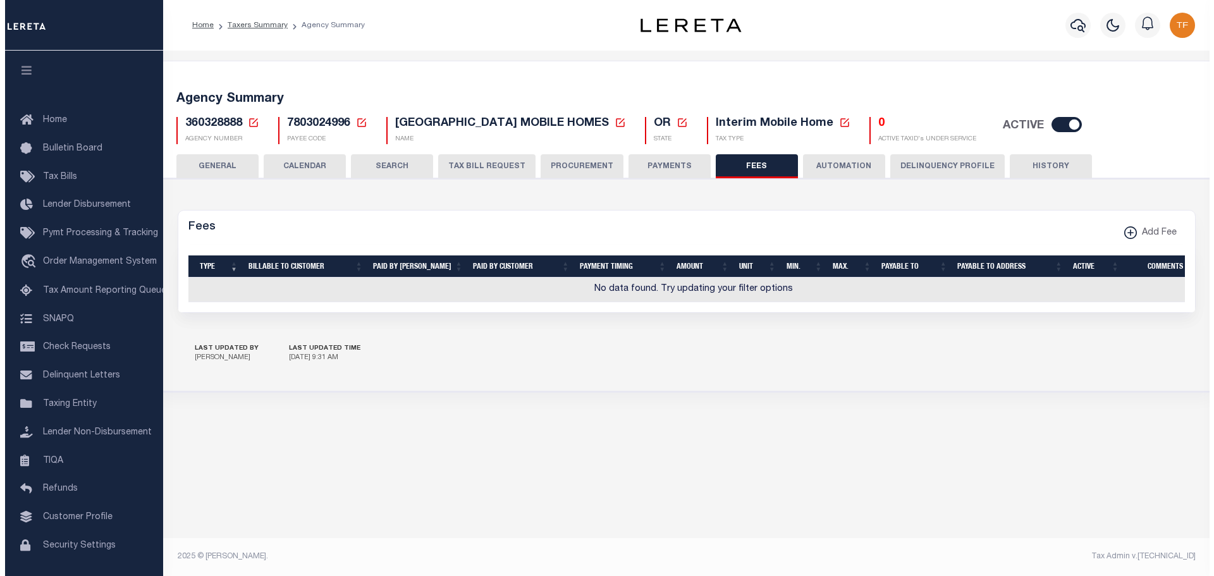
scroll to position [0, 0]
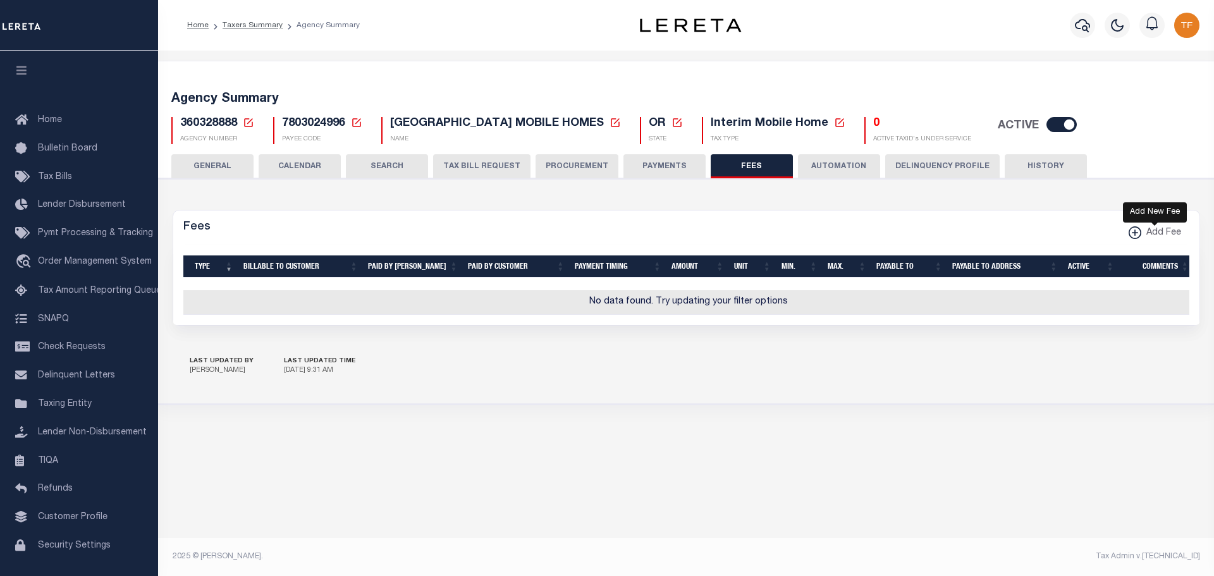
click at [1161, 232] on span "Add Fee" at bounding box center [1161, 233] width 40 height 14
select select
checkbox input "false"
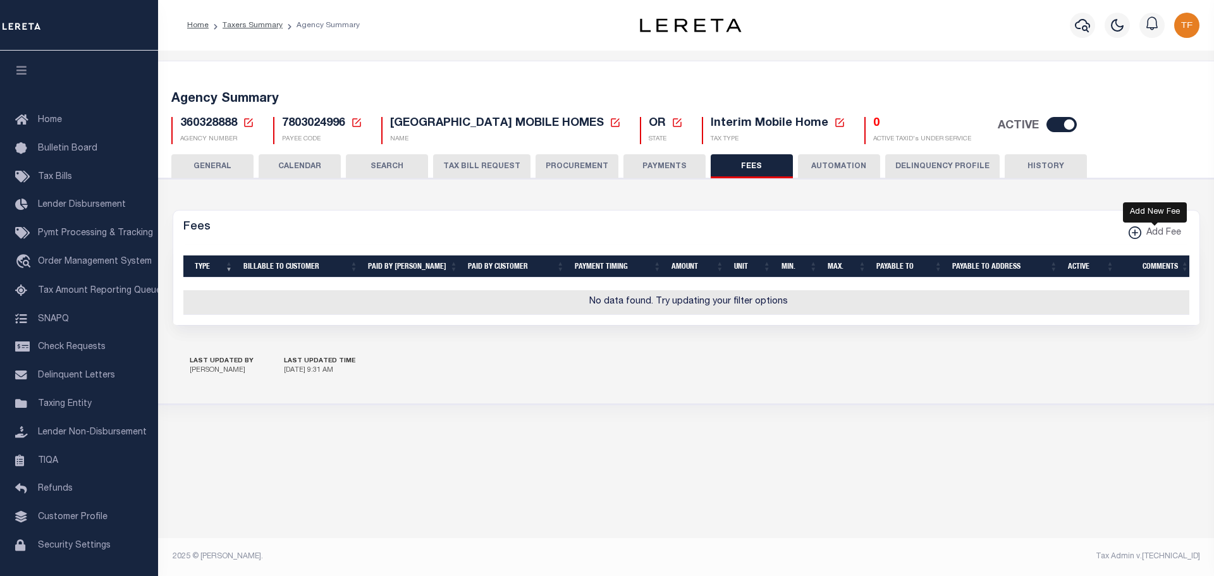
checkbox input "false"
checkbox input "true"
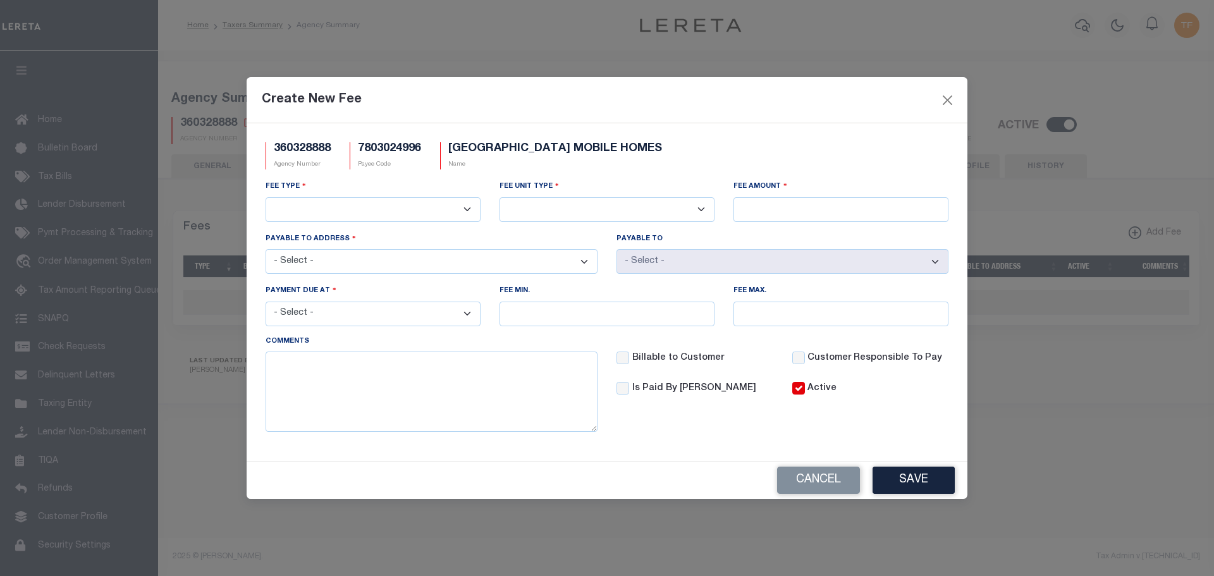
click at [410, 208] on select "3rd Party Web Extract Fee Current 3rd Party Web Extract Fee Prior Automation Fe…" at bounding box center [373, 209] width 215 height 25
select select "1"
click at [266, 197] on select "3rd Party Web Extract Fee Current 3rd Party Web Extract Fee Prior Automation Fe…" at bounding box center [373, 209] width 215 height 25
click at [525, 211] on select "Per Agency Per Agency Parcel Per B Service Parcel Per C Service Parcel Per File…" at bounding box center [607, 209] width 215 height 25
select select "10"
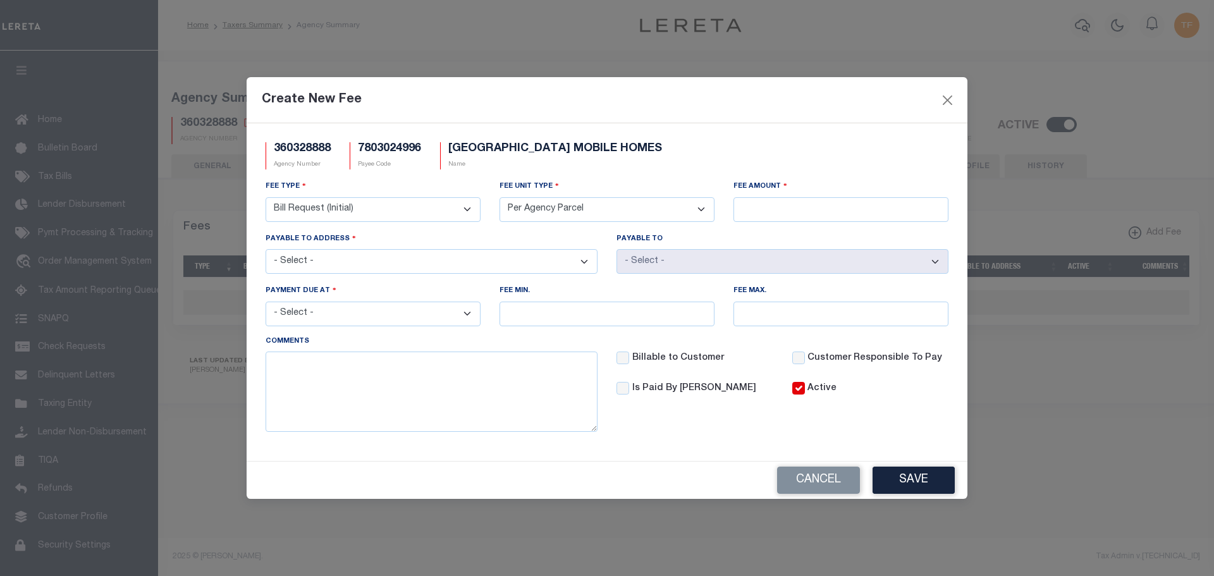
click at [500, 197] on select "Per Agency Per Agency Parcel Per B Service Parcel Per C Service Parcel Per File…" at bounding box center [607, 209] width 215 height 25
click at [804, 205] on input "Fee Amount" at bounding box center [840, 209] width 215 height 25
type input "$1.00"
click at [420, 199] on select "3rd Party Web Extract Fee Current 3rd Party Web Extract Fee Prior Automation Fe…" at bounding box center [373, 209] width 215 height 25
select select "2"
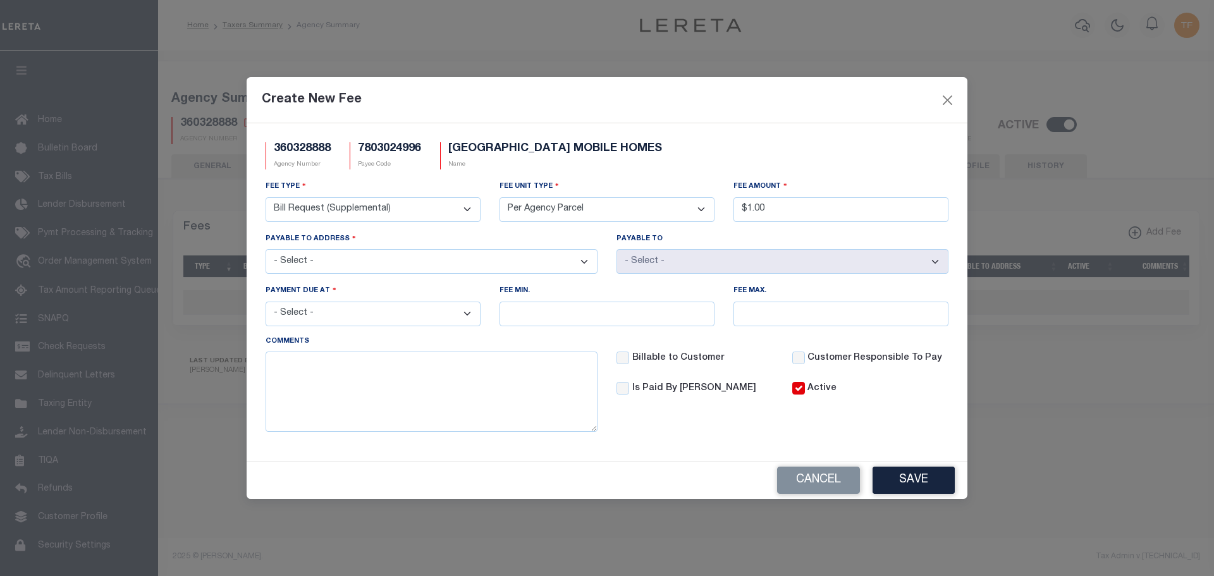
click at [266, 197] on select "3rd Party Web Extract Fee Current 3rd Party Web Extract Fee Prior Automation Fe…" at bounding box center [373, 209] width 215 height 25
click at [359, 317] on select "- Select - File download Invoice (Prepay) Invoice (Trailing) Time of payment Ti…" at bounding box center [373, 314] width 215 height 25
select select "6"
click at [266, 302] on select "- Select - File download Invoice (Prepay) Invoice (Trailing) Time of payment Ti…" at bounding box center [373, 314] width 215 height 25
drag, startPoint x: 902, startPoint y: 484, endPoint x: 930, endPoint y: 491, distance: 28.8
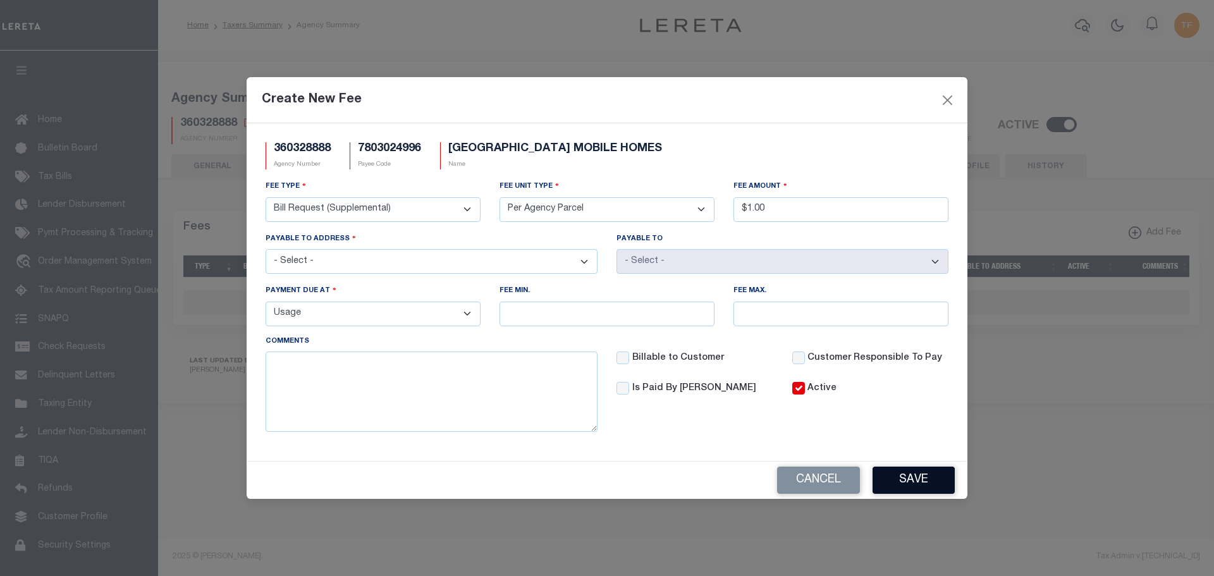
click at [906, 486] on button "Save" at bounding box center [914, 480] width 82 height 27
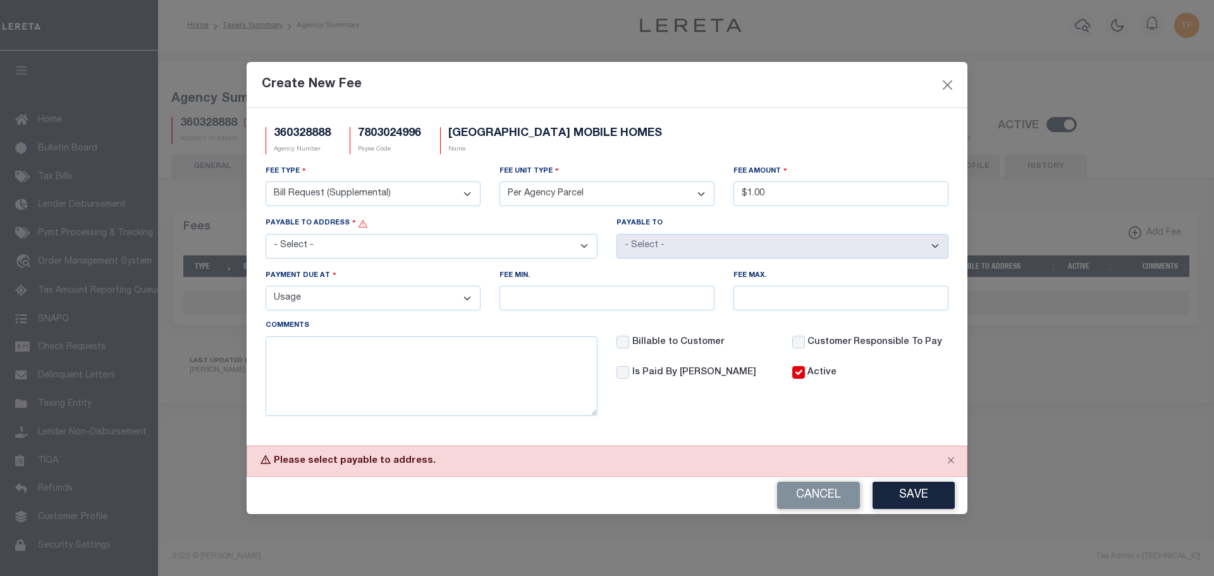
click at [587, 247] on select "- Select - 101 S RIVER ST STE 103, ENTERPRISE, OR, 97828 101 S RIVER ST STE 103…" at bounding box center [432, 246] width 332 height 25
select select "25063"
click at [266, 234] on select "- Select - 101 S RIVER ST STE 103, ENTERPRISE, OR, 97828 101 S RIVER ST STE 103…" at bounding box center [432, 246] width 332 height 25
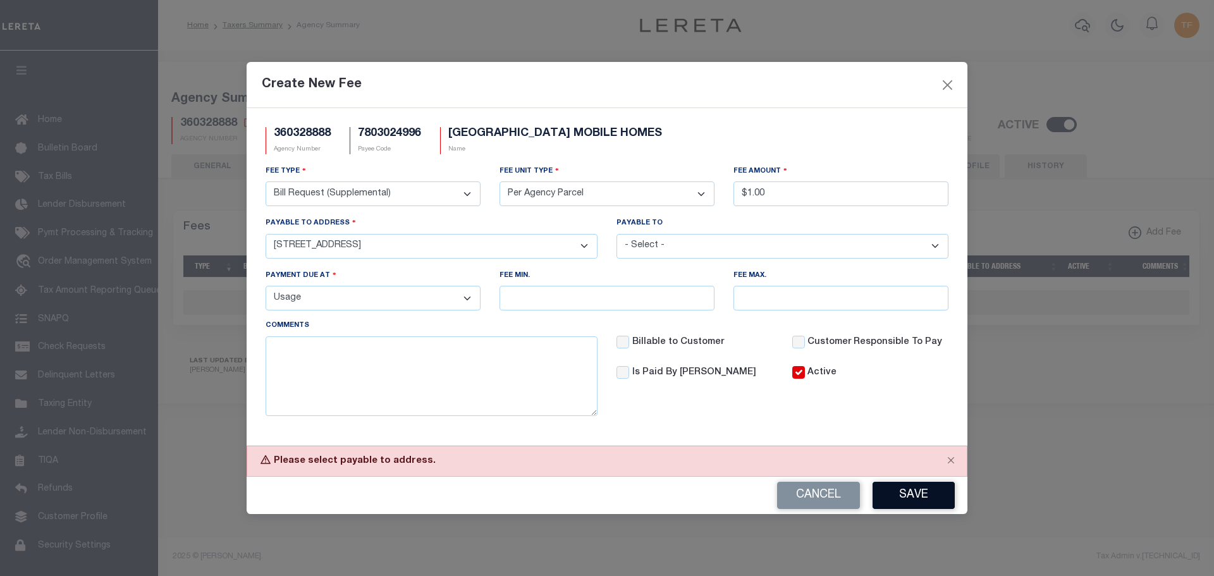
click at [934, 497] on button "Save" at bounding box center [914, 495] width 82 height 27
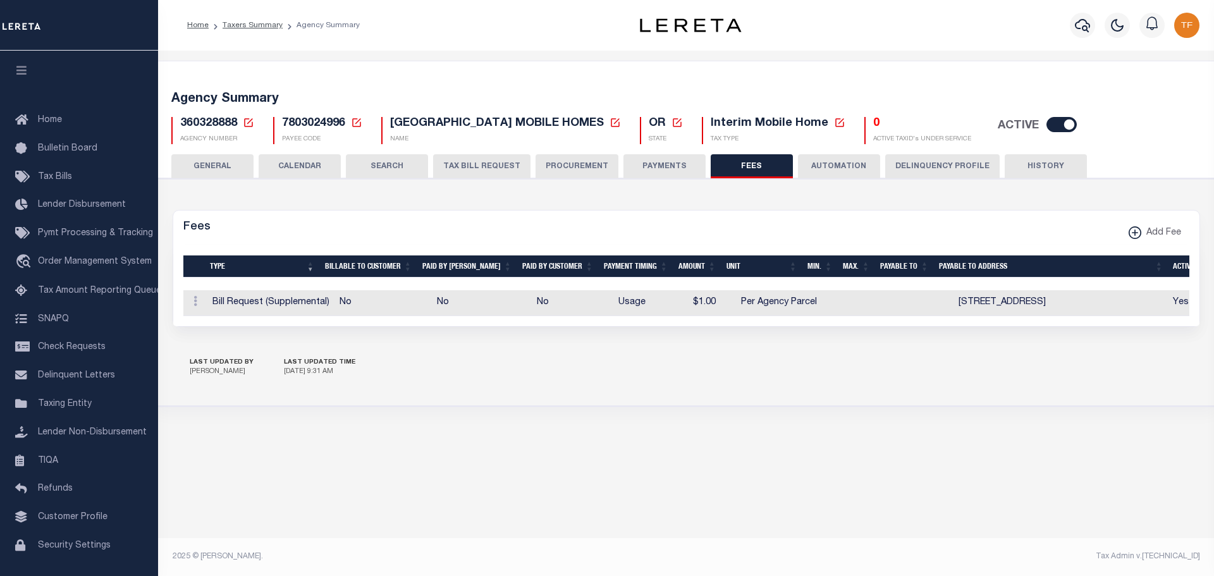
click at [662, 167] on button "PAYMENTS" at bounding box center [664, 166] width 82 height 24
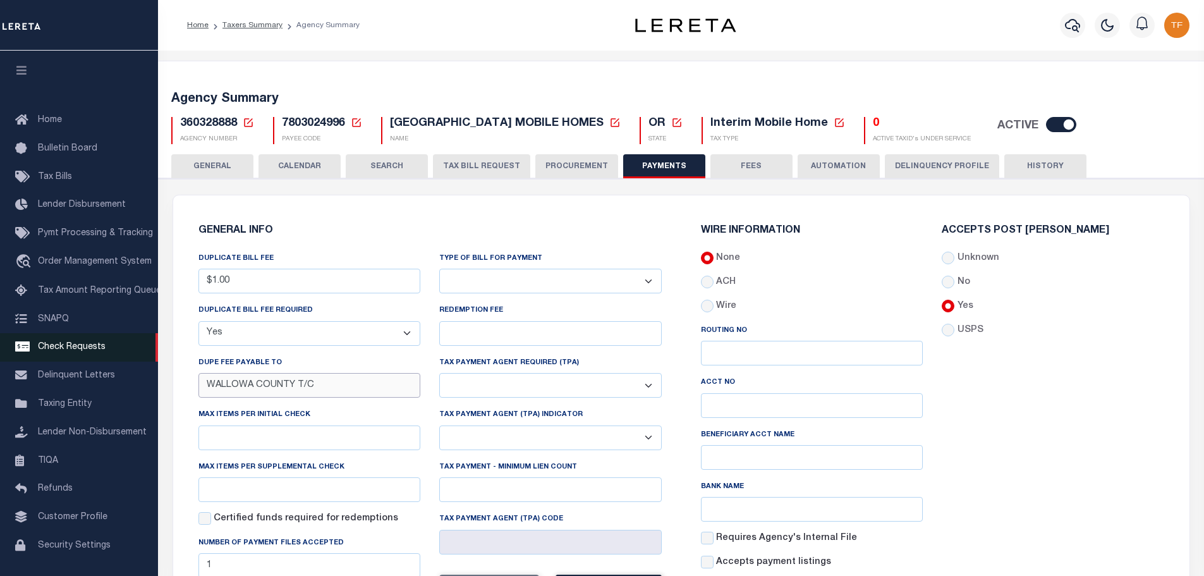
drag, startPoint x: 322, startPoint y: 388, endPoint x: 156, endPoint y: 351, distance: 170.3
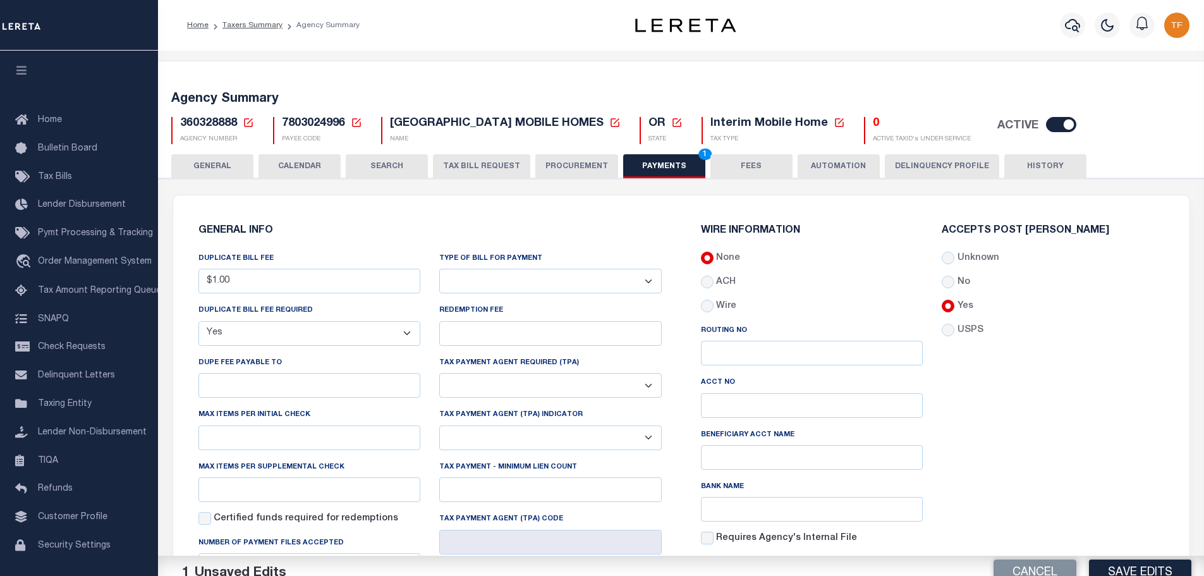
click at [226, 335] on select "Yes No" at bounding box center [310, 333] width 223 height 25
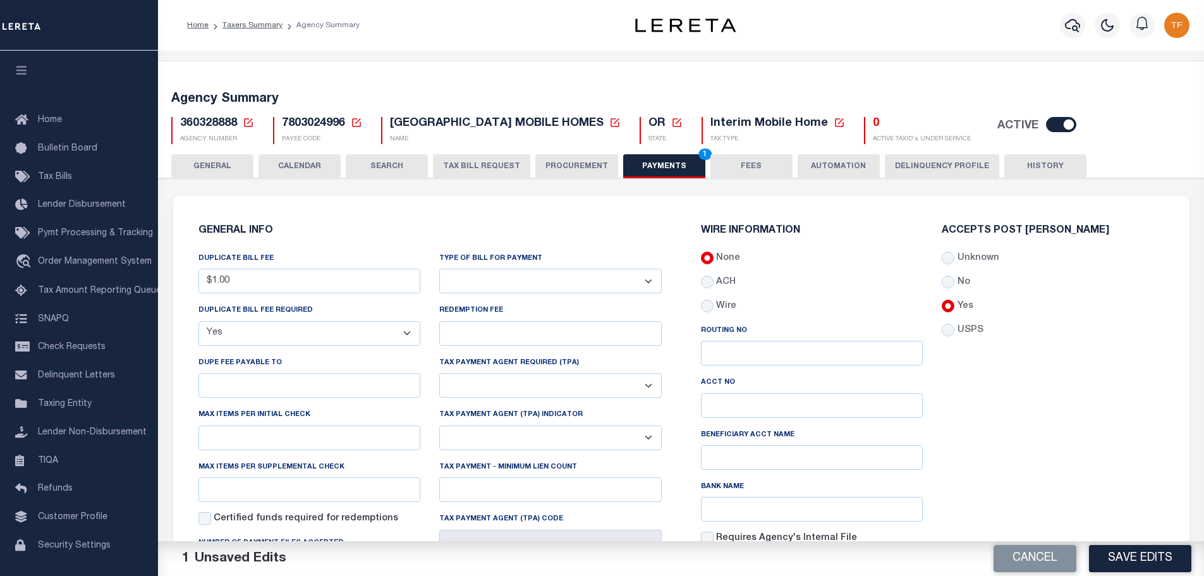
select select "false"
click at [199, 322] on select "Yes No" at bounding box center [310, 333] width 223 height 25
drag, startPoint x: 245, startPoint y: 277, endPoint x: 174, endPoint y: 257, distance: 74.3
click at [182, 256] on div "GENERAL INFO DUPLICATE BILL FEE $1.00 DUPLICATE BILL FEE REQUIRED Yes No DUPE F…" at bounding box center [430, 439] width 503 height 457
click at [1103, 553] on button "Save Edits" at bounding box center [1140, 558] width 102 height 27
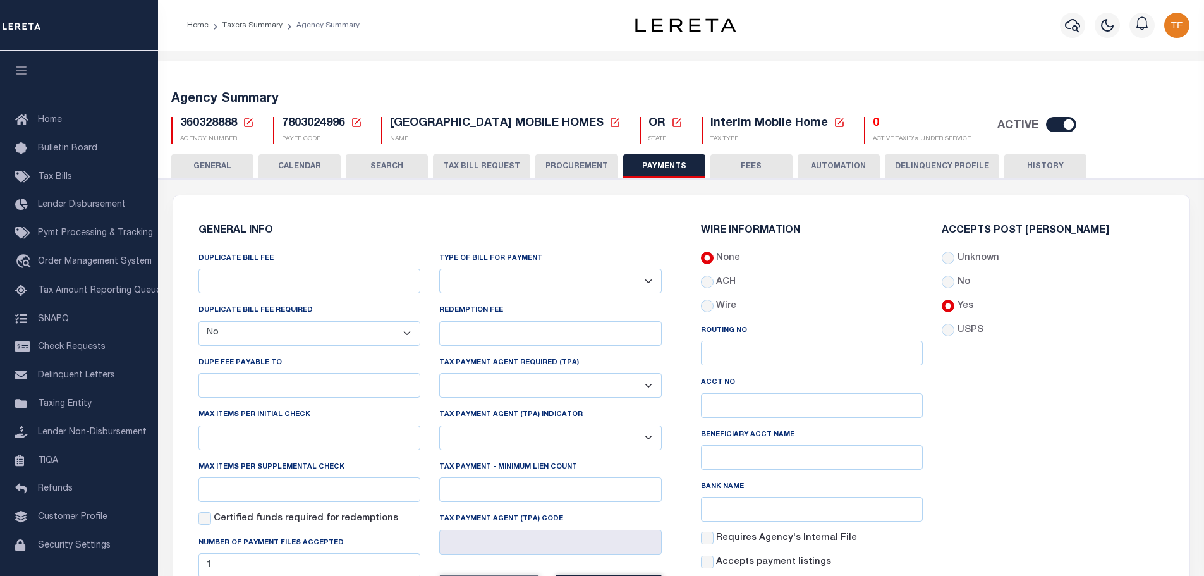
click at [734, 162] on button "FEES" at bounding box center [752, 166] width 82 height 24
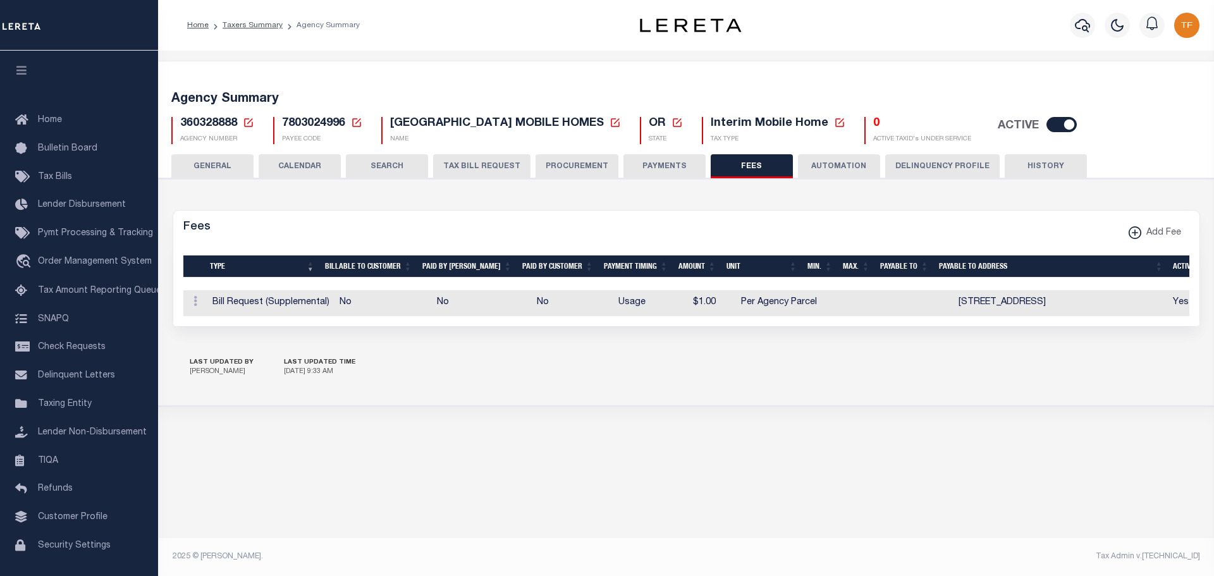
click at [247, 123] on icon at bounding box center [248, 122] width 9 height 9
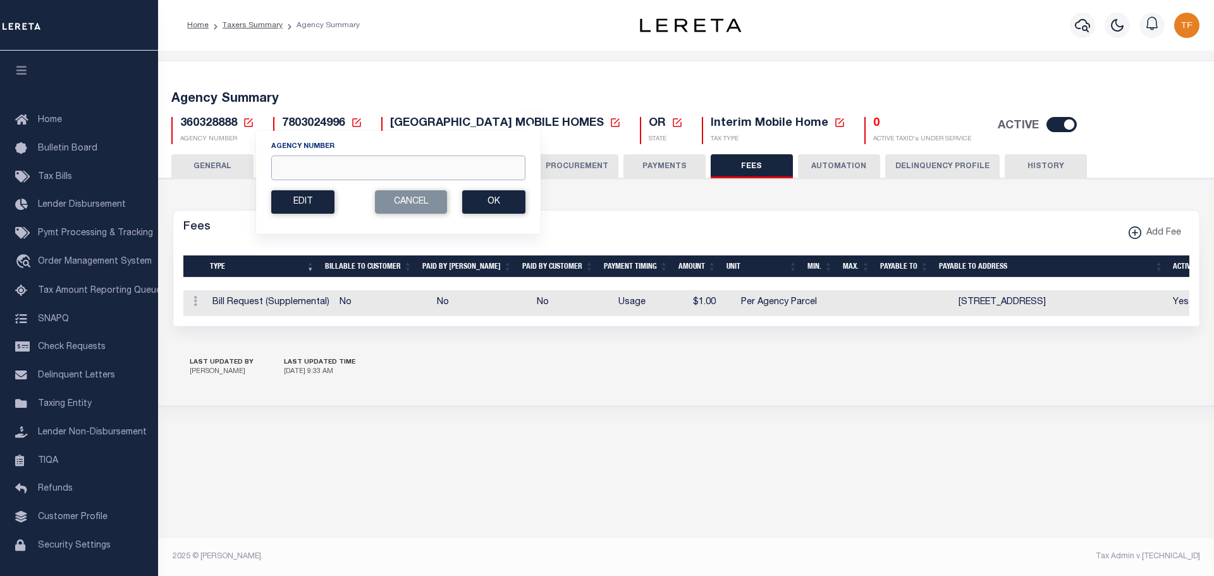
click at [279, 168] on input "Agency Number" at bounding box center [398, 168] width 254 height 25
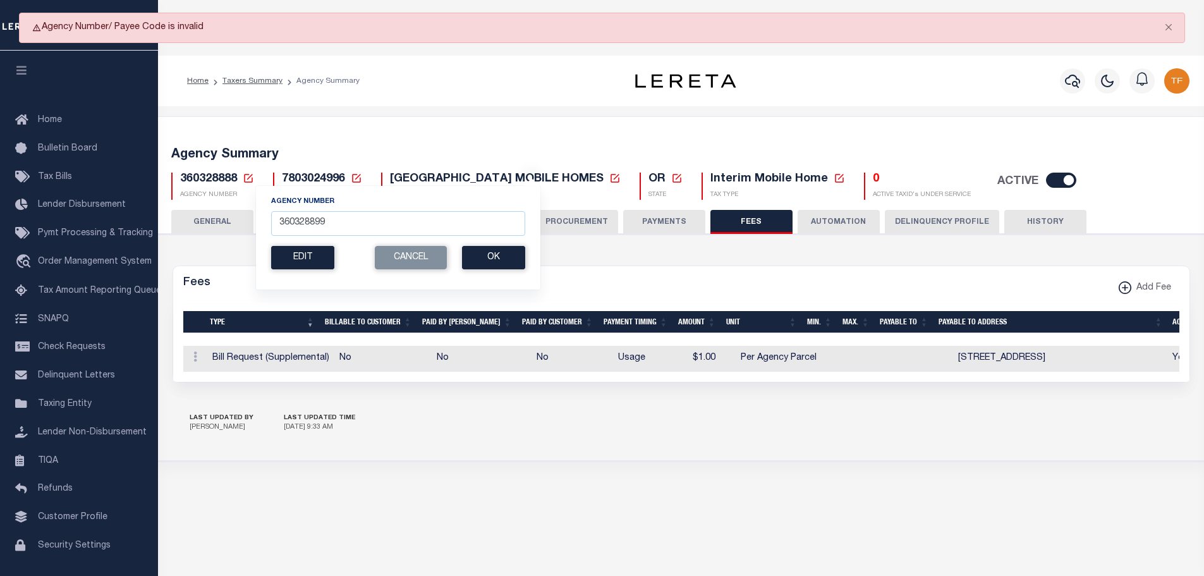
click at [251, 178] on icon at bounding box center [248, 178] width 11 height 11
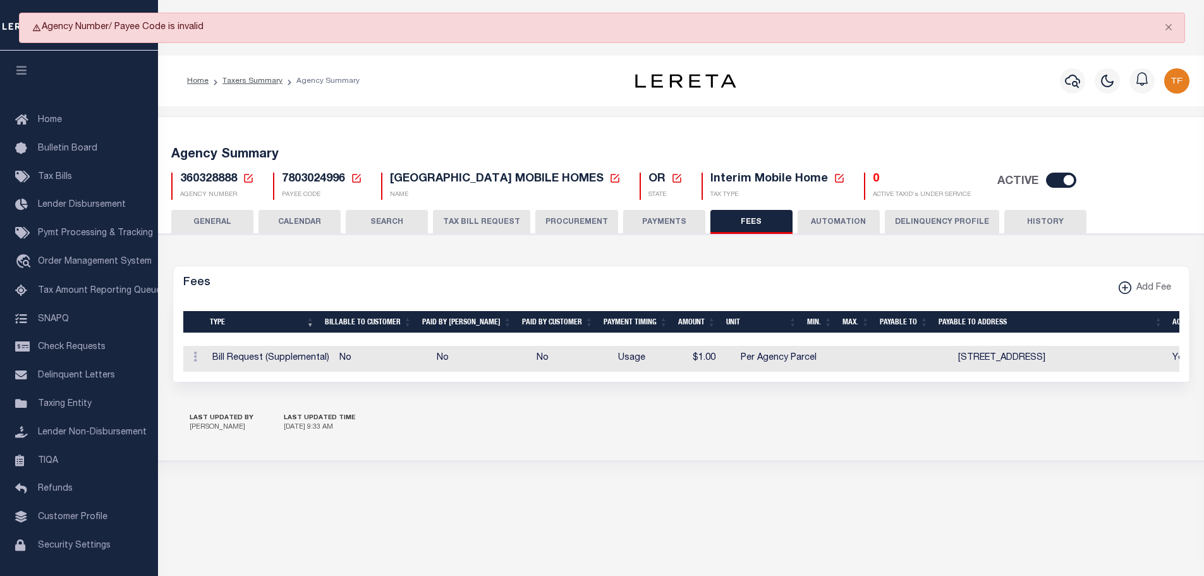
click at [246, 175] on icon at bounding box center [248, 178] width 11 height 11
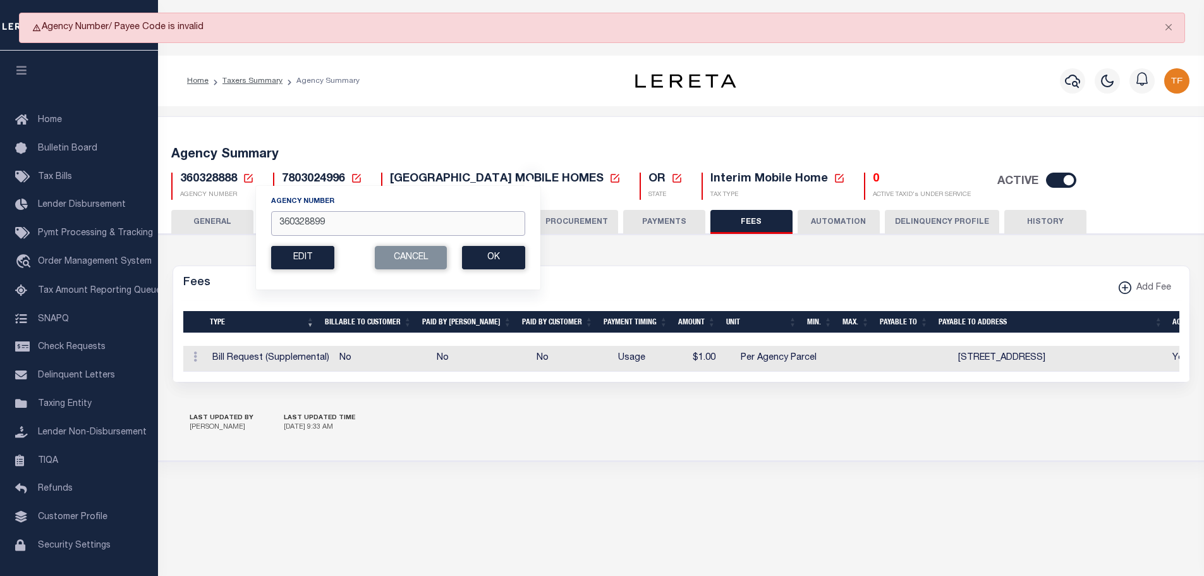
drag, startPoint x: 329, startPoint y: 224, endPoint x: 238, endPoint y: 188, distance: 98.3
click at [245, 191] on div "360328888 Agency Number 360328899 Edit Cancel Ok New Agency Number" at bounding box center [212, 186] width 83 height 27
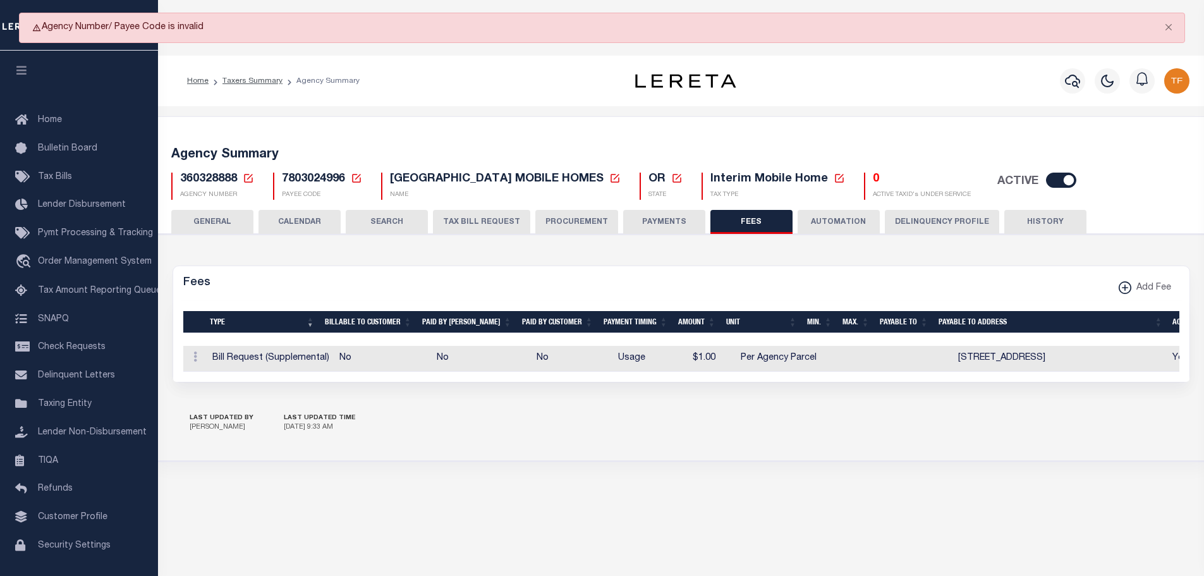
click at [243, 173] on link at bounding box center [248, 178] width 11 height 11
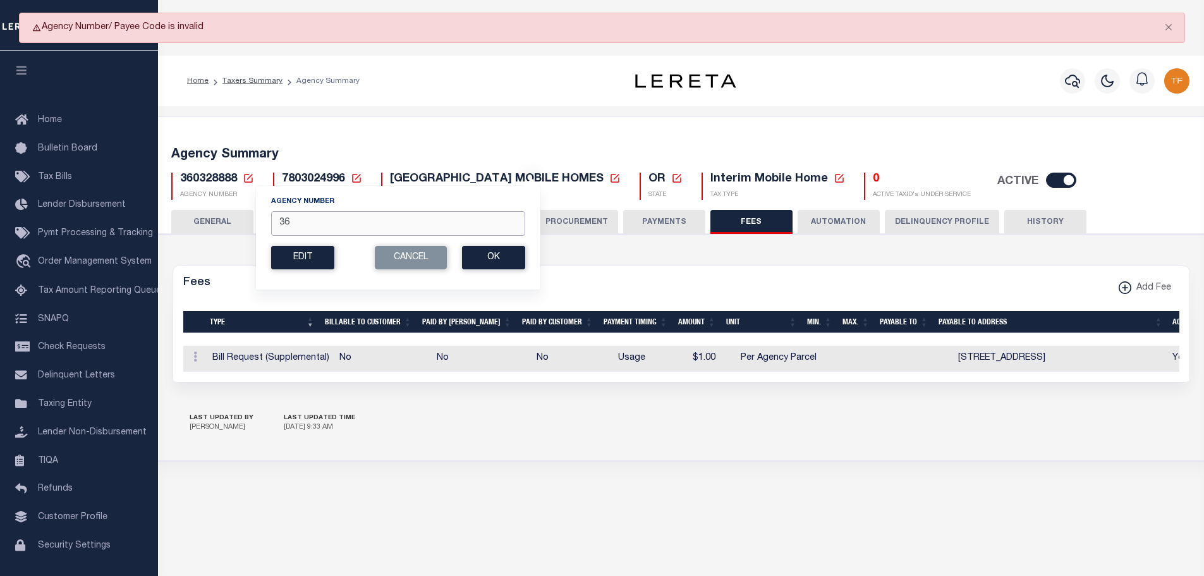
type input "3"
type input "370330603"
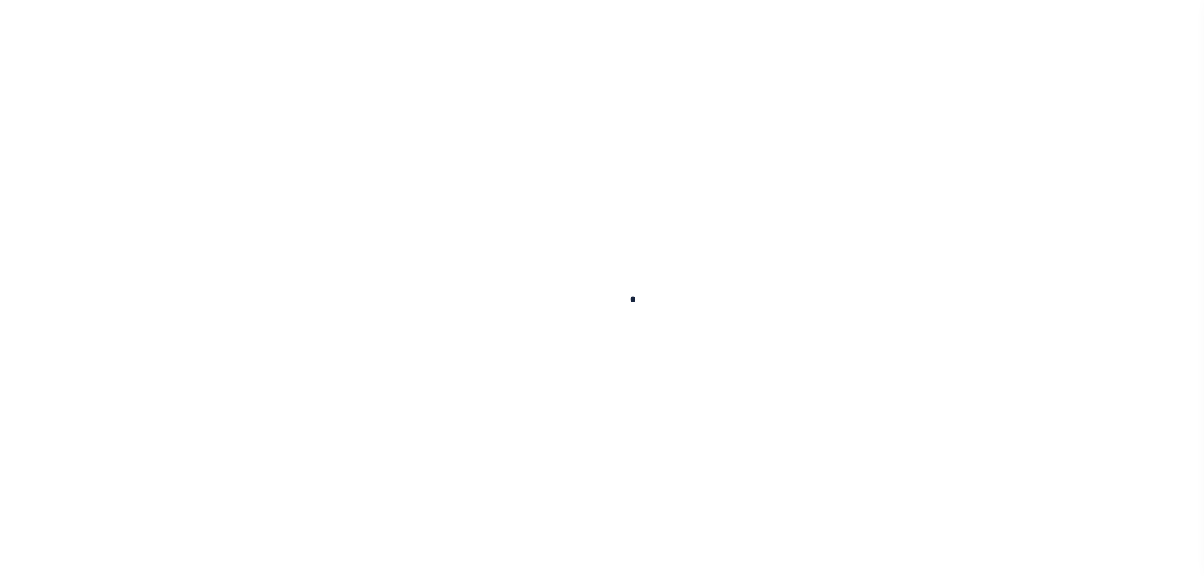
select select
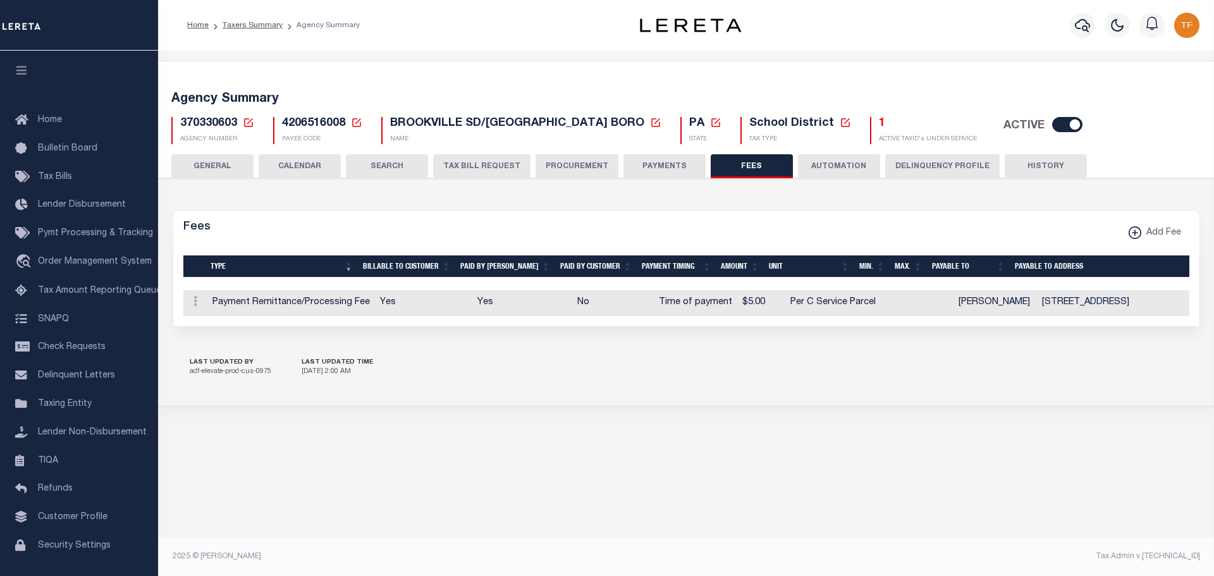
drag, startPoint x: 209, startPoint y: 163, endPoint x: 216, endPoint y: 173, distance: 11.8
click at [209, 163] on button "GENERAL" at bounding box center [212, 166] width 82 height 24
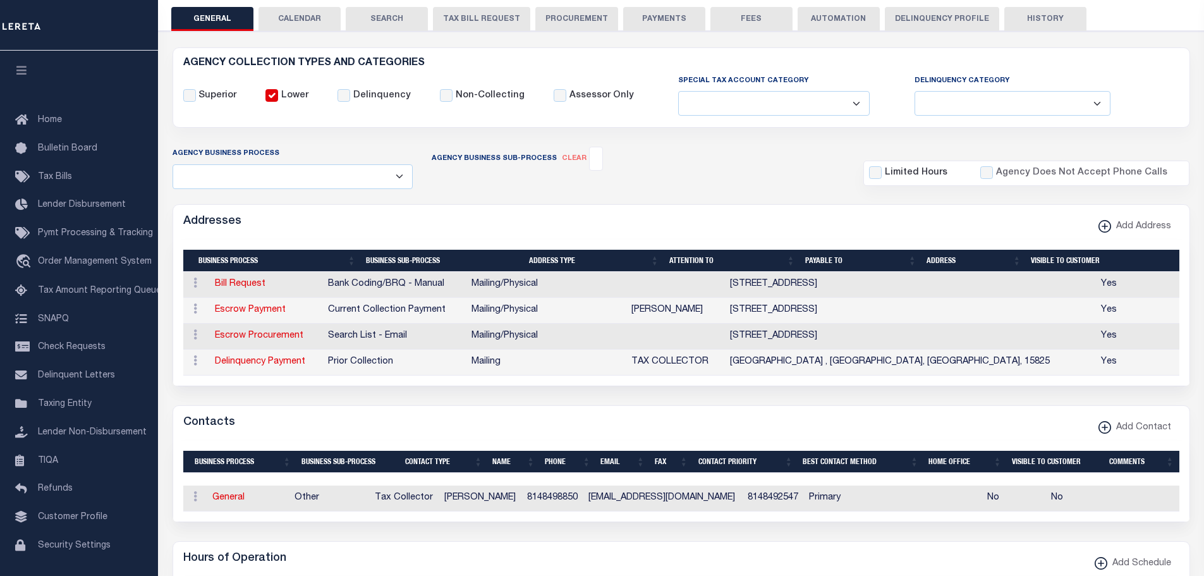
scroll to position [190, 0]
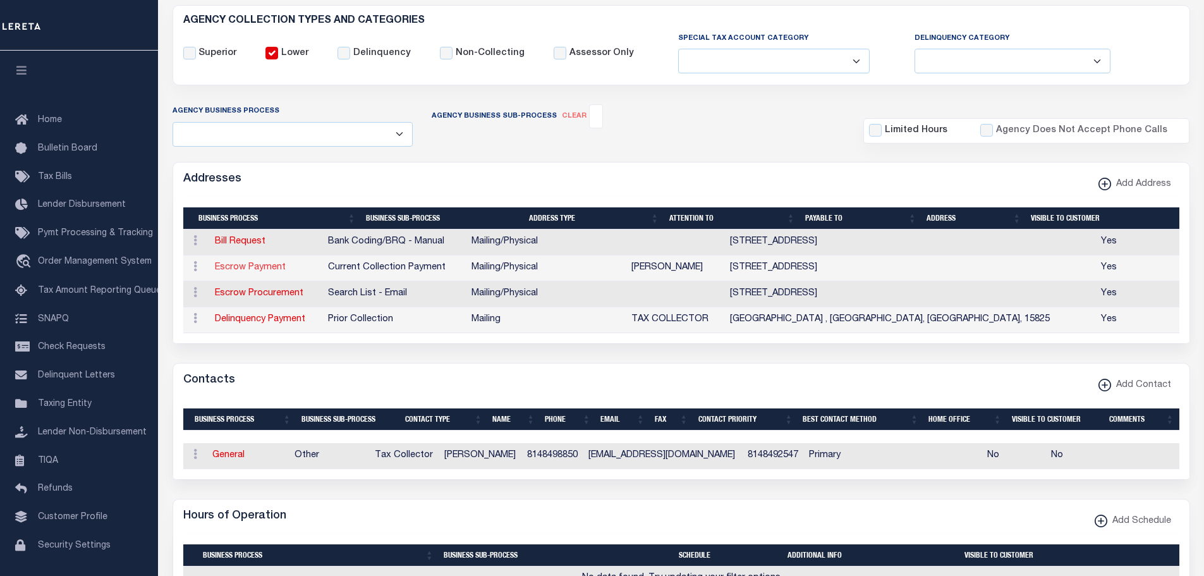
click at [237, 272] on link "Escrow Payment" at bounding box center [250, 267] width 71 height 9
select select "1"
checkbox input "false"
select select
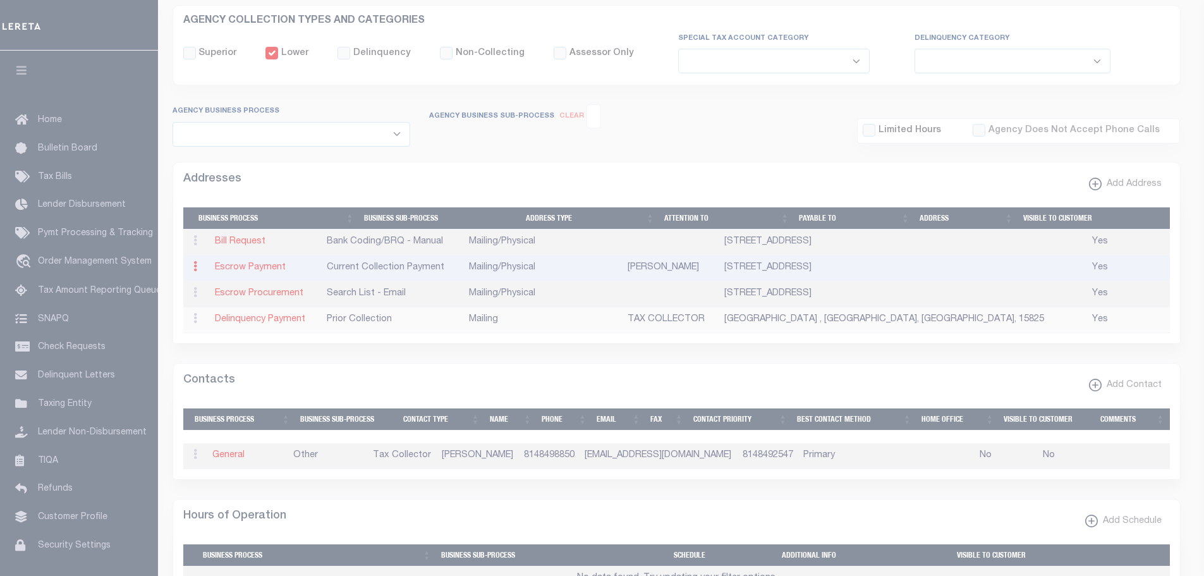
type input "18 WESTERN AVE SUITE J"
type input "BROOKVILLE"
select select "PA"
type input "15825"
select select "5"
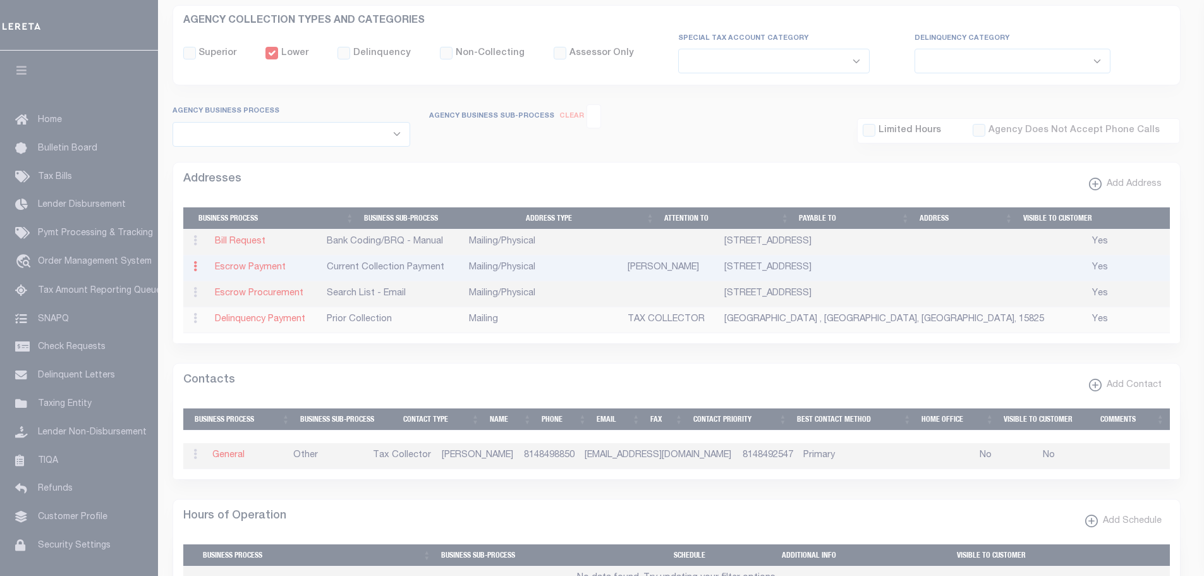
checkbox input "true"
type input "[PERSON_NAME]"
select select "3"
select select "11"
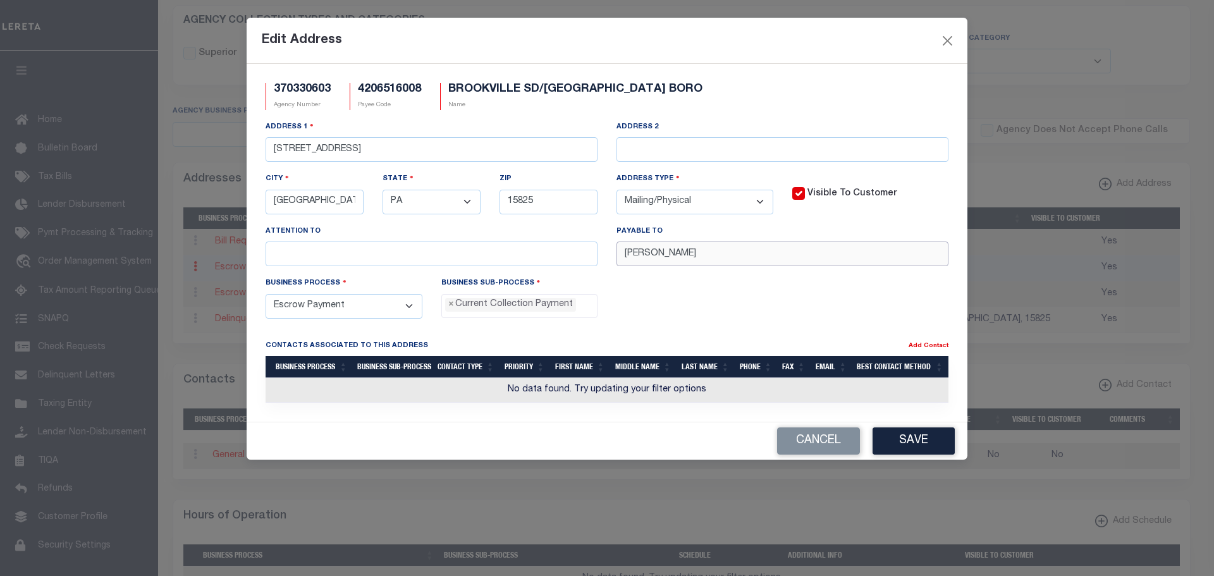
drag, startPoint x: 708, startPoint y: 261, endPoint x: 608, endPoint y: 246, distance: 101.0
click at [610, 246] on div "Payable To SALLY ALLGEIER" at bounding box center [782, 250] width 351 height 52
paste input "TAX COLLECTO"
type input "TAX COLLECTOR"
click at [931, 443] on button "Save" at bounding box center [914, 440] width 82 height 27
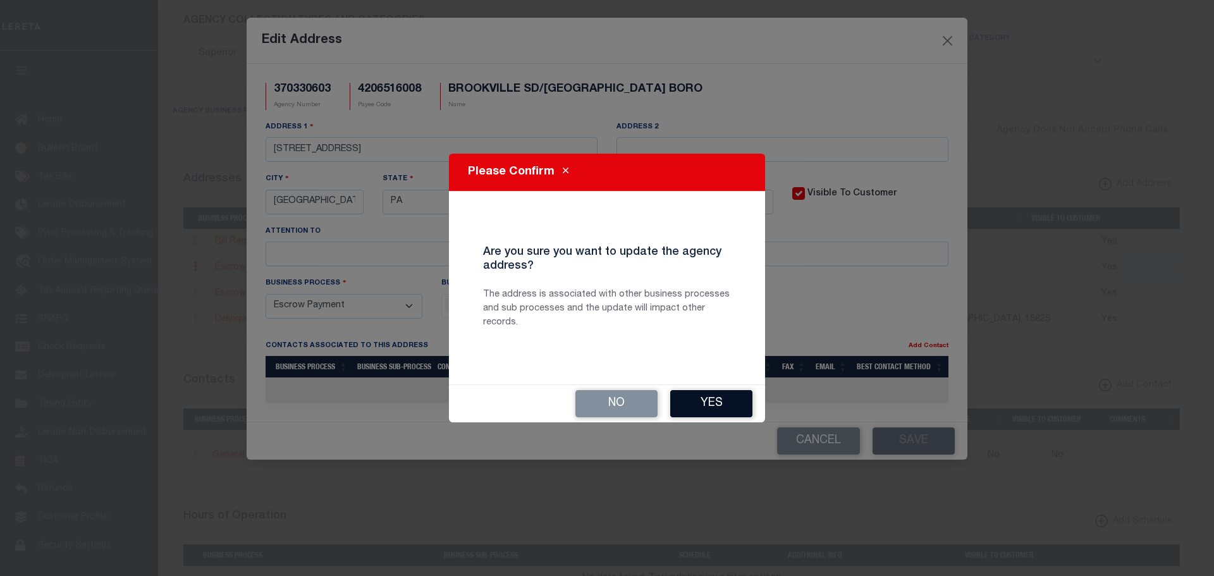
drag, startPoint x: 696, startPoint y: 403, endPoint x: 981, endPoint y: 384, distance: 285.8
click at [718, 406] on button "Yes" at bounding box center [711, 403] width 82 height 27
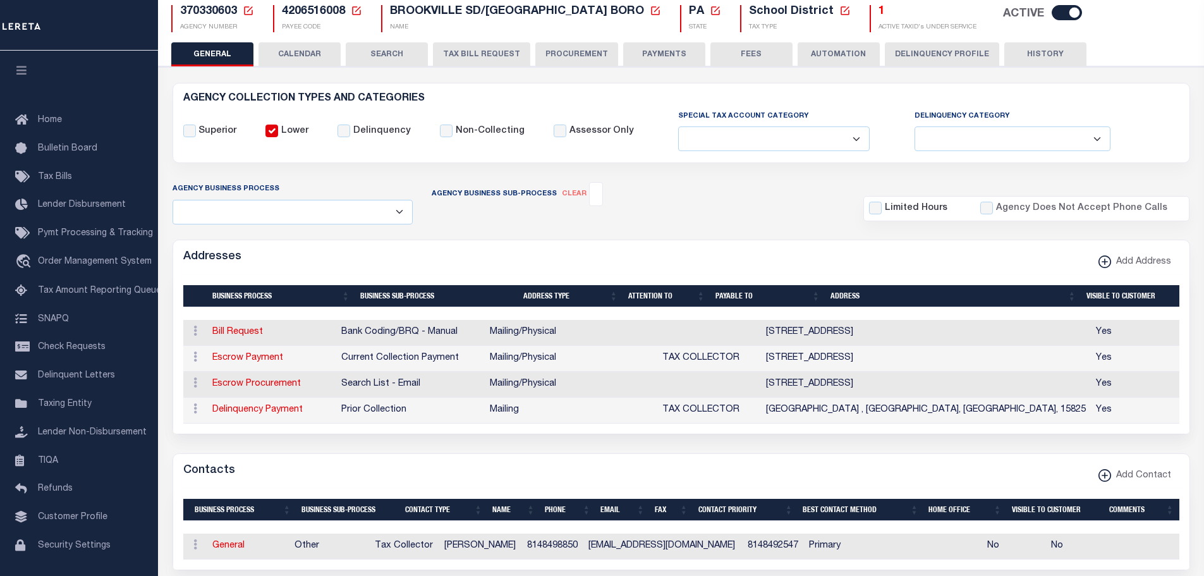
scroll to position [0, 0]
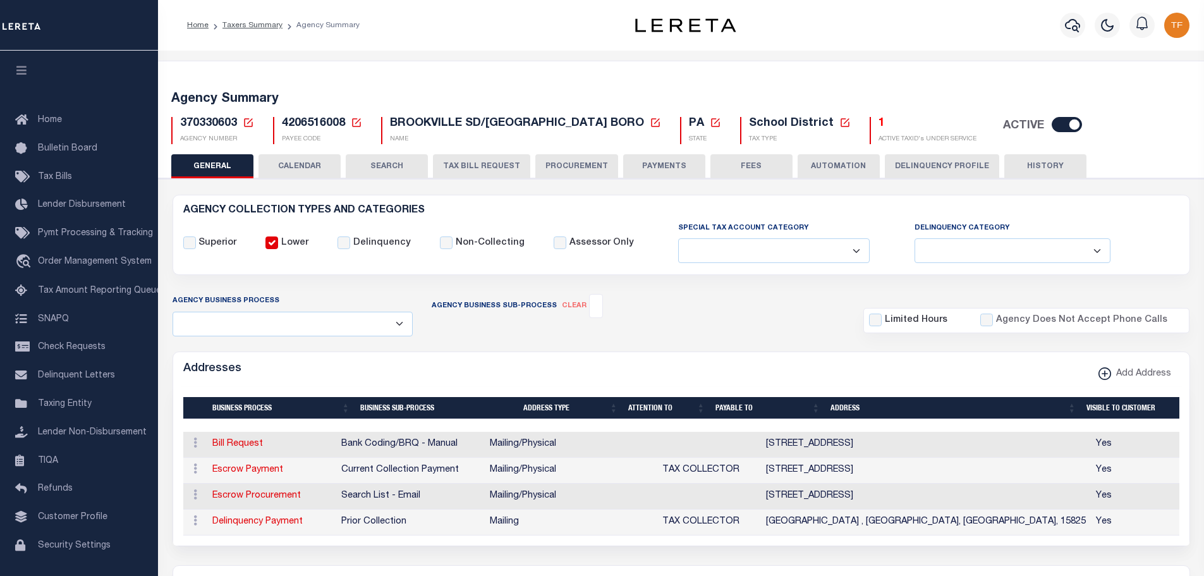
drag, startPoint x: 649, startPoint y: 165, endPoint x: 622, endPoint y: 412, distance: 248.8
click at [649, 165] on button "PAYMENTS" at bounding box center [664, 166] width 82 height 24
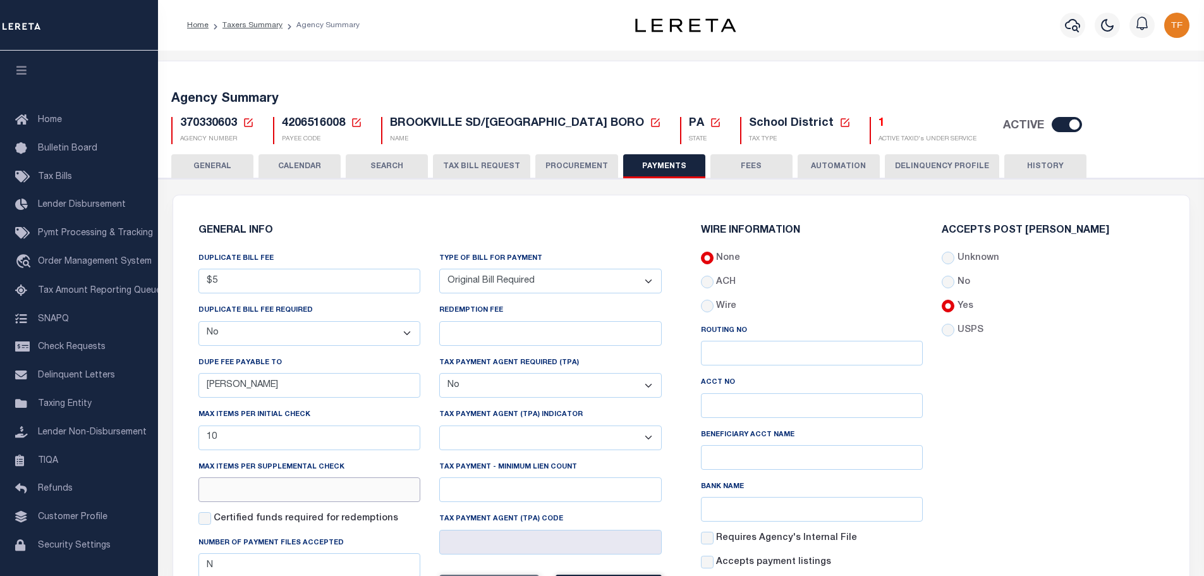
click at [257, 490] on input "text" at bounding box center [310, 489] width 223 height 25
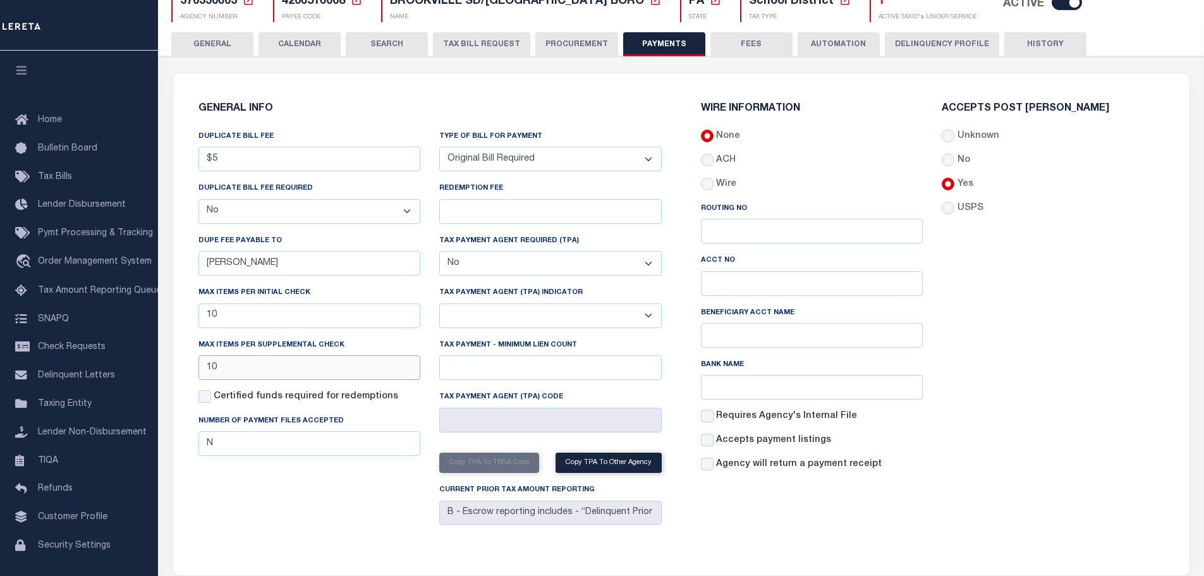
scroll to position [126, 0]
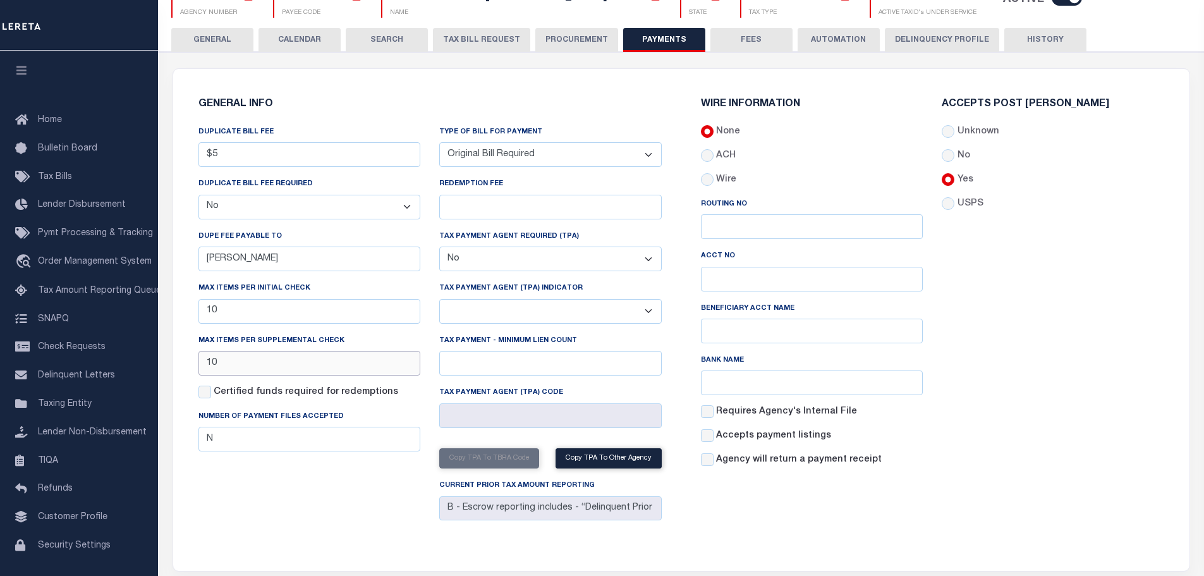
type input "10"
click at [997, 463] on div "Accepts Post Mark Unknown No Yes" at bounding box center [1054, 288] width 242 height 378
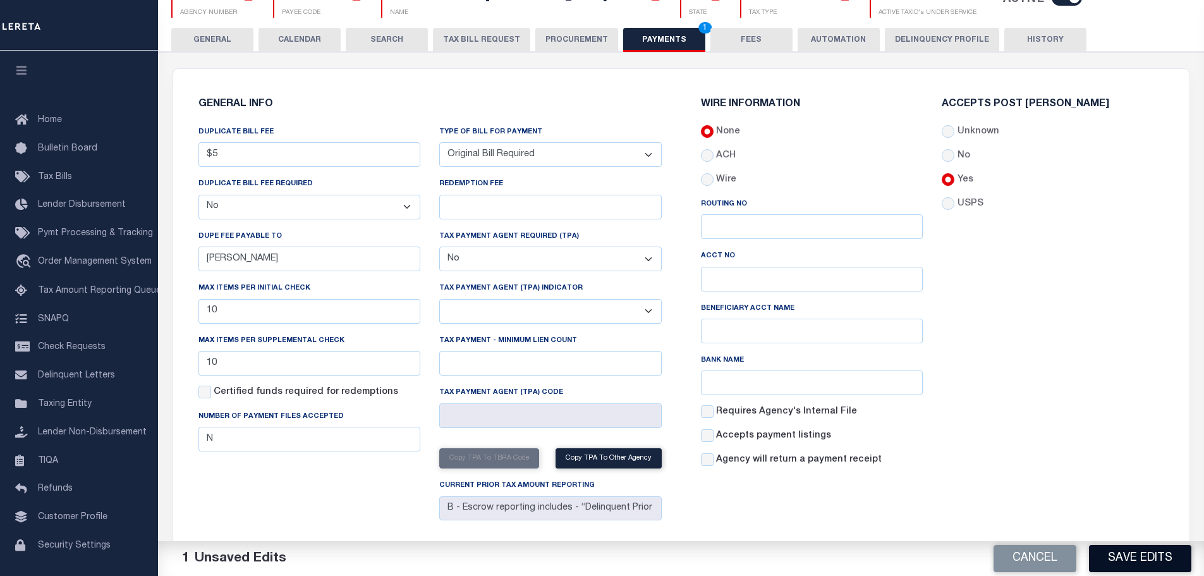
click at [1097, 558] on button "Save Edits" at bounding box center [1140, 558] width 102 height 27
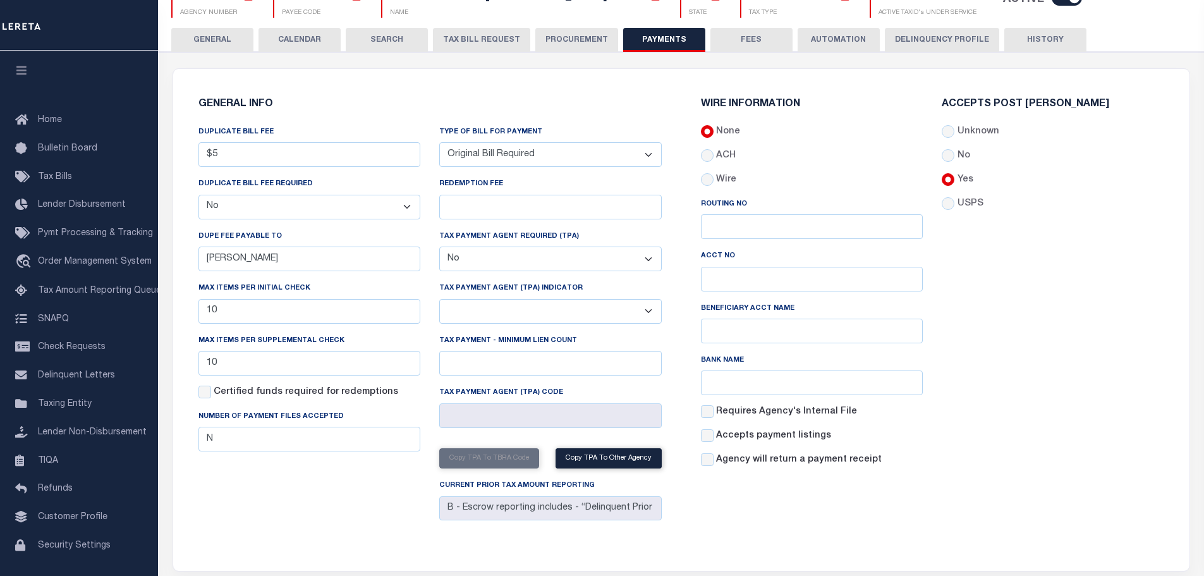
click at [741, 36] on button "FEES" at bounding box center [752, 40] width 82 height 24
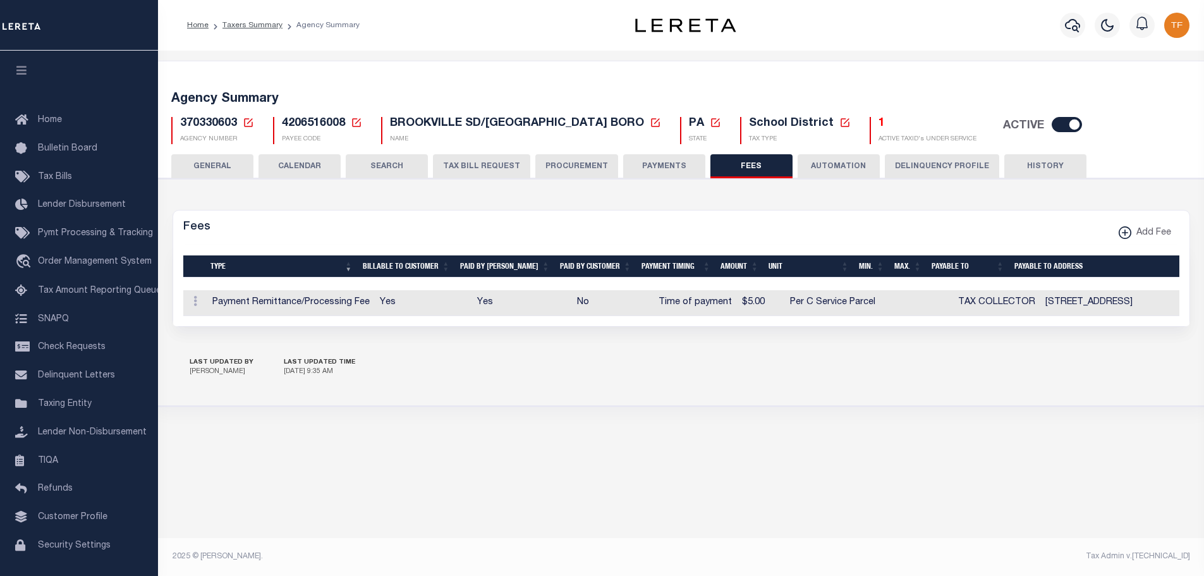
scroll to position [0, 0]
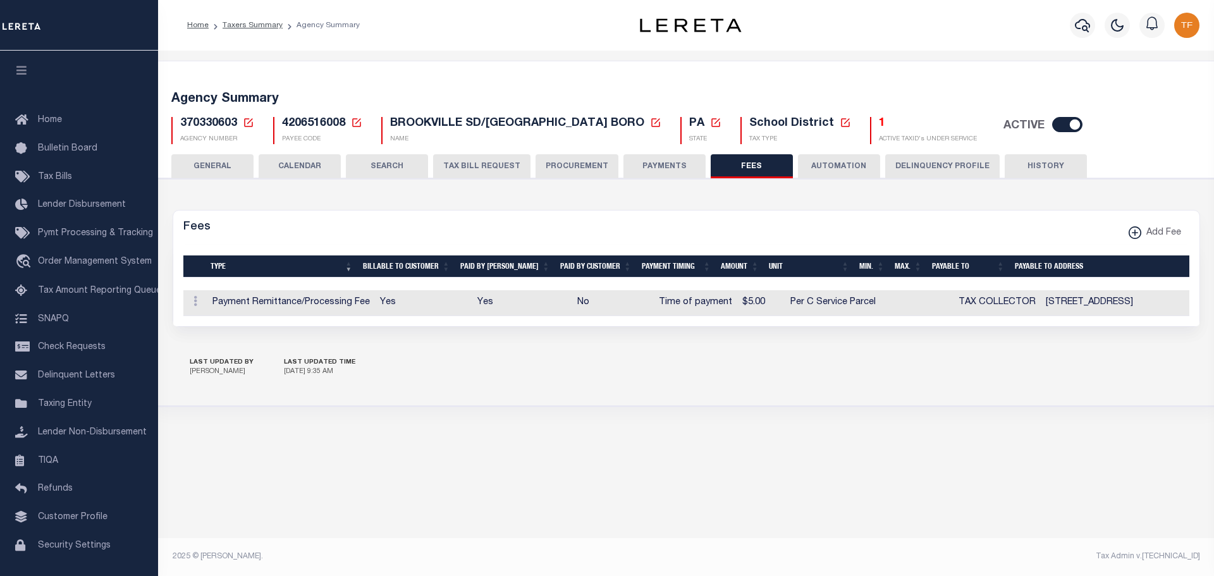
click at [216, 162] on button "GENERAL" at bounding box center [212, 166] width 82 height 24
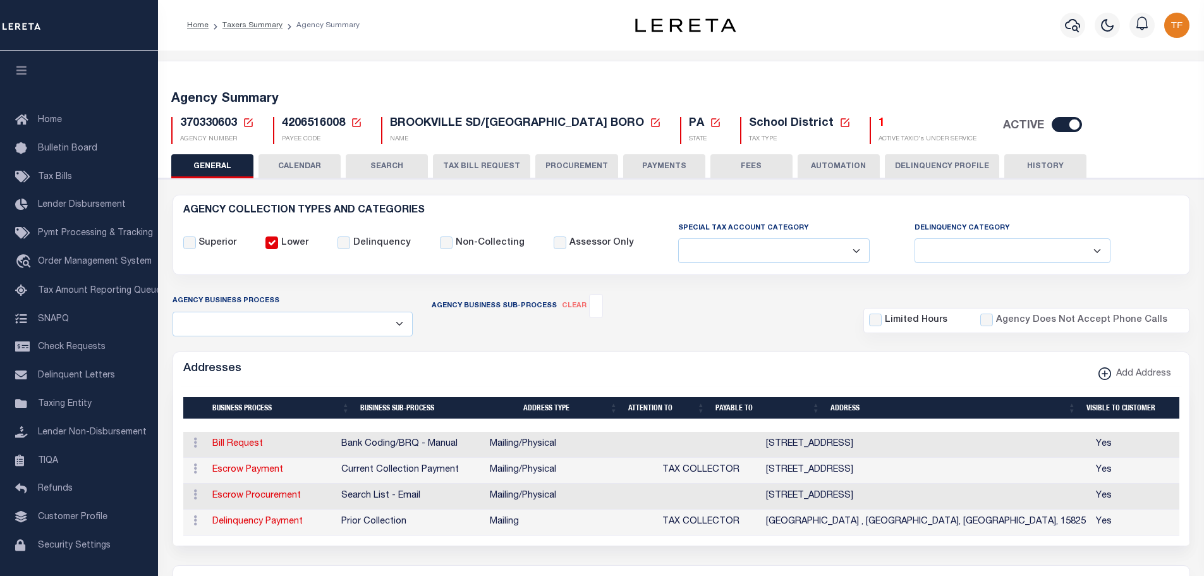
click at [653, 167] on button "PAYMENTS" at bounding box center [664, 166] width 82 height 24
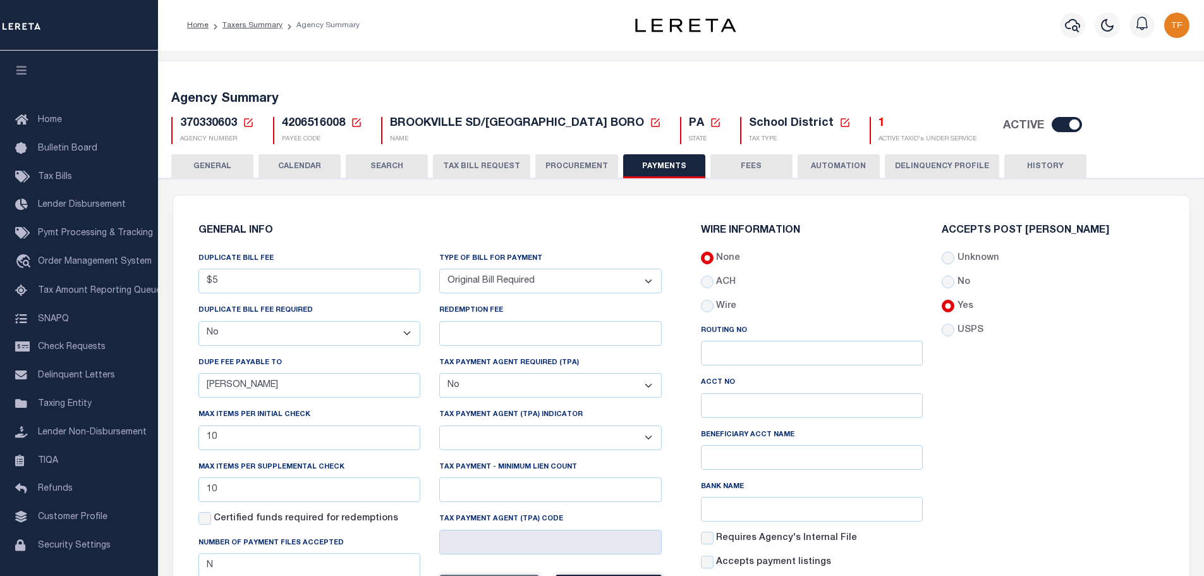
click at [252, 125] on icon at bounding box center [248, 122] width 9 height 9
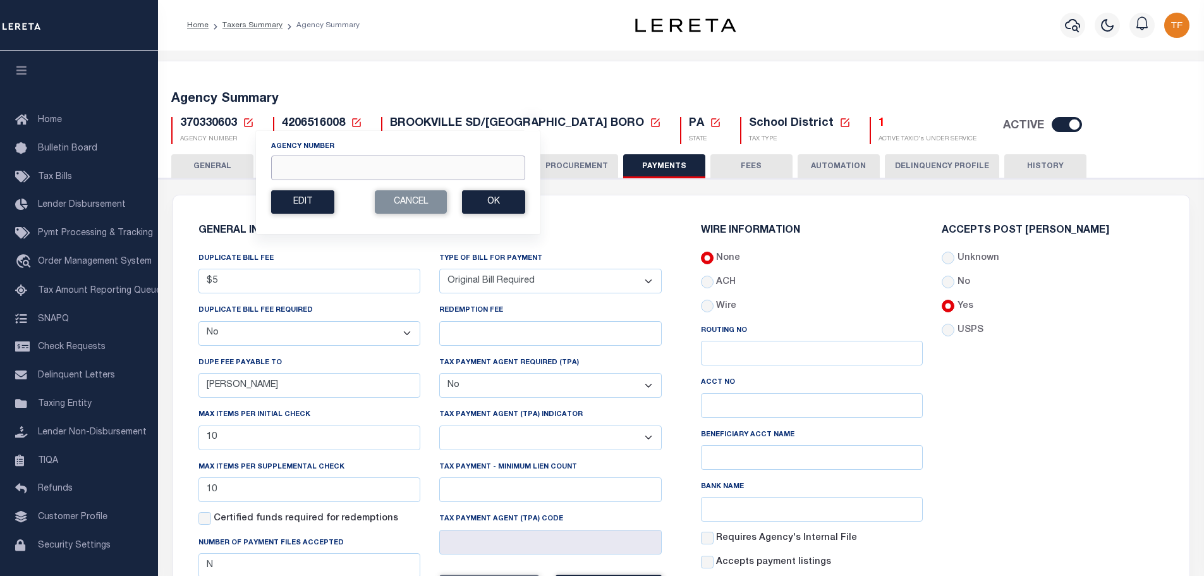
drag, startPoint x: 294, startPoint y: 168, endPoint x: 285, endPoint y: 172, distance: 9.9
click at [295, 167] on input "Agency Number" at bounding box center [398, 168] width 254 height 25
type input "370331702"
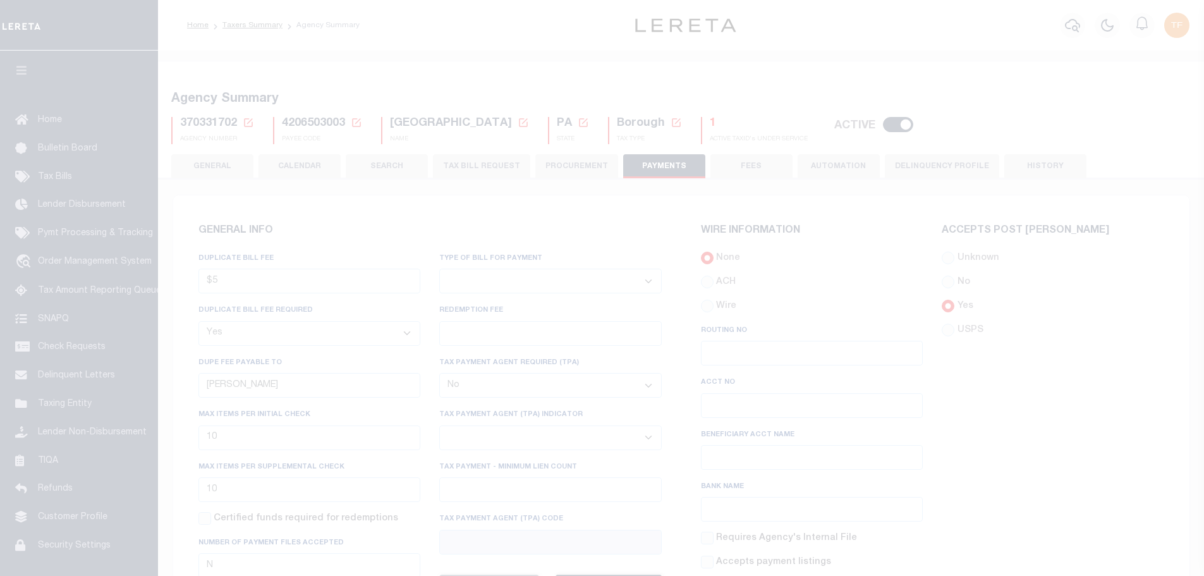
select select "true"
select select "false"
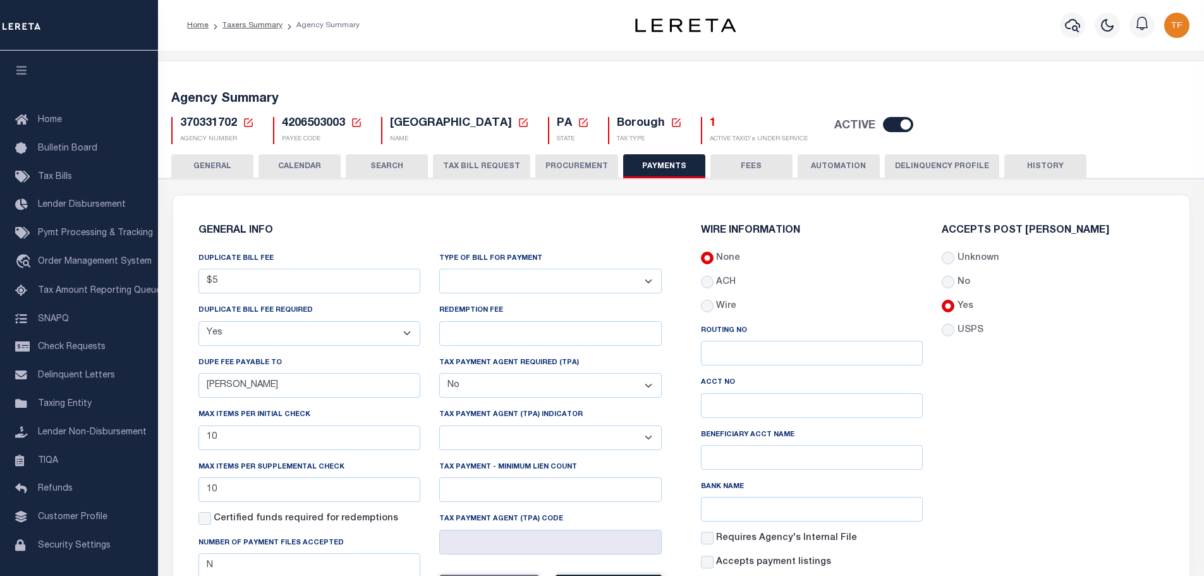
drag, startPoint x: 216, startPoint y: 163, endPoint x: 307, endPoint y: 203, distance: 99.4
click at [216, 164] on button "GENERAL" at bounding box center [212, 166] width 82 height 24
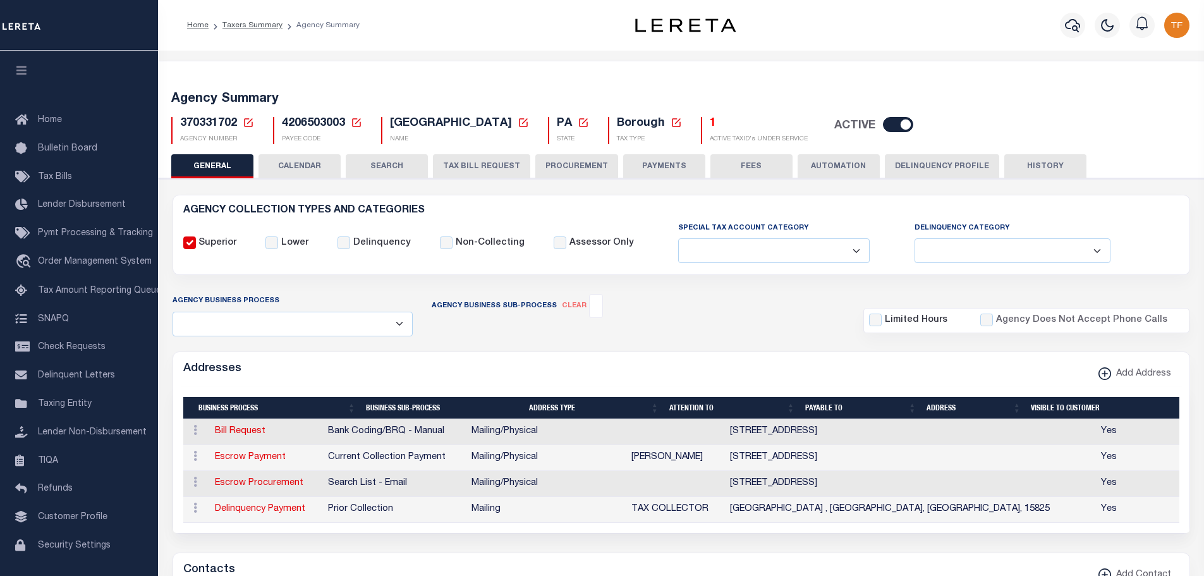
click at [742, 165] on button "FEES" at bounding box center [752, 166] width 82 height 24
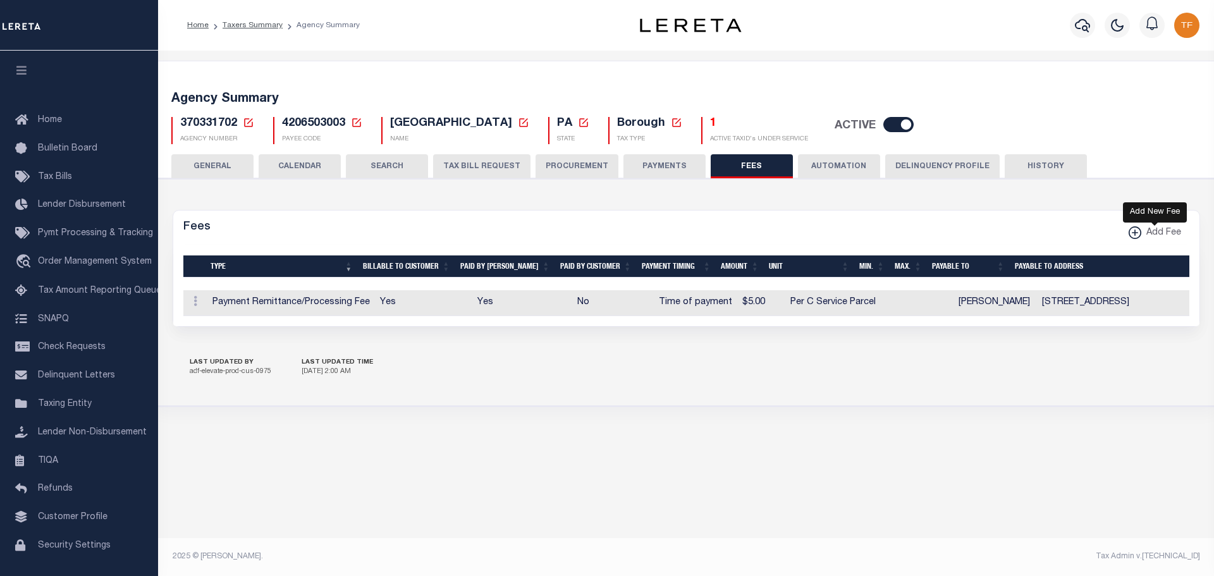
click at [1134, 231] on xmlns\ "button" at bounding box center [1135, 232] width 13 height 13
select select
checkbox input "false"
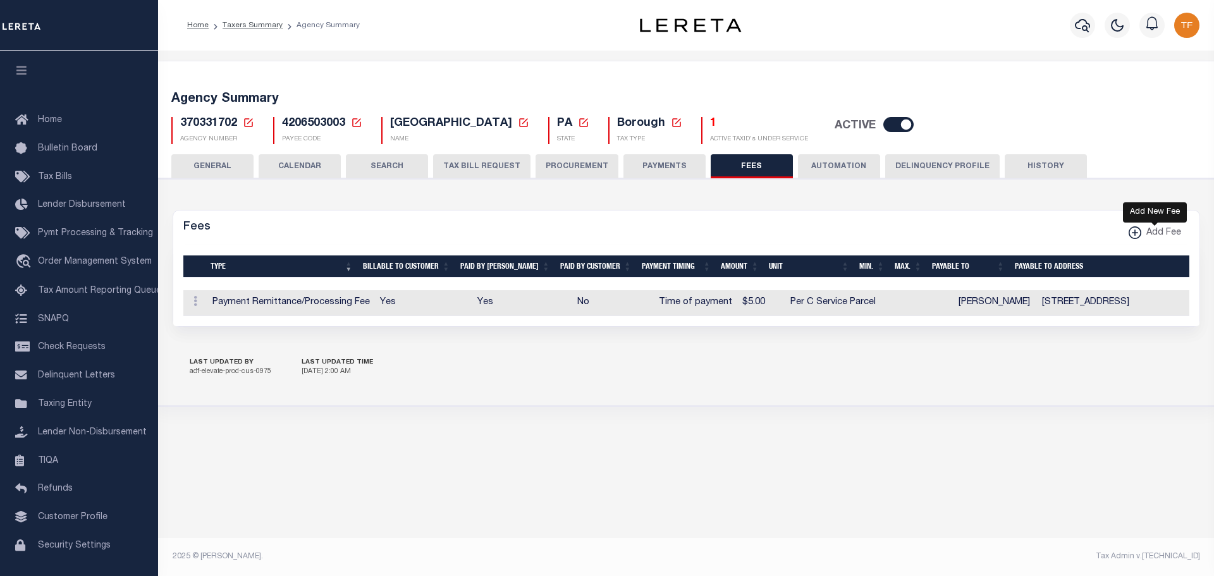
checkbox input "false"
checkbox input "true"
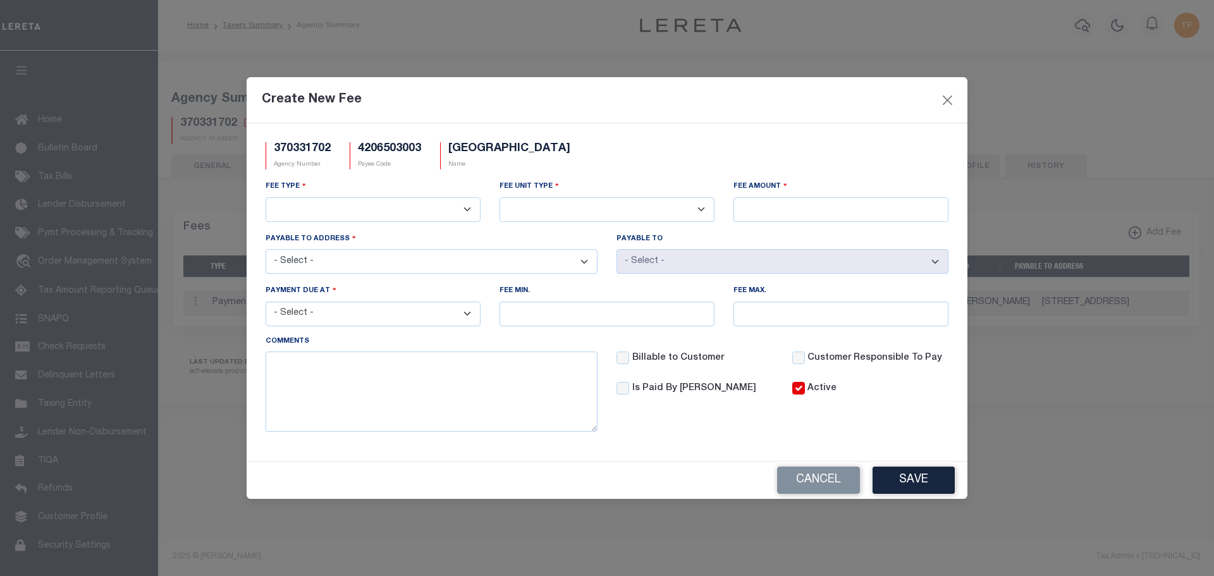
click at [346, 212] on select "3rd Party Web Extract Fee Current 3rd Party Web Extract Fee Prior Automation Fe…" at bounding box center [373, 209] width 215 height 25
select select "18"
click at [266, 197] on select "3rd Party Web Extract Fee Current 3rd Party Web Extract Fee Prior Automation Fe…" at bounding box center [373, 209] width 215 height 25
click at [692, 216] on select "Per Agency Per Agency Parcel Per B Service Parcel Per C Service Parcel Per File…" at bounding box center [607, 209] width 215 height 25
select select "10"
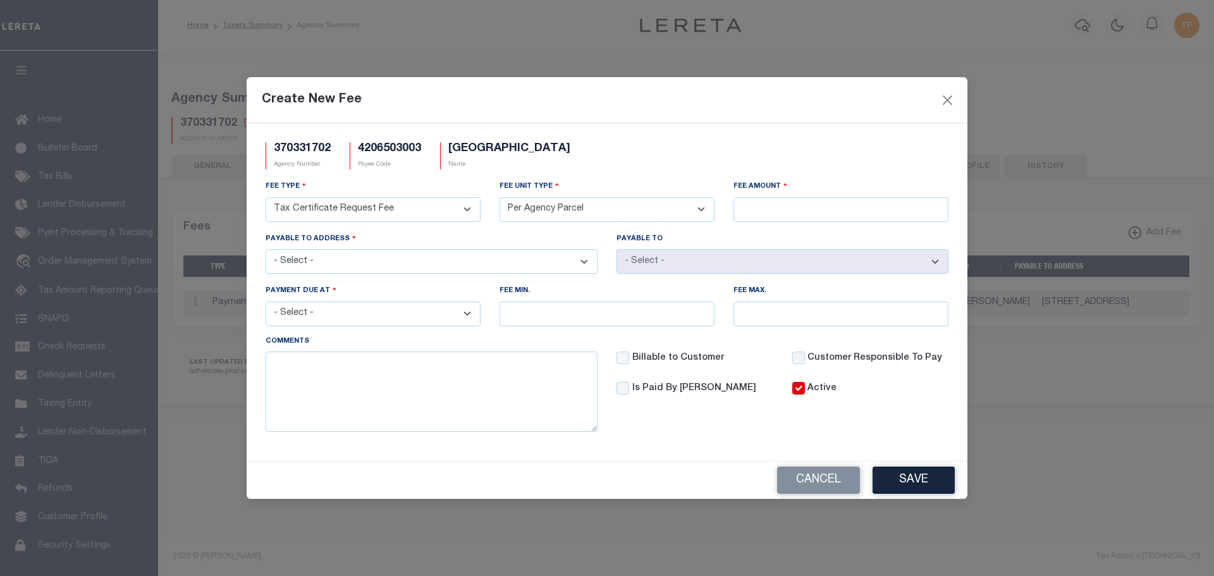
click at [500, 197] on select "Per Agency Per Agency Parcel Per B Service Parcel Per C Service Parcel Per File…" at bounding box center [607, 209] width 215 height 25
click at [761, 213] on input "Fee Amount" at bounding box center [840, 209] width 215 height 25
type input "$25.00"
click at [350, 371] on textarea at bounding box center [432, 392] width 332 height 80
paste textarea "3YR TAX CERT: $25"
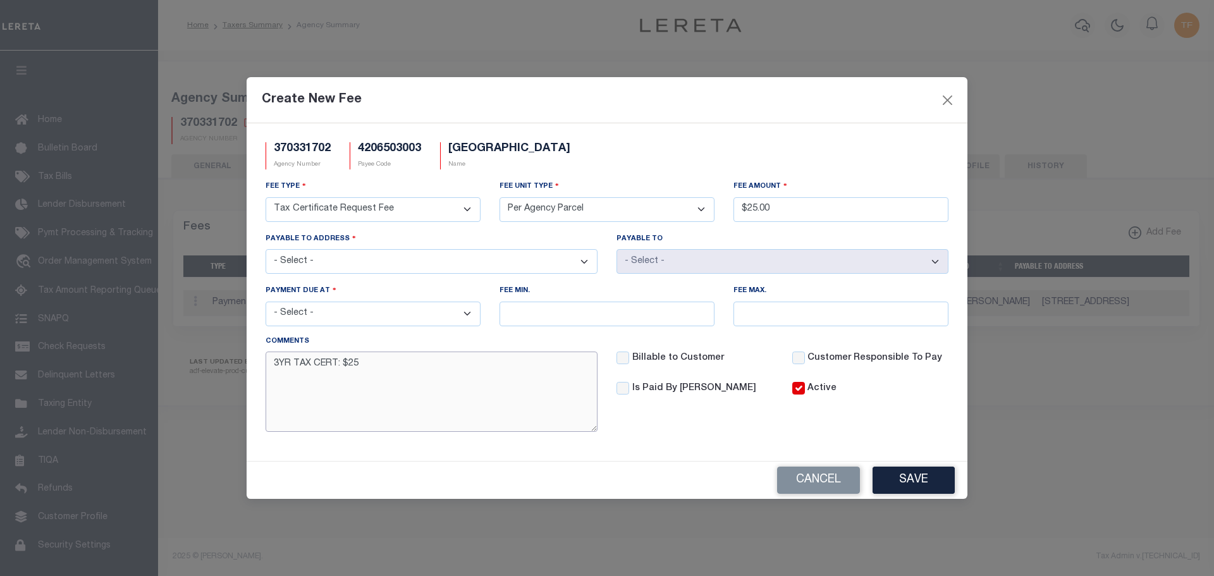
type textarea "3YR TAX CERT: $25"
click at [469, 259] on select "- Select - [STREET_ADDRESS] [STREET_ADDRESS]" at bounding box center [432, 261] width 332 height 25
select select "33738"
click at [266, 249] on select "- Select - [STREET_ADDRESS] [STREET_ADDRESS]" at bounding box center [432, 261] width 332 height 25
click at [425, 319] on select "- Select - File download Invoice (Prepay) Invoice (Trailing) Time of payment Ti…" at bounding box center [373, 314] width 215 height 25
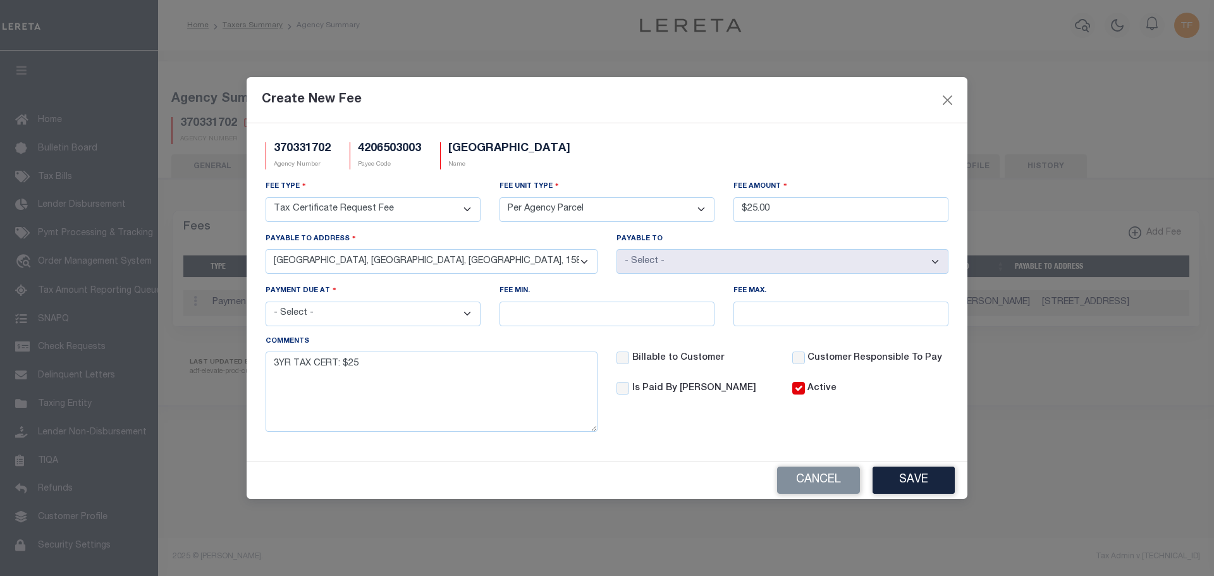
select select "3"
click at [266, 302] on select "- Select - File download Invoice (Prepay) Invoice (Trailing) Time of payment Ti…" at bounding box center [373, 314] width 215 height 25
drag, startPoint x: 897, startPoint y: 477, endPoint x: 966, endPoint y: 486, distance: 69.6
click at [917, 481] on button "Save" at bounding box center [914, 480] width 82 height 27
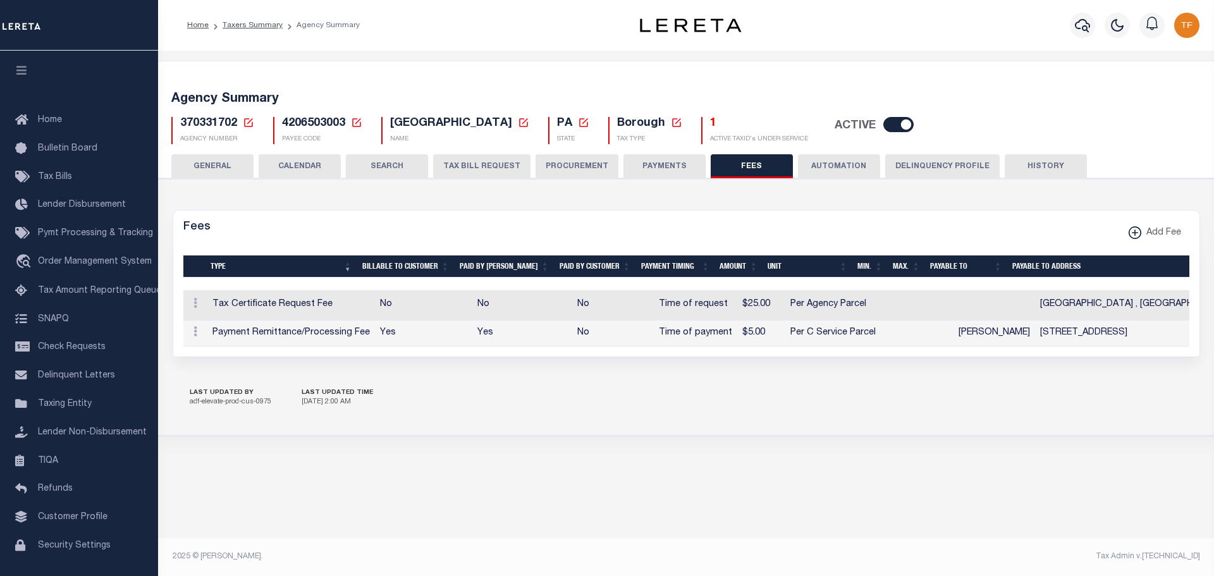
click at [656, 164] on button "PAYMENTS" at bounding box center [664, 166] width 82 height 24
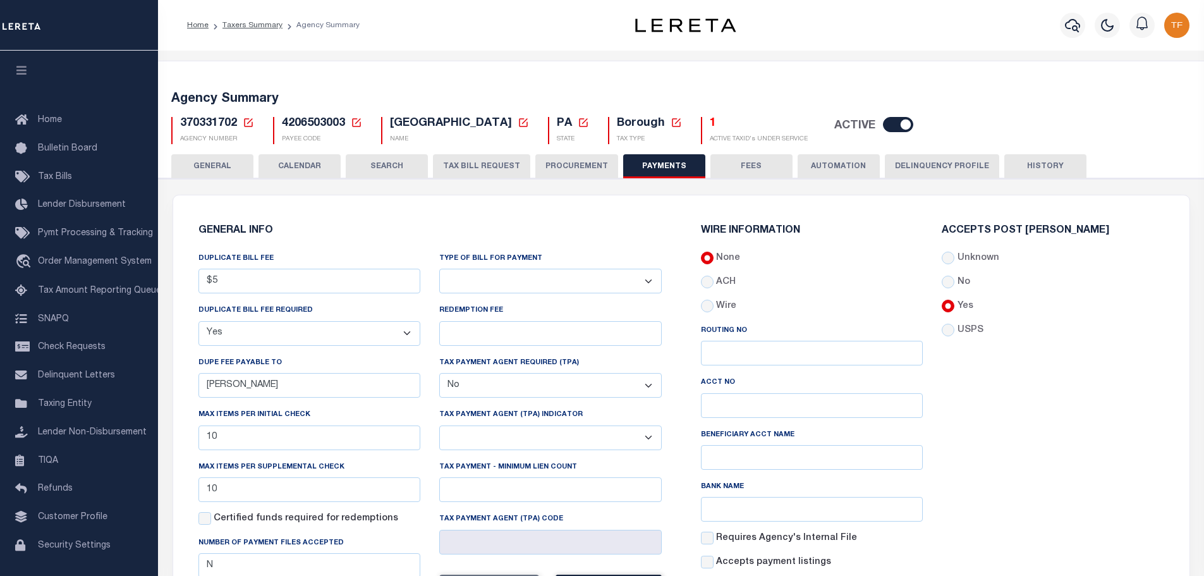
click at [249, 121] on icon at bounding box center [248, 122] width 11 height 11
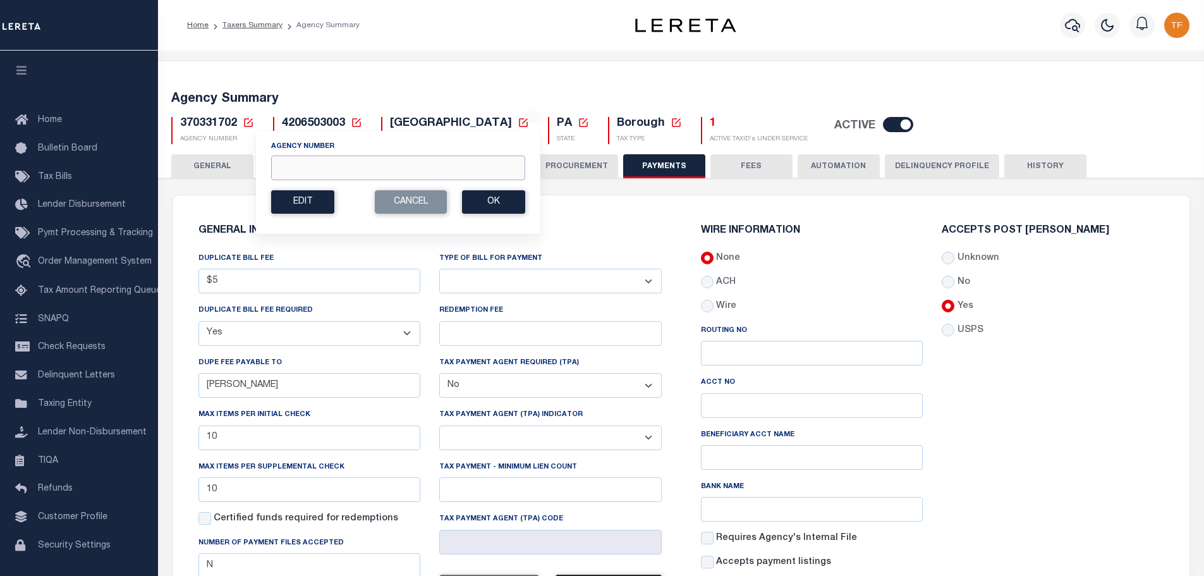
click at [286, 163] on input "Agency Number" at bounding box center [398, 168] width 254 height 25
type input "457702300"
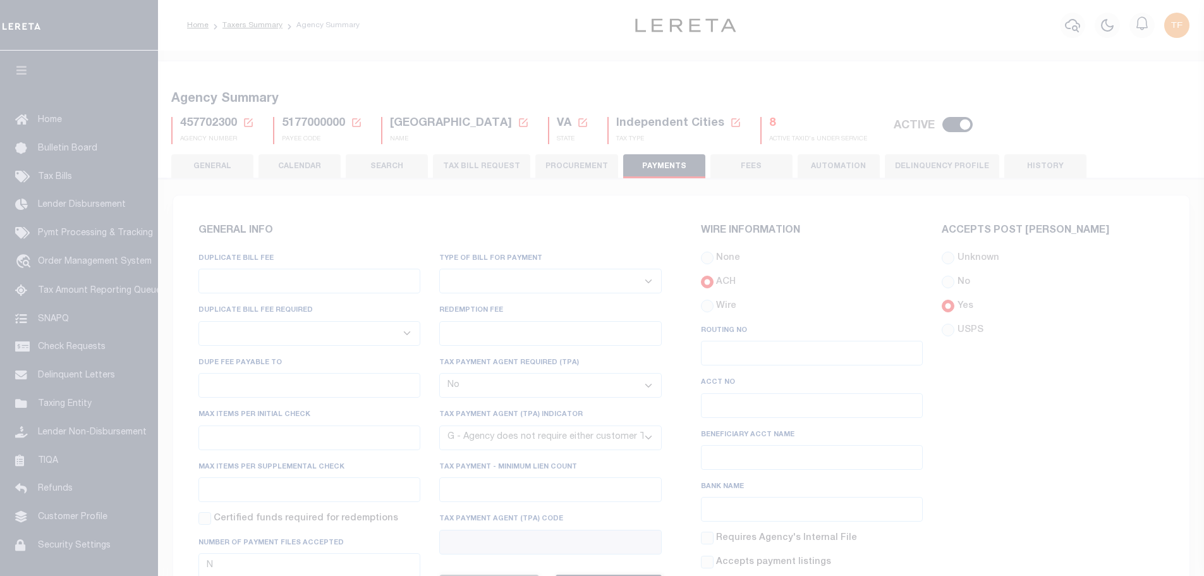
select select
select select "false"
select select "7"
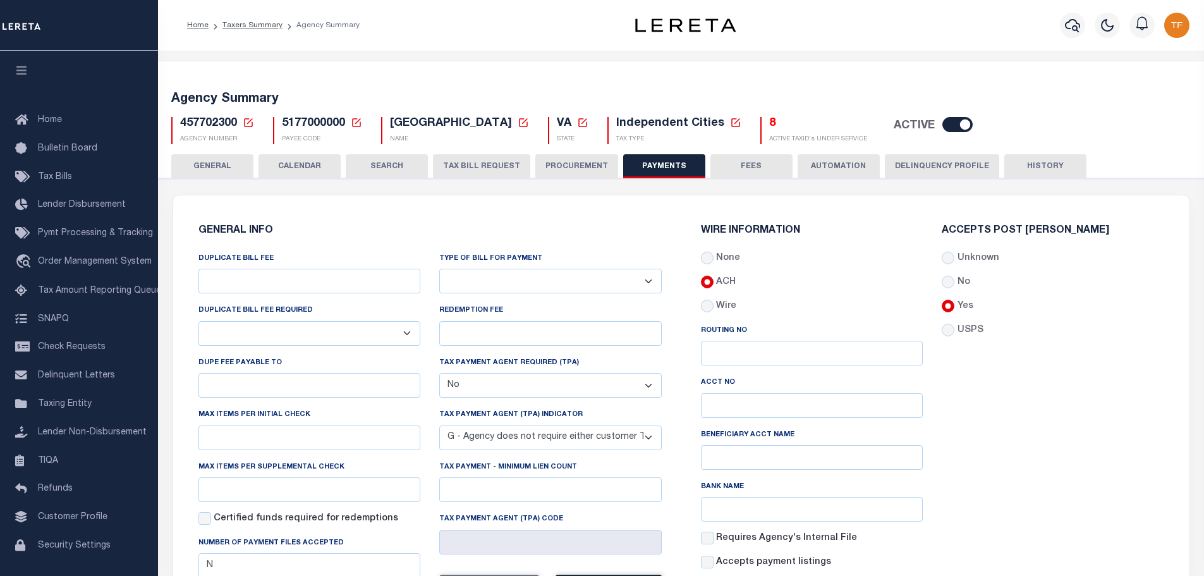
drag, startPoint x: 211, startPoint y: 163, endPoint x: 226, endPoint y: 169, distance: 16.4
click at [211, 164] on button "GENERAL" at bounding box center [212, 166] width 82 height 24
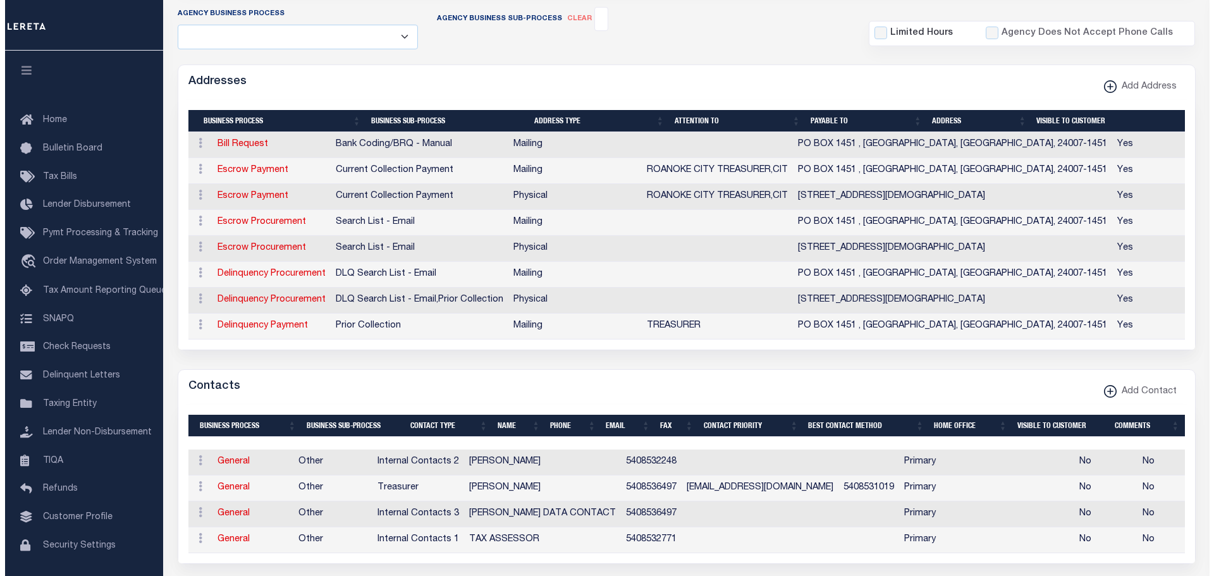
scroll to position [379, 0]
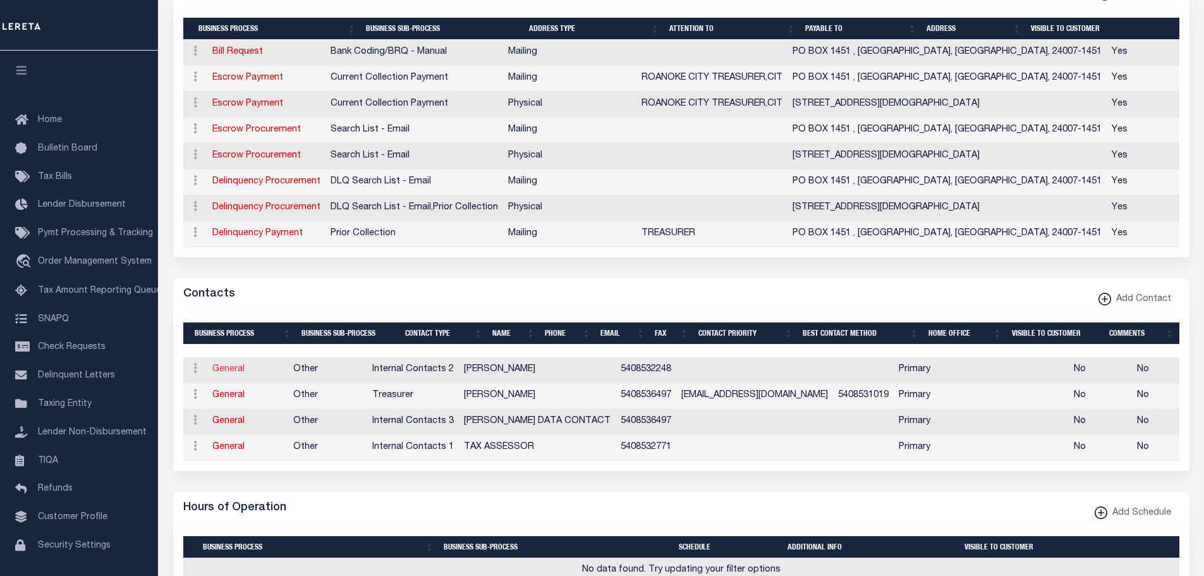
click at [236, 367] on link "General" at bounding box center [228, 369] width 32 height 9
checkbox input "false"
select select
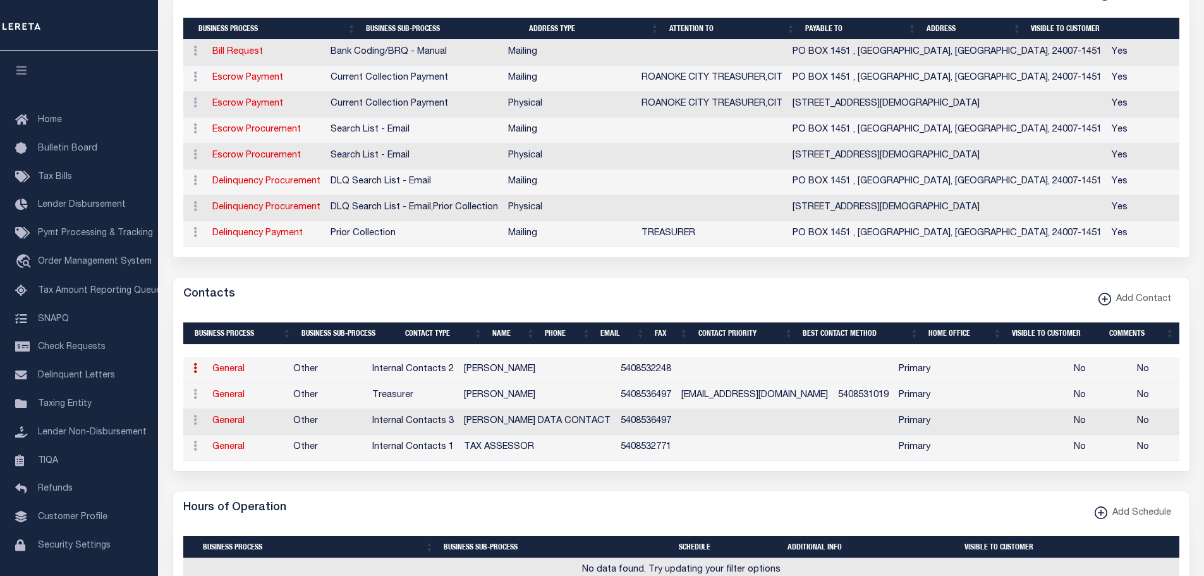
select select "6"
select select "1"
type input "[PERSON_NAME]"
type input "5408532248"
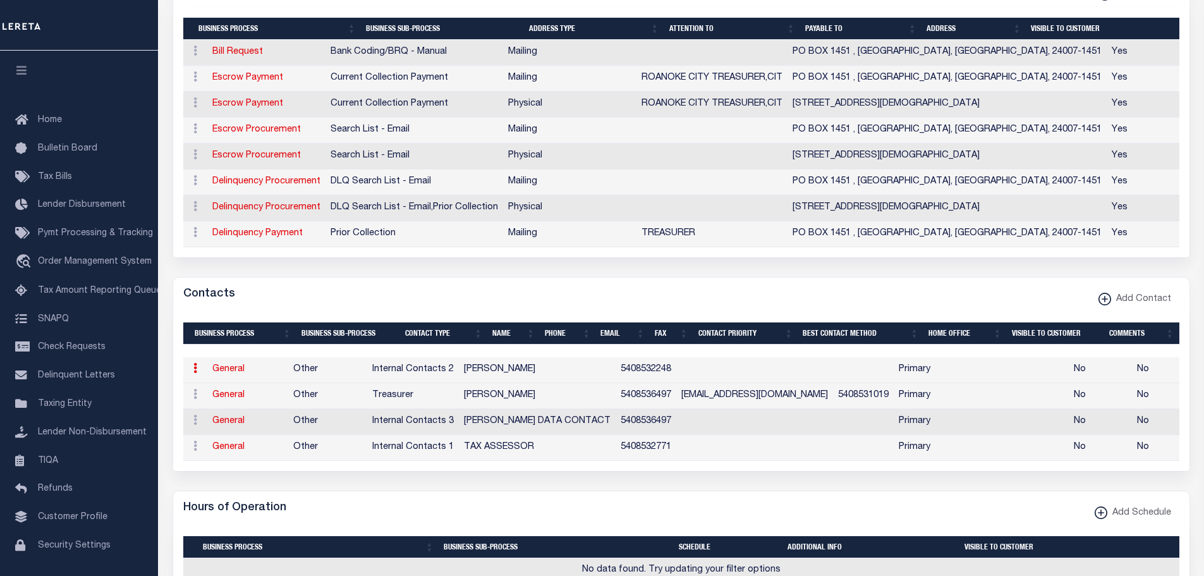
select select "6"
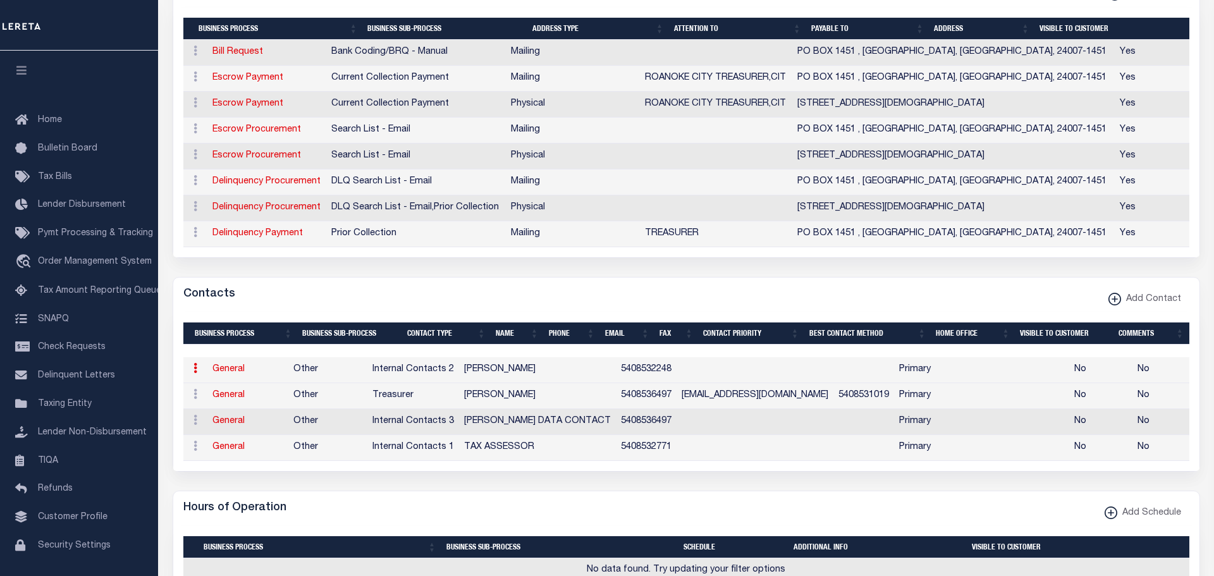
select select "39"
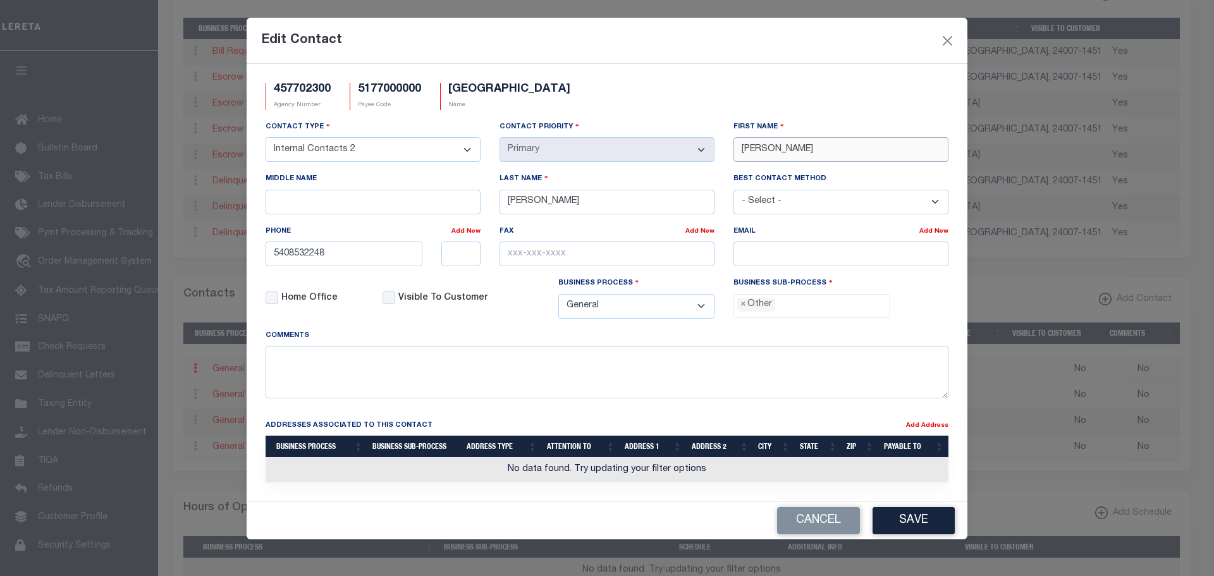
drag, startPoint x: 783, startPoint y: 151, endPoint x: 696, endPoint y: 121, distance: 92.4
click at [702, 121] on div "Contact Type - Select - Assessor Clerk Internal Contacts 1 Internal Contacts 2 …" at bounding box center [607, 224] width 702 height 209
type input "[PERSON_NAME]"
type input "POWERS"
drag, startPoint x: 309, startPoint y: 254, endPoint x: 332, endPoint y: 255, distance: 23.4
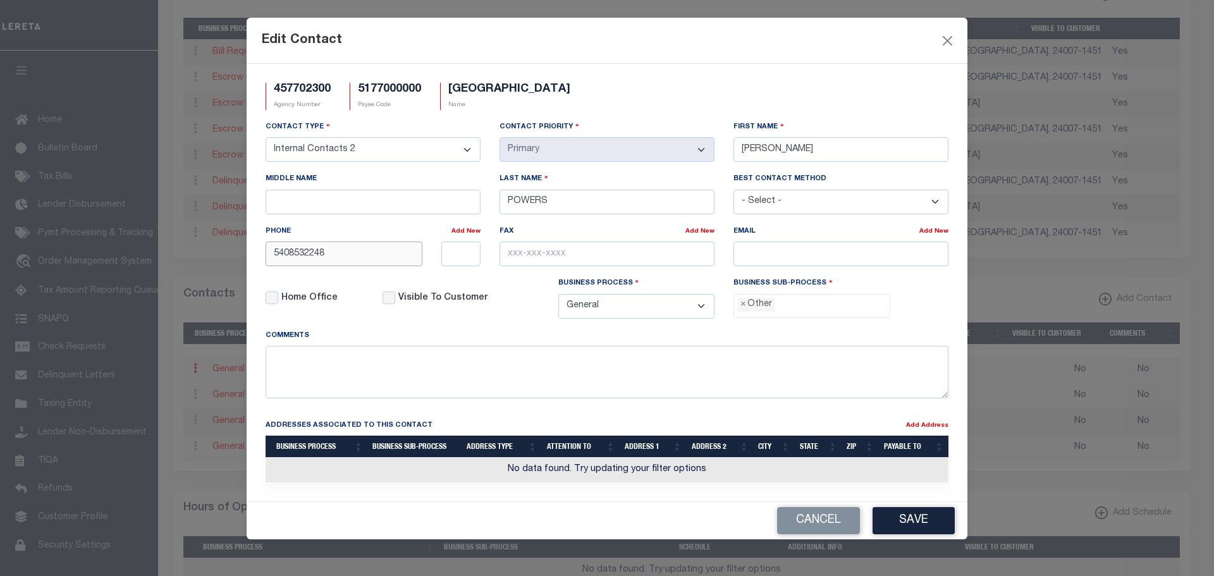
click at [332, 255] on input "5408532248" at bounding box center [344, 254] width 157 height 25
type input "[PHONE_NUMBER]"
click at [742, 310] on span "×" at bounding box center [743, 305] width 6 height 14
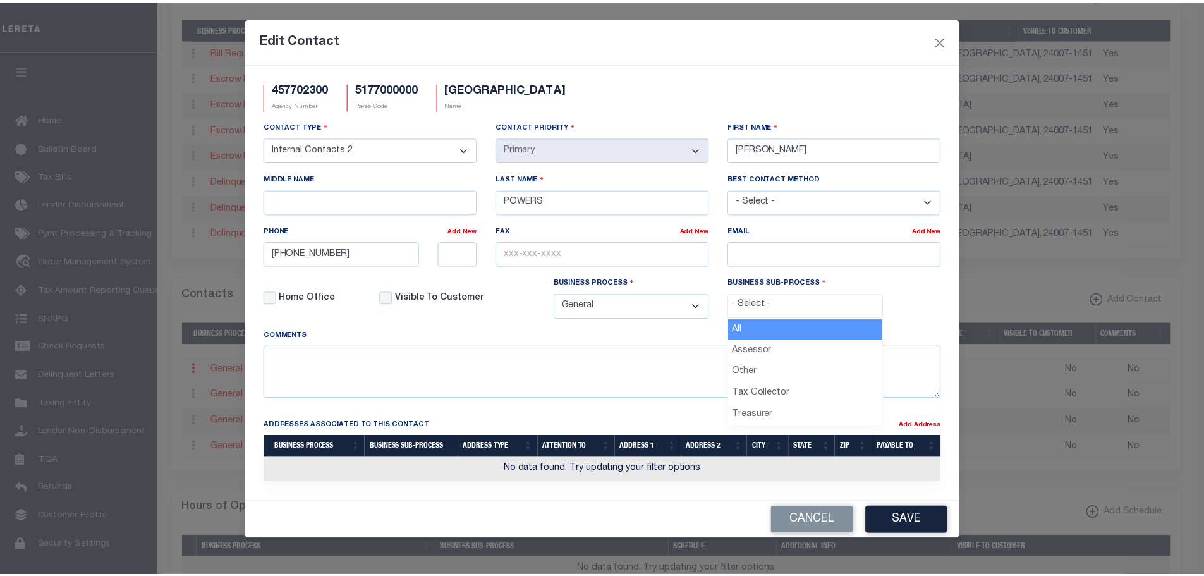
scroll to position [23, 0]
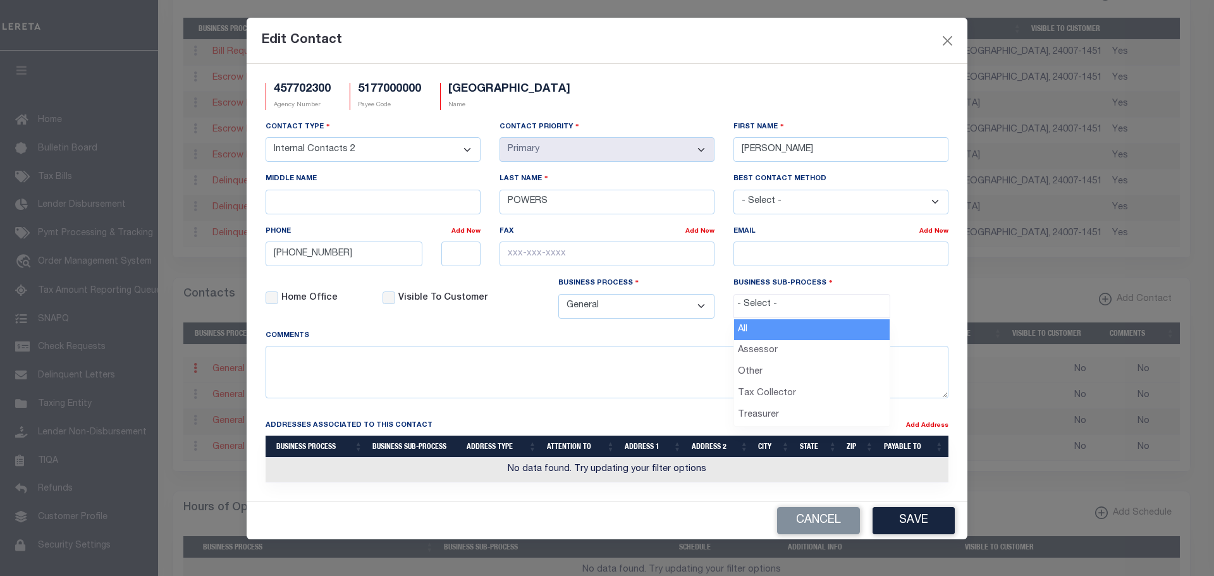
drag, startPoint x: 754, startPoint y: 310, endPoint x: 740, endPoint y: 306, distance: 14.4
click at [754, 310] on input "search" at bounding box center [811, 305] width 149 height 14
click at [471, 153] on select "- Select - Assessor Clerk Internal Contacts 1 Internal Contacts 2 Internal Cont…" at bounding box center [373, 149] width 215 height 25
click at [471, 154] on select "- Select - Assessor Clerk Internal Contacts 1 Internal Contacts 2 Internal Cont…" at bounding box center [373, 149] width 215 height 25
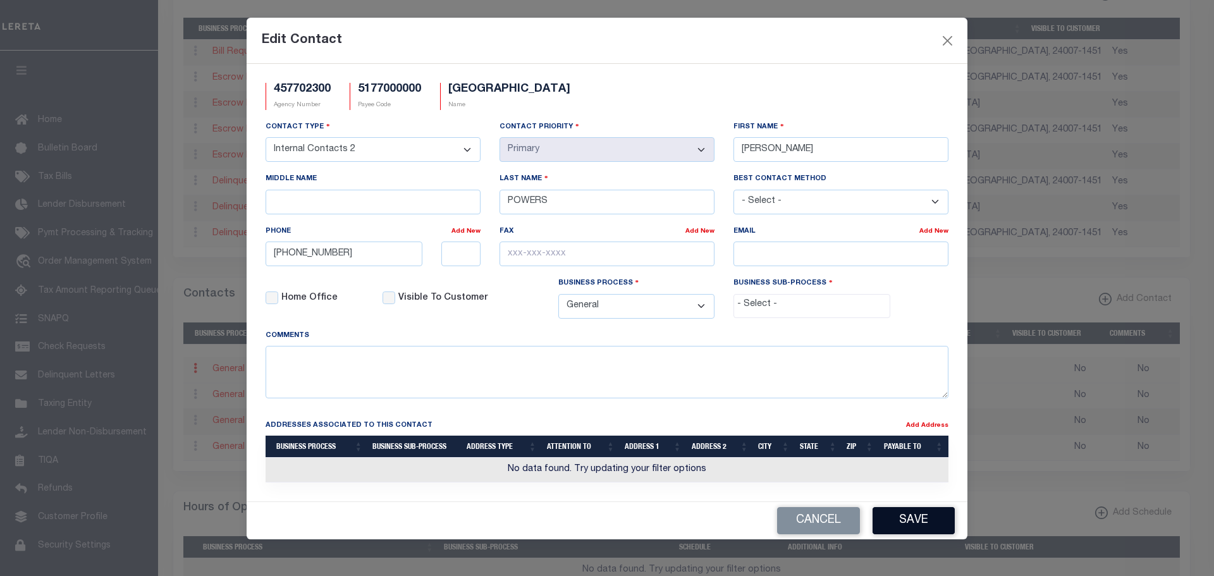
click at [905, 527] on button "Save" at bounding box center [914, 520] width 82 height 27
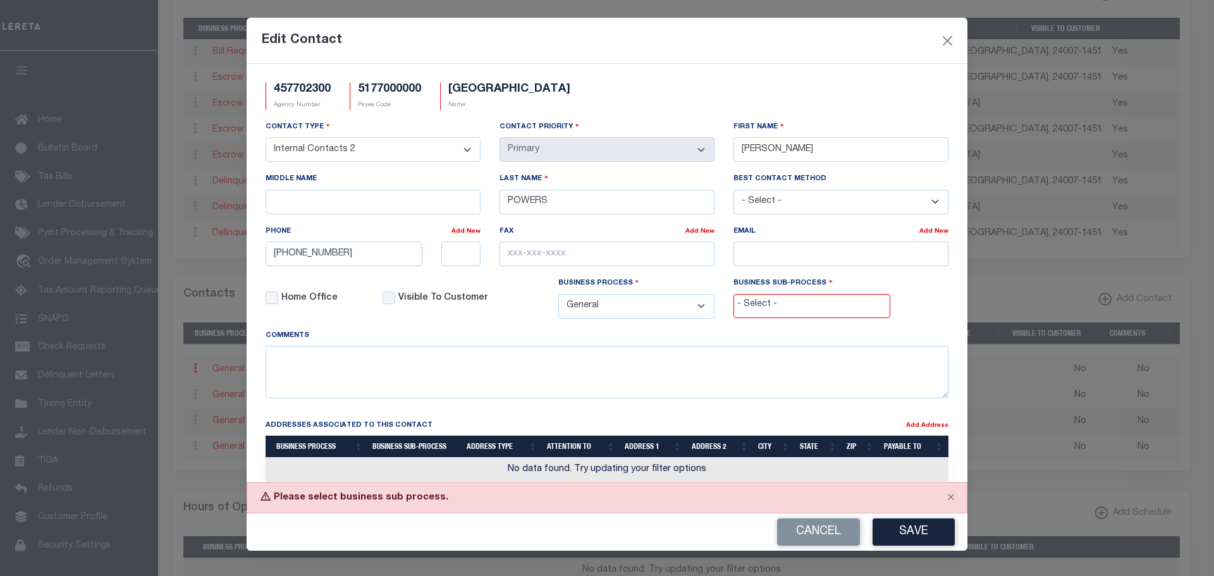
click at [775, 317] on span at bounding box center [811, 306] width 157 height 24
drag, startPoint x: 749, startPoint y: 328, endPoint x: 811, endPoint y: 379, distance: 80.0
select select "0"
drag, startPoint x: 909, startPoint y: 532, endPoint x: 915, endPoint y: 540, distance: 10.0
click at [909, 532] on button "Save" at bounding box center [914, 531] width 82 height 27
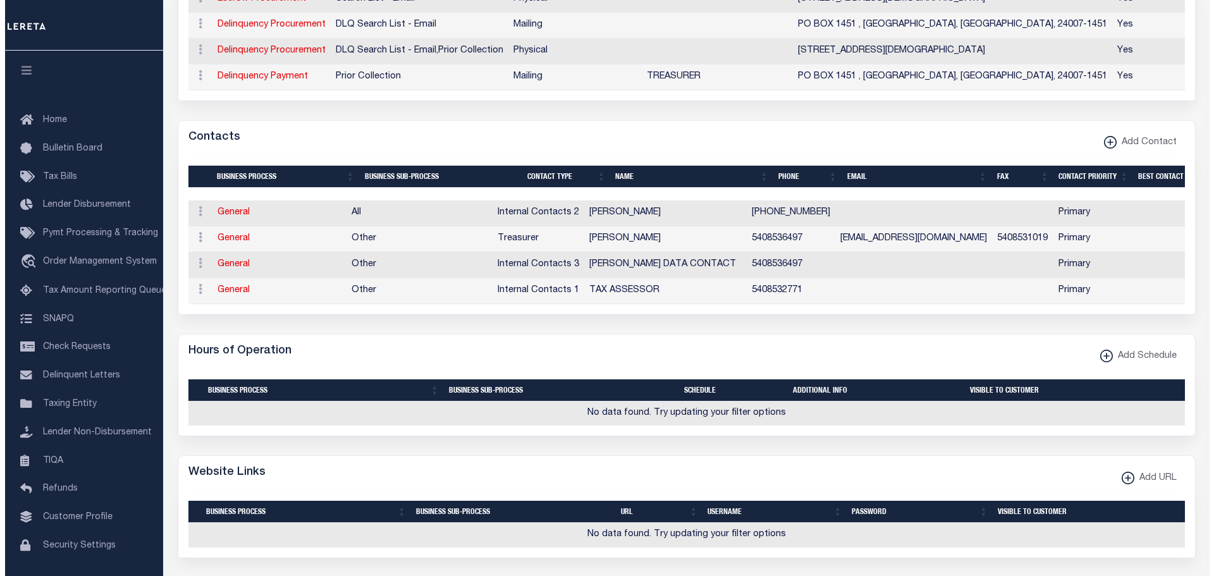
scroll to position [696, 0]
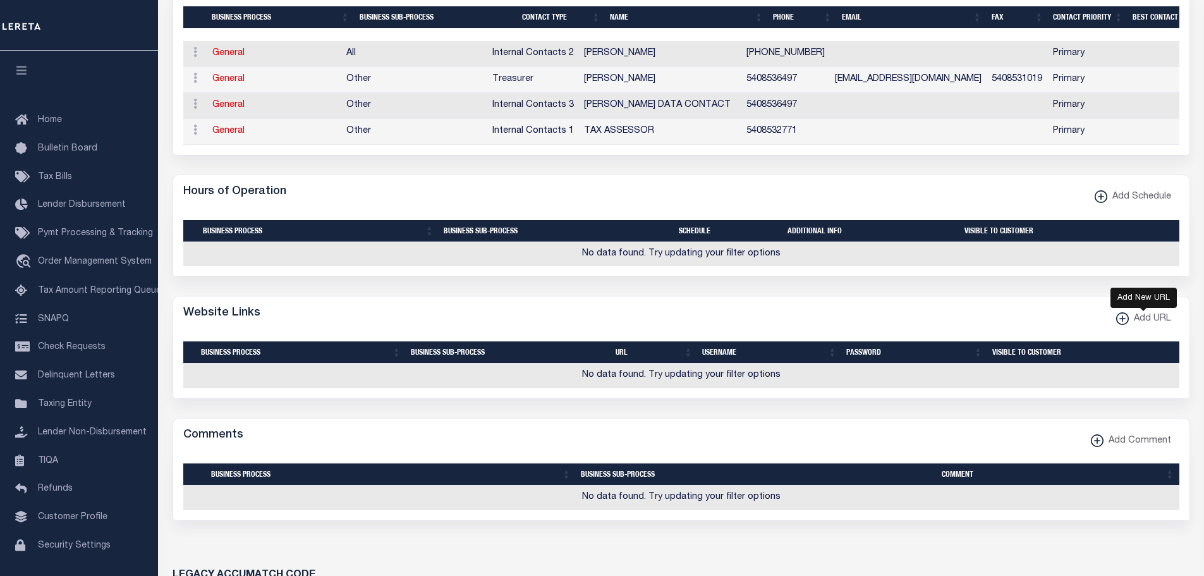
click at [1122, 324] on xmlns\ "button" at bounding box center [1123, 318] width 13 height 13
select select
checkbox input "true"
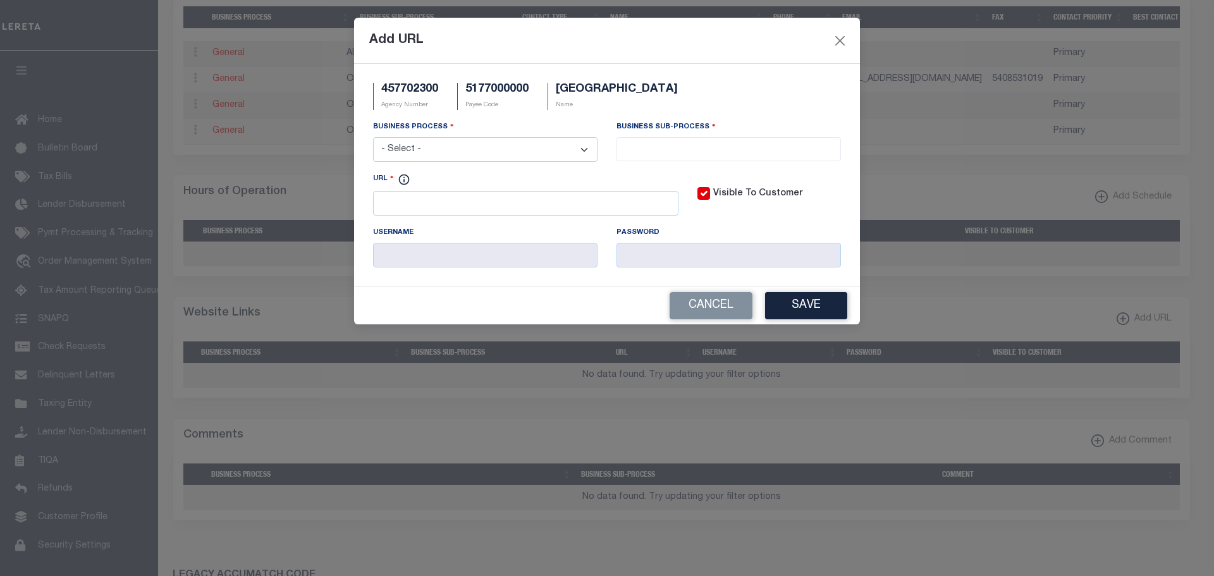
click at [472, 154] on select "- Select - All Automation Bill Request Delinquency Payment Delinquency Procurem…" at bounding box center [485, 149] width 224 height 25
select select "6"
click at [373, 138] on select "- Select - All Automation Bill Request Delinquency Payment Delinquency Procurem…" at bounding box center [485, 149] width 224 height 25
click at [378, 205] on input "URL" at bounding box center [525, 203] width 305 height 25
paste input "[URL]"
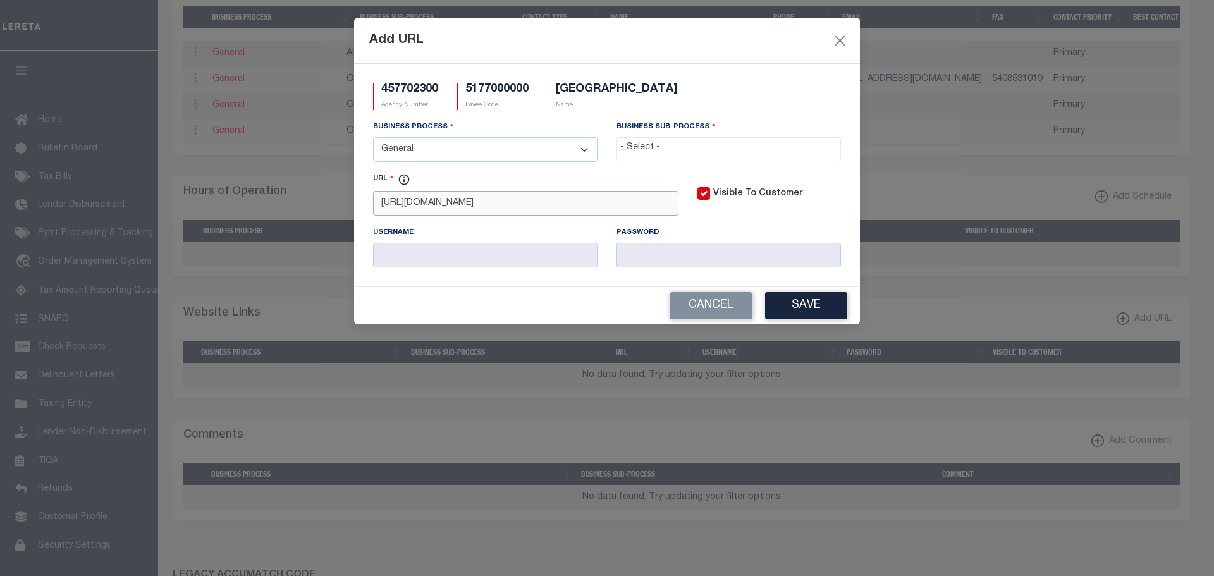
type input "[URL][DOMAIN_NAME]"
click at [657, 144] on input "search" at bounding box center [728, 148] width 217 height 14
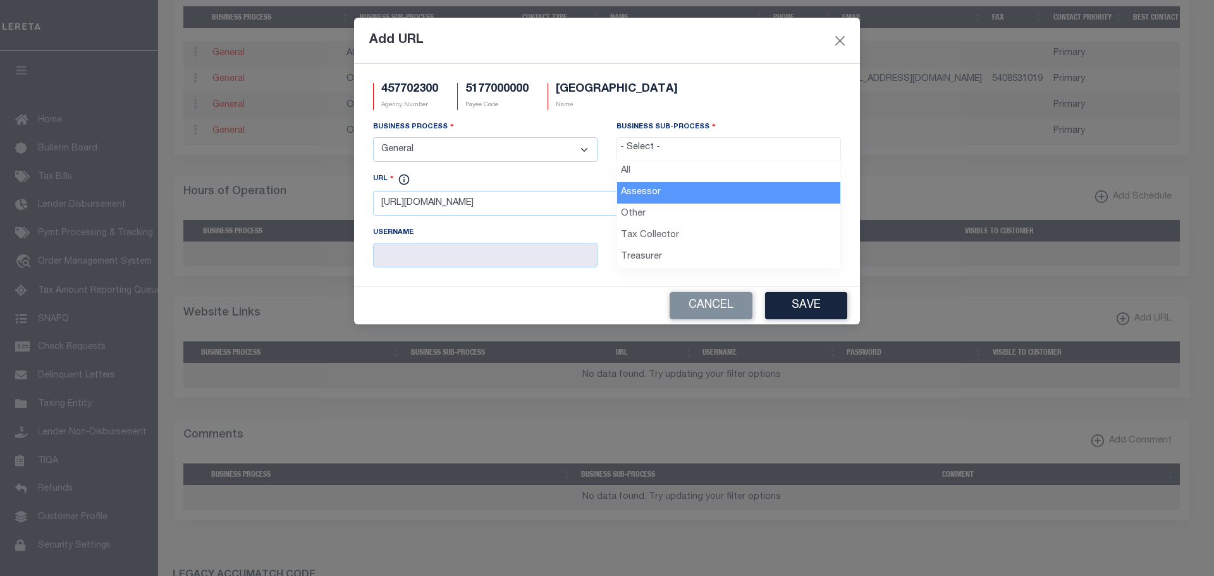
select select "33"
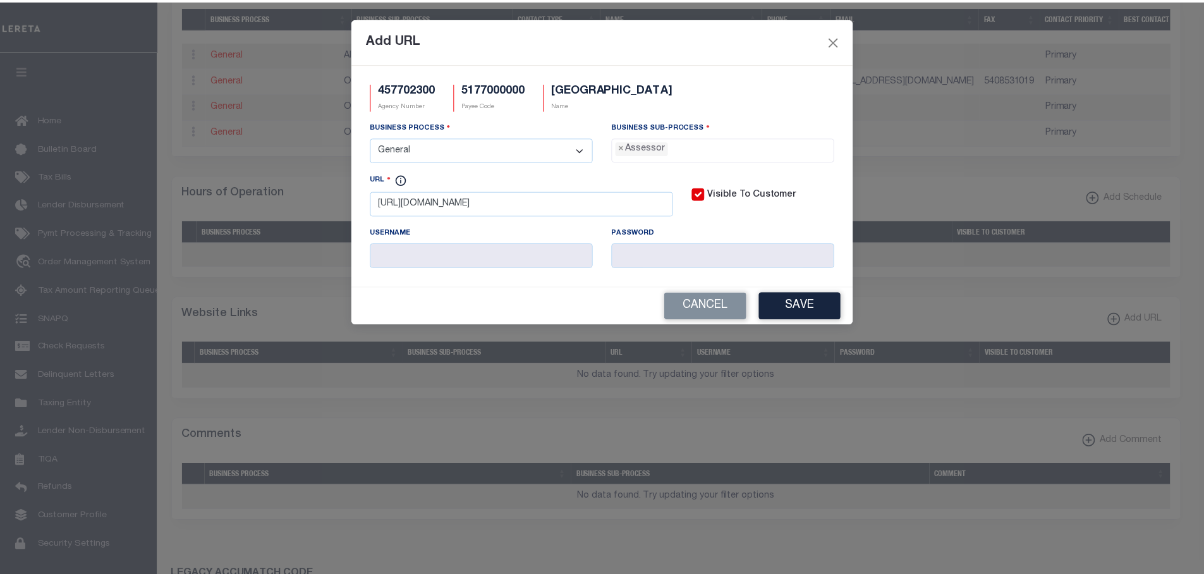
scroll to position [11, 0]
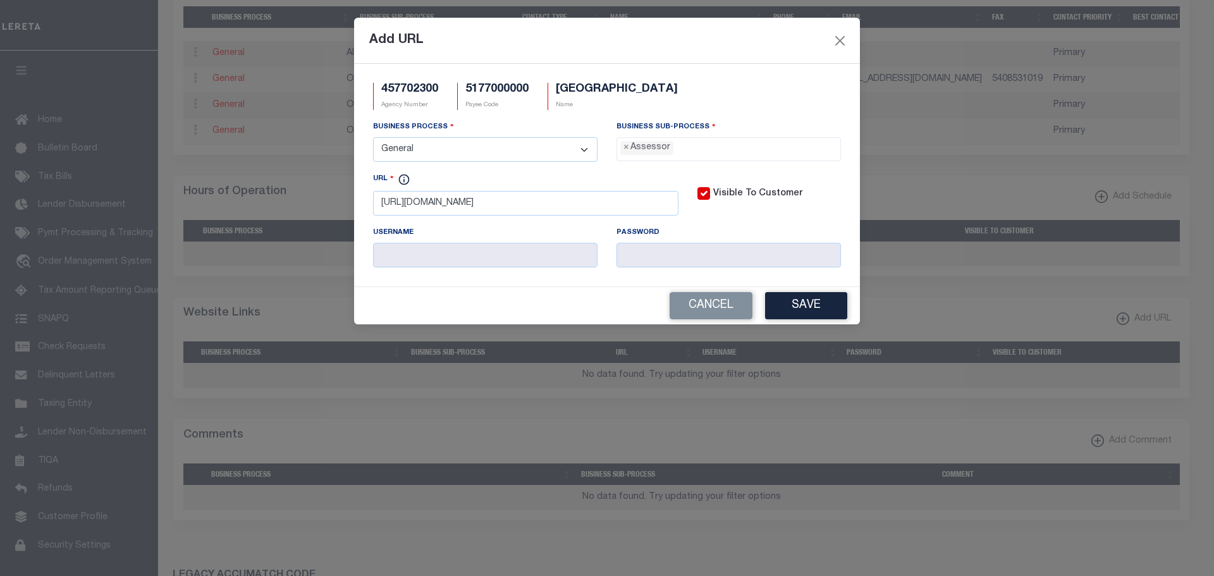
click at [802, 305] on button "Save" at bounding box center [806, 305] width 82 height 27
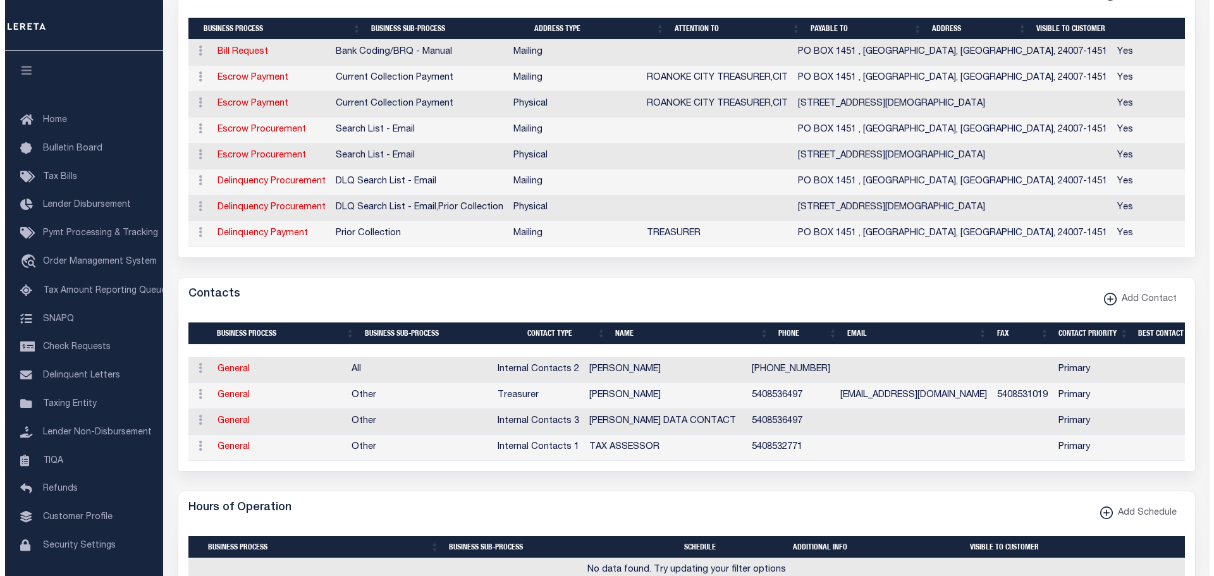
scroll to position [316, 0]
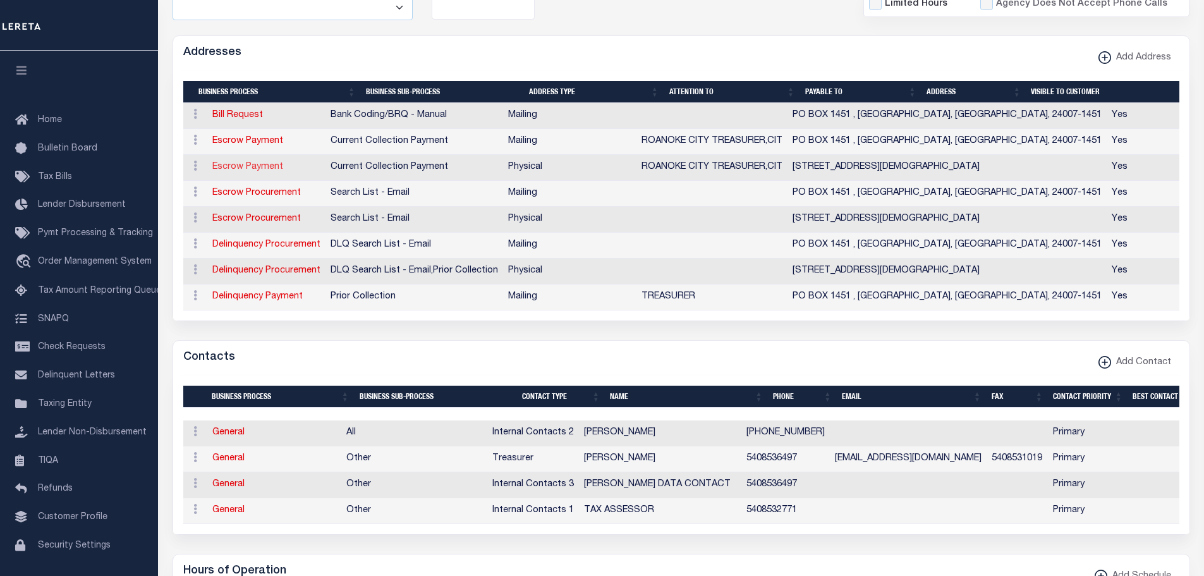
click at [248, 169] on link "Escrow Payment" at bounding box center [247, 166] width 71 height 9
select select "1"
checkbox input "false"
select select
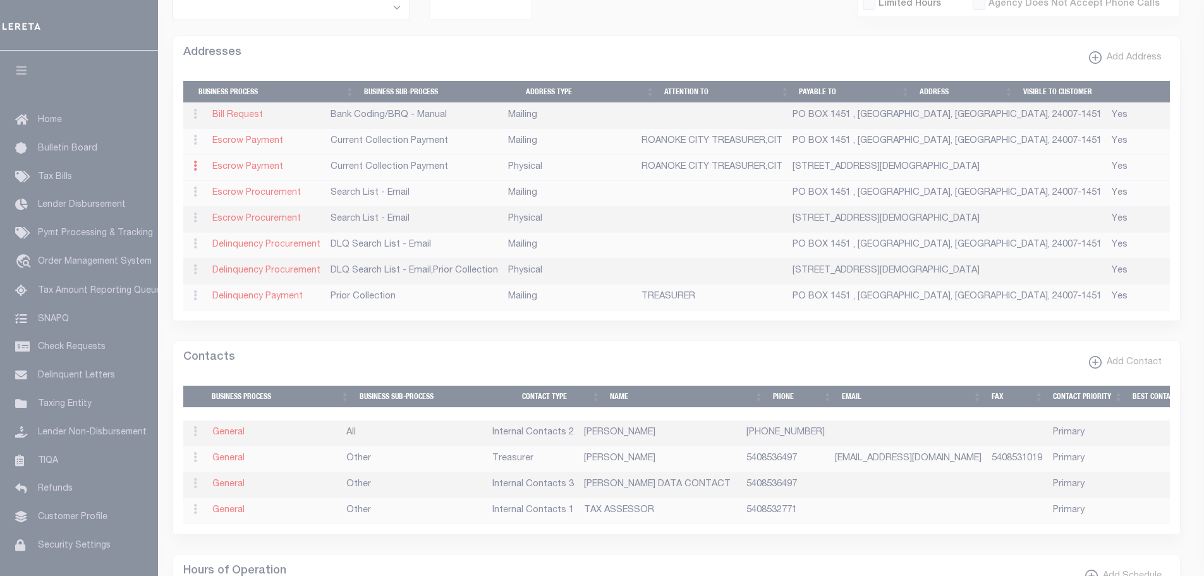
type input "[STREET_ADDRESS][DEMOGRAPHIC_DATA]"
type input "ROANOAKE"
select select "VA"
type input "24011"
select select "2"
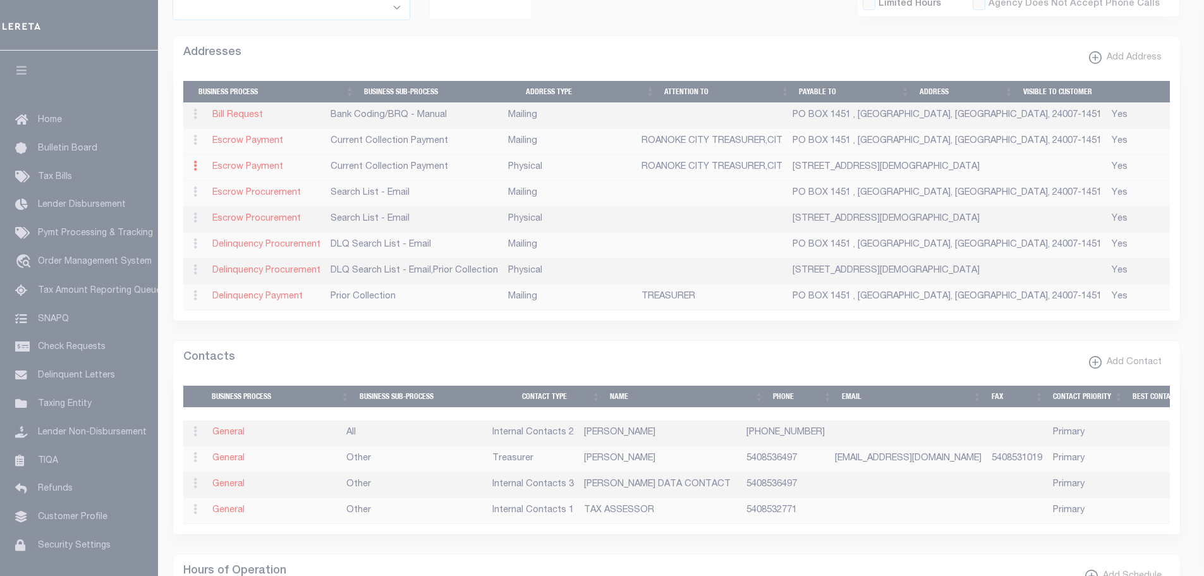
checkbox input "true"
type input "ROANOKE CITY TREASURER,CIT"
select select "3"
select select "11"
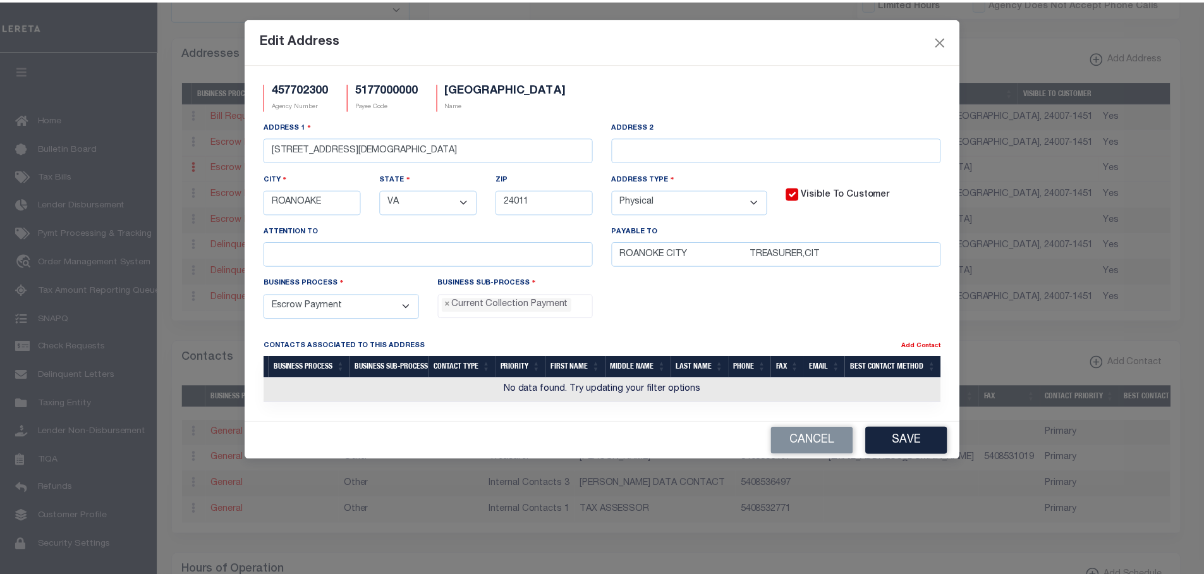
scroll to position [11, 0]
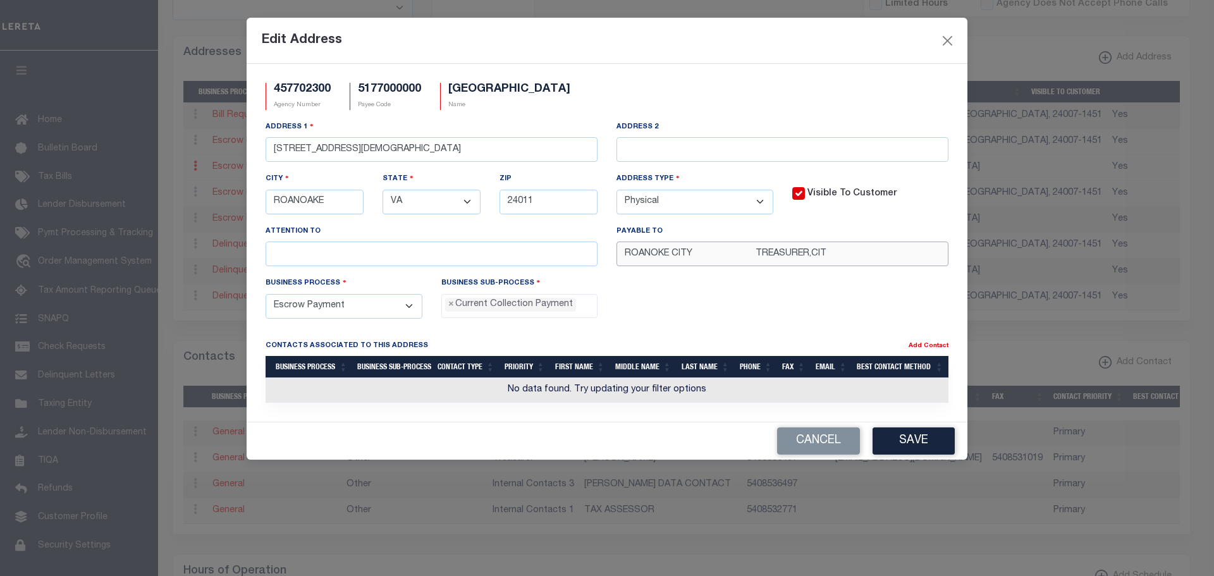
drag, startPoint x: 818, startPoint y: 257, endPoint x: 573, endPoint y: 250, distance: 244.8
click at [572, 249] on div "Address [STREET_ADDRESS][DEMOGRAPHIC_DATA] Address 2 City [GEOGRAPHIC_DATA] Sta…" at bounding box center [607, 198] width 702 height 156
paste input "TREASURER,CITY OF [GEOGRAPHIC_DATA]"
type input "TREASURER,CITY OF [GEOGRAPHIC_DATA]"
drag, startPoint x: 924, startPoint y: 438, endPoint x: 934, endPoint y: 443, distance: 11.3
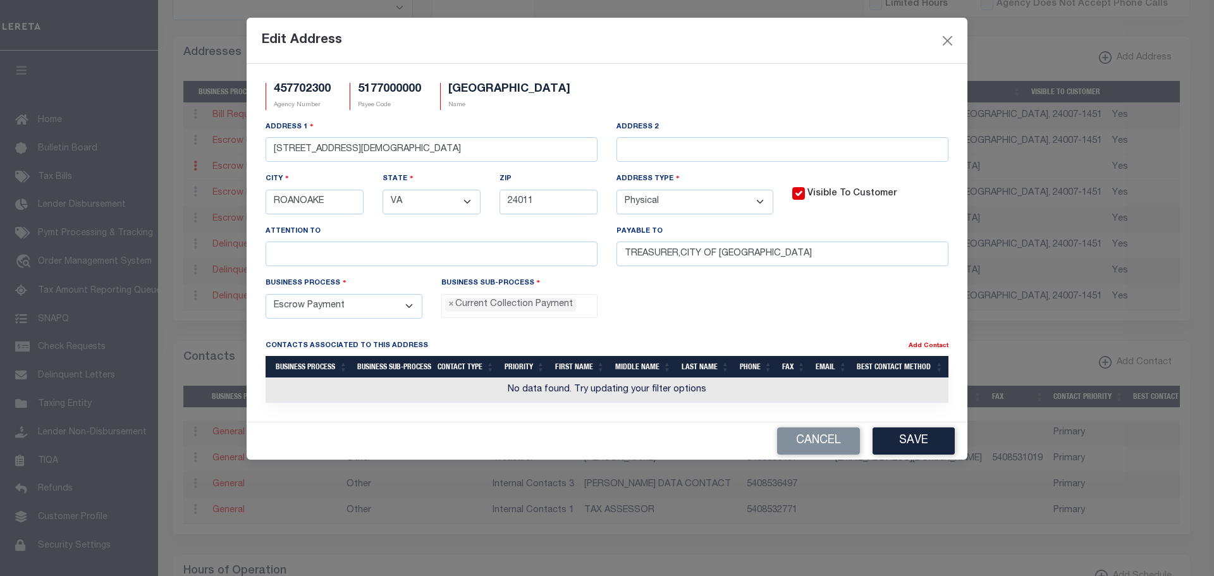
click at [925, 437] on button "Save" at bounding box center [914, 440] width 82 height 27
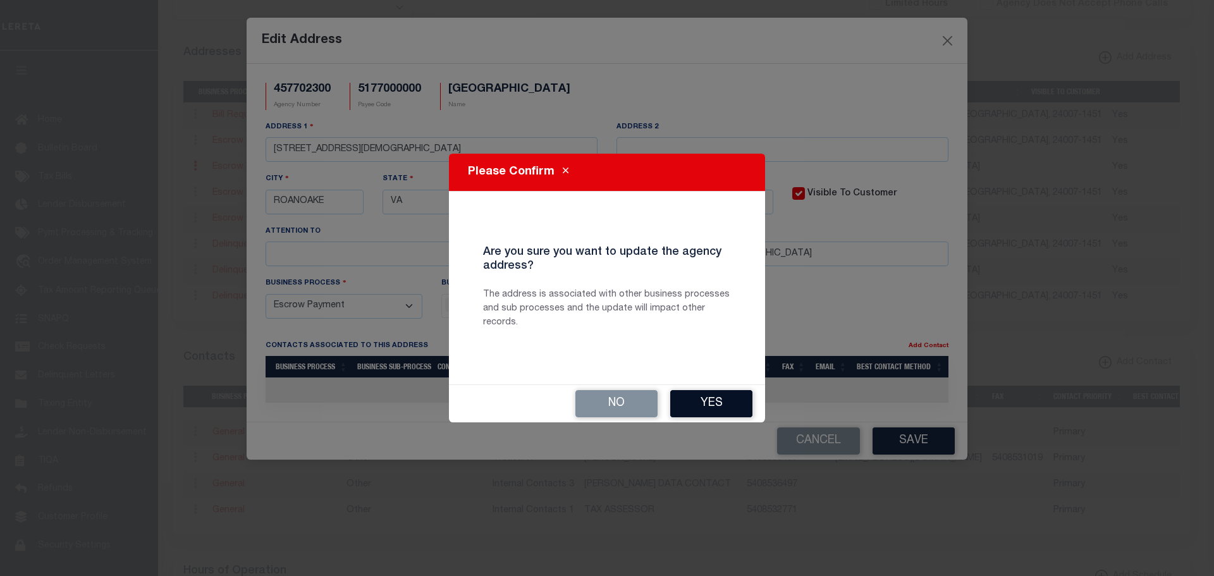
click at [702, 406] on button "Yes" at bounding box center [711, 403] width 82 height 27
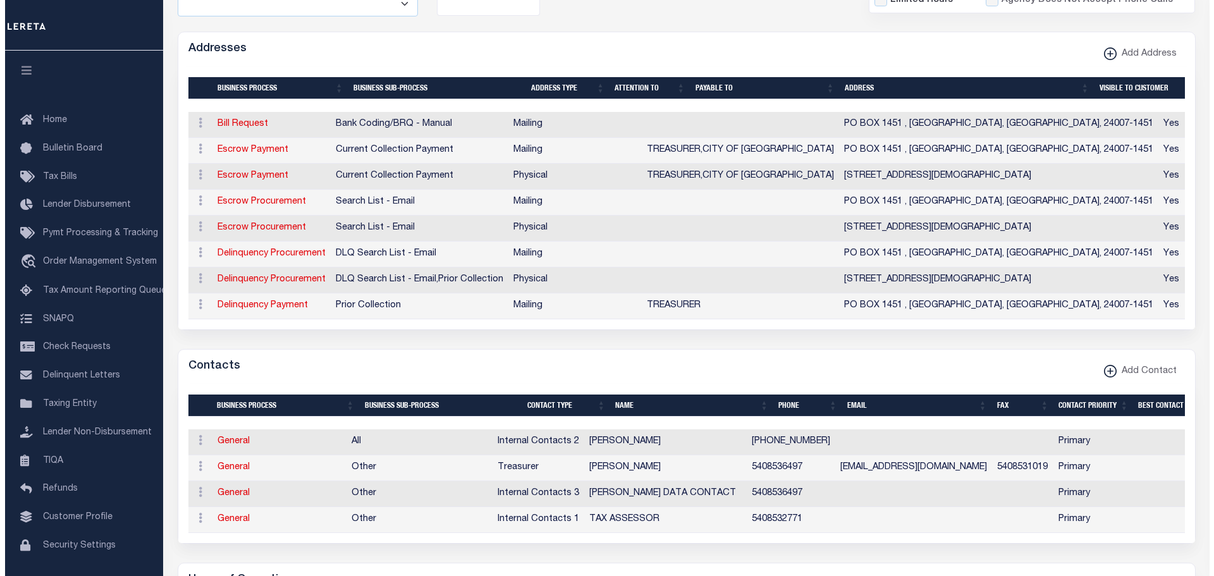
scroll to position [696, 0]
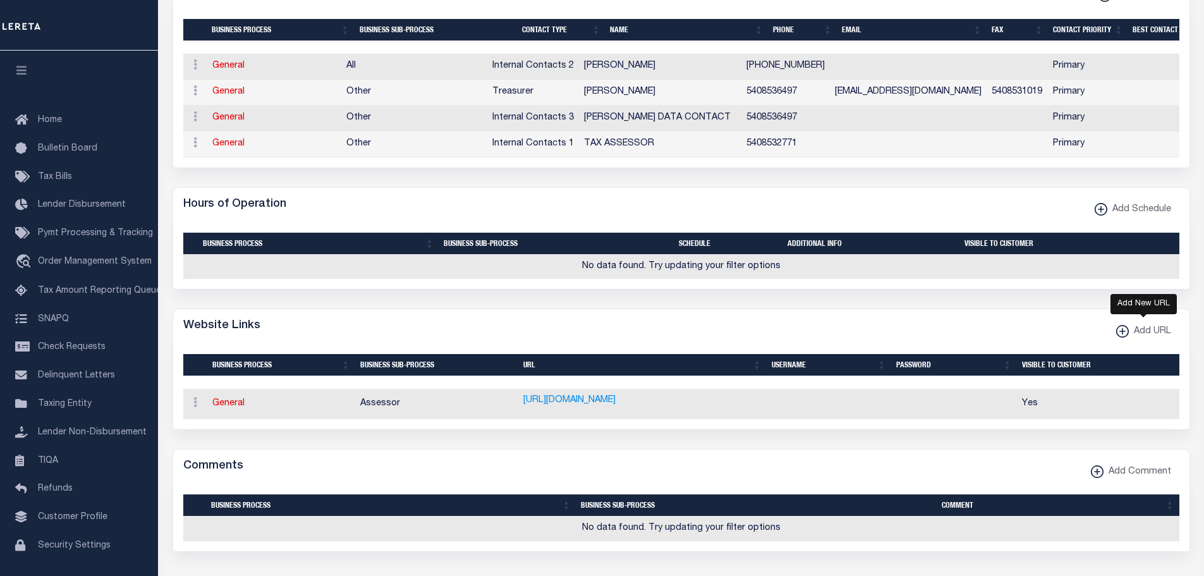
click at [1123, 337] on xmlns\ "button" at bounding box center [1123, 331] width 13 height 13
select select
checkbox input "true"
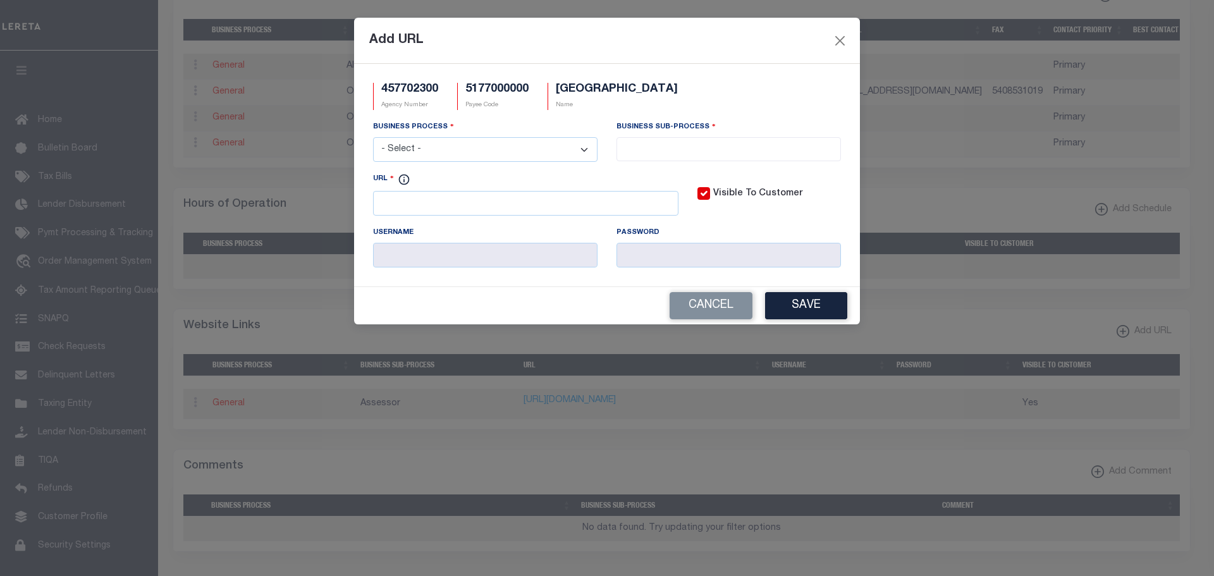
scroll to position [0, 0]
click at [385, 206] on input "URL" at bounding box center [525, 203] width 305 height 25
paste input "[URL][DOMAIN_NAME][DOMAIN_NAME]"
type input "[URL][DOMAIN_NAME]"
click at [589, 152] on select "- Select - All Automation Bill Request Delinquency Payment Delinquency Procurem…" at bounding box center [485, 149] width 224 height 25
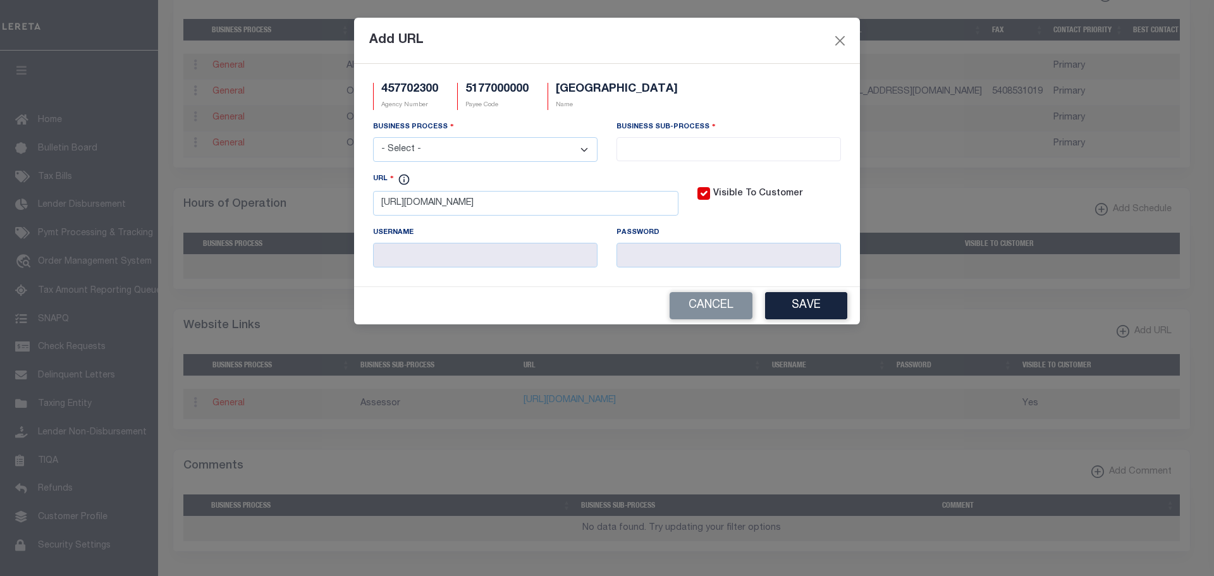
select select "3"
click at [373, 138] on select "- Select - All Automation Bill Request Delinquency Payment Delinquency Procurem…" at bounding box center [485, 149] width 224 height 25
click at [720, 141] on li at bounding box center [728, 146] width 217 height 17
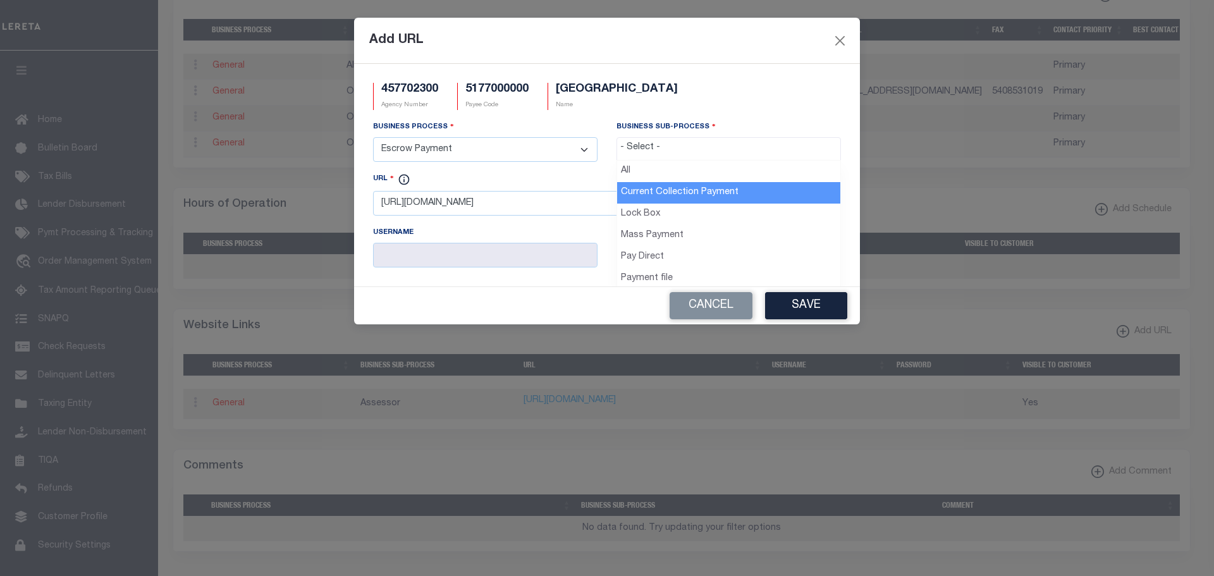
select select "11"
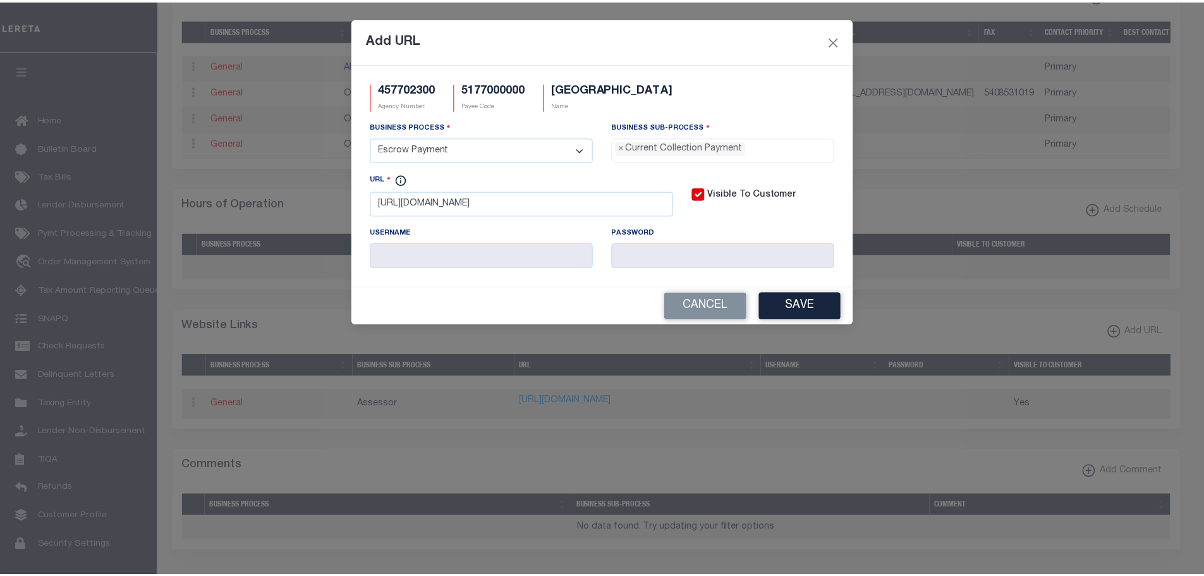
scroll to position [11, 0]
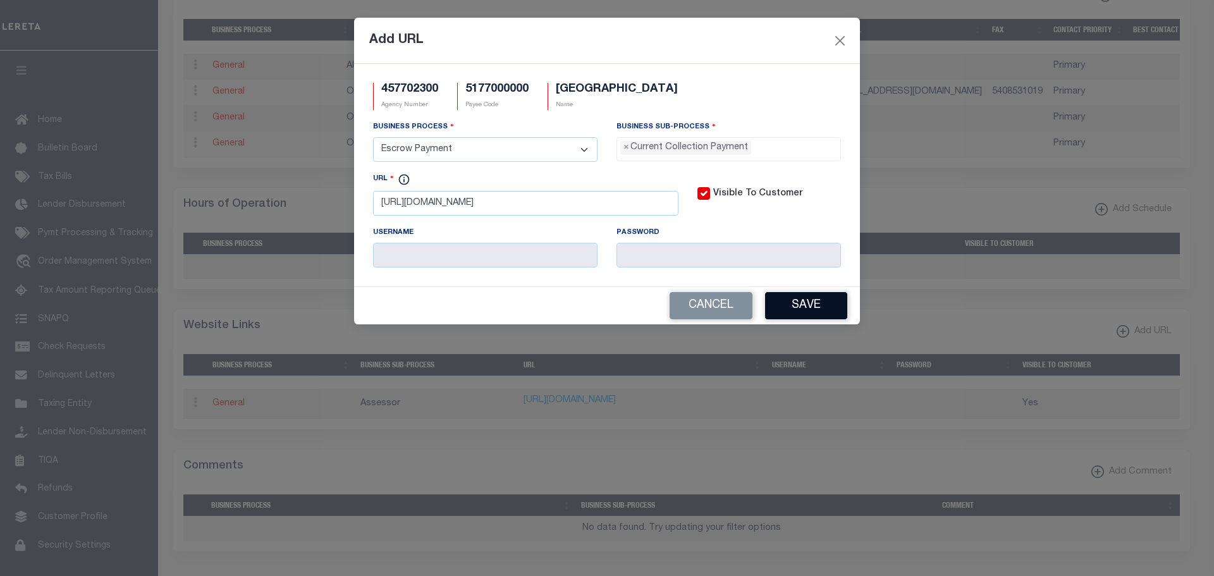
click at [811, 312] on button "Save" at bounding box center [806, 305] width 82 height 27
